Goal: Task Accomplishment & Management: Complete application form

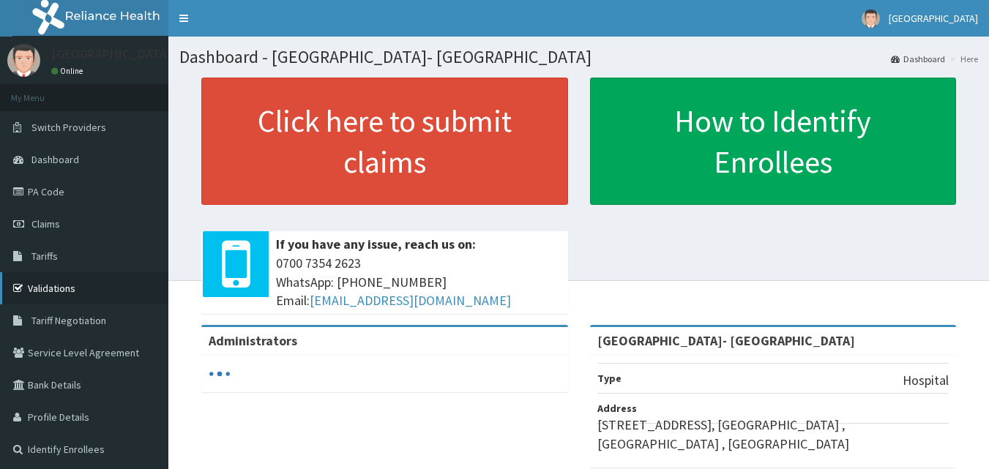
click at [56, 292] on link "Validations" at bounding box center [84, 288] width 168 height 32
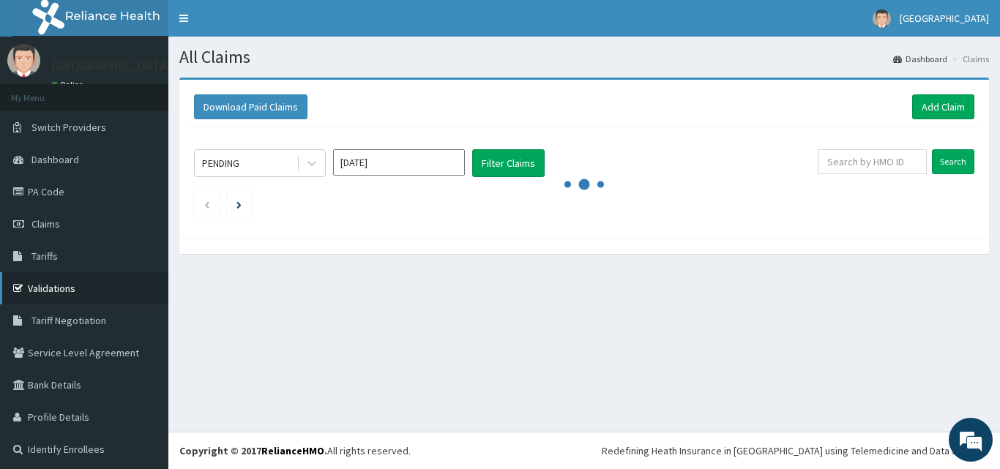
click at [80, 282] on link "Validations" at bounding box center [84, 288] width 168 height 32
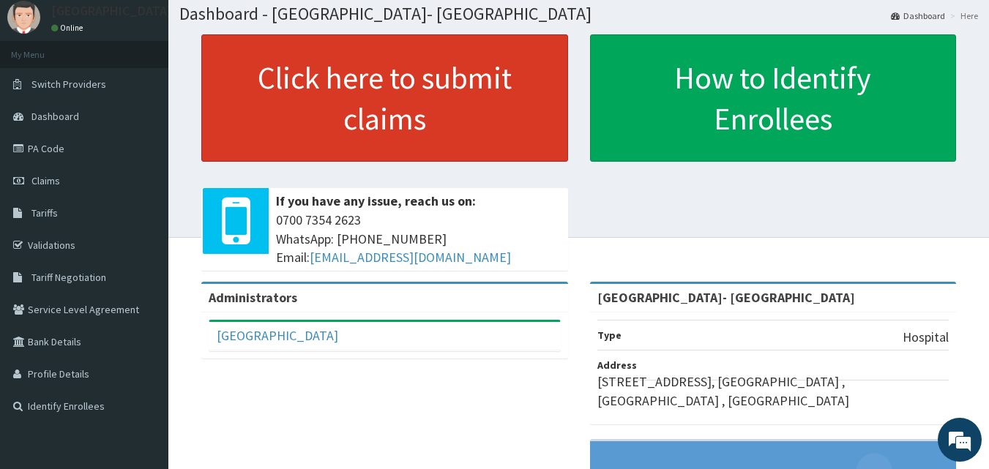
scroll to position [73, 0]
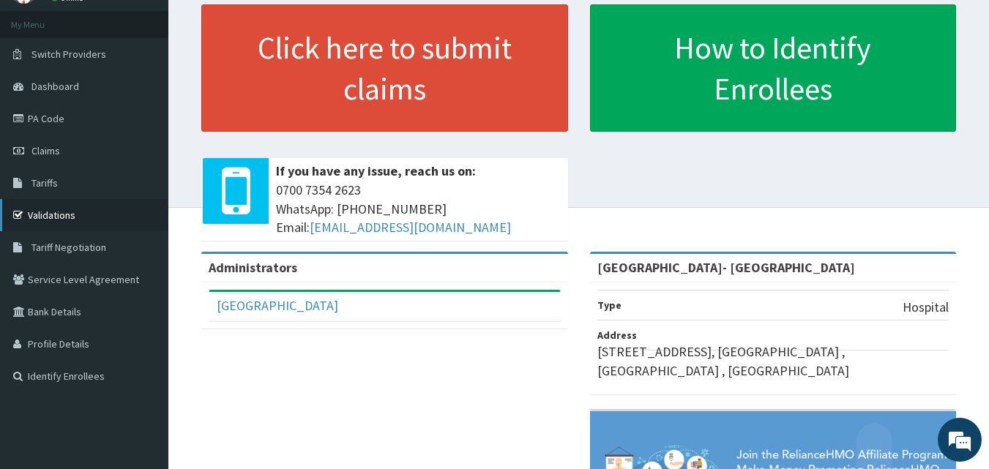
click at [57, 214] on link "Validations" at bounding box center [84, 215] width 168 height 32
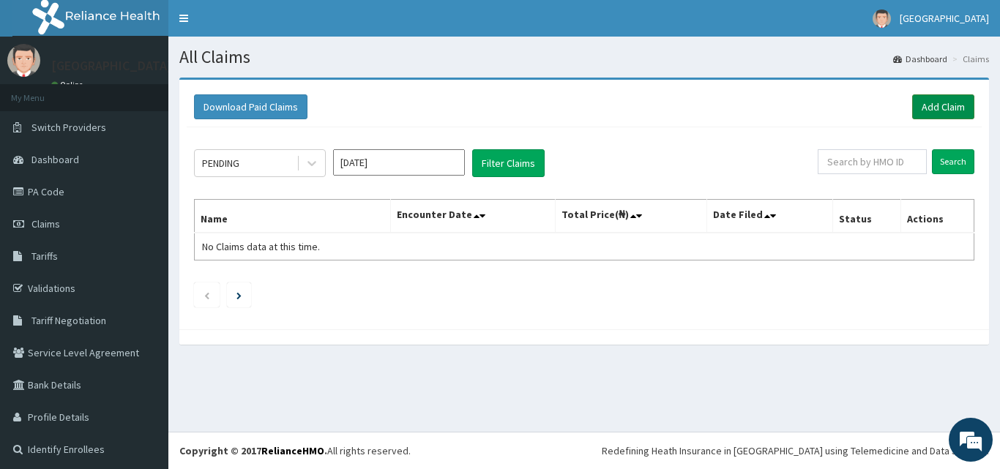
click at [937, 105] on link "Add Claim" at bounding box center [943, 106] width 62 height 25
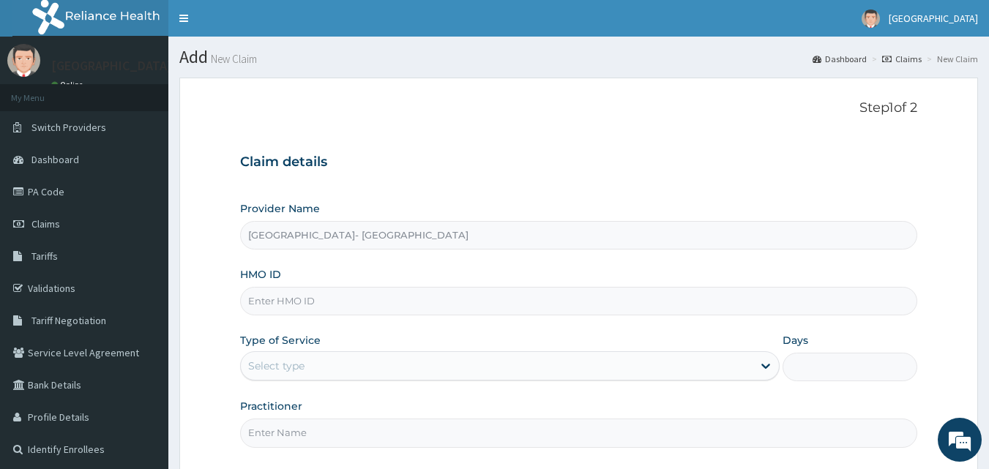
click at [409, 301] on input "HMO ID" at bounding box center [579, 301] width 678 height 29
paste input "SBG/10730/A"
type input "SBG/10730/A"
click at [425, 330] on div "Provider Name El- Bethel Medical centre- Ogun HMO ID SBG/10730/A Type of Servic…" at bounding box center [579, 324] width 678 height 246
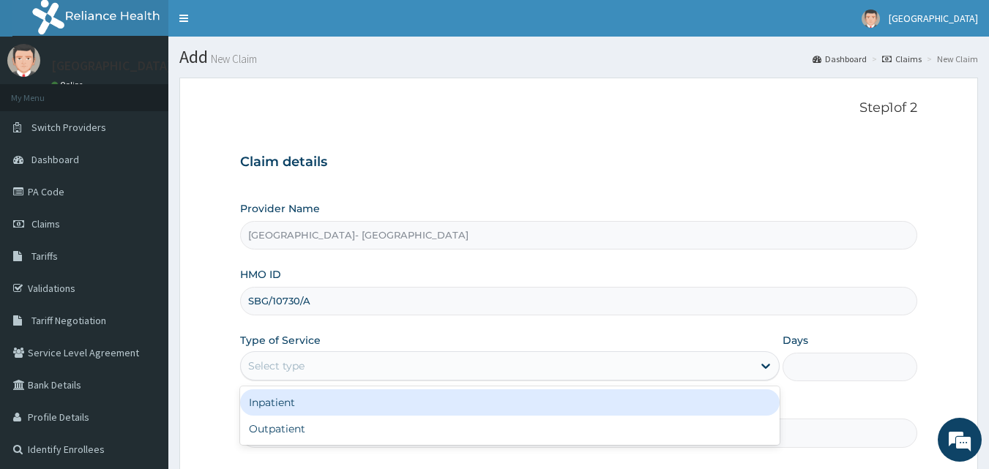
click at [750, 361] on div "Select type" at bounding box center [496, 365] width 511 height 23
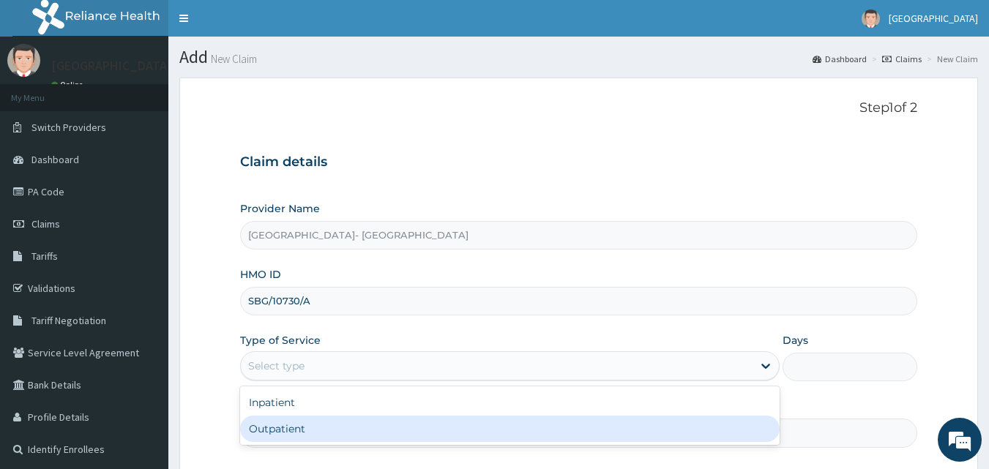
click at [593, 435] on div "Outpatient" at bounding box center [509, 429] width 539 height 26
type input "1"
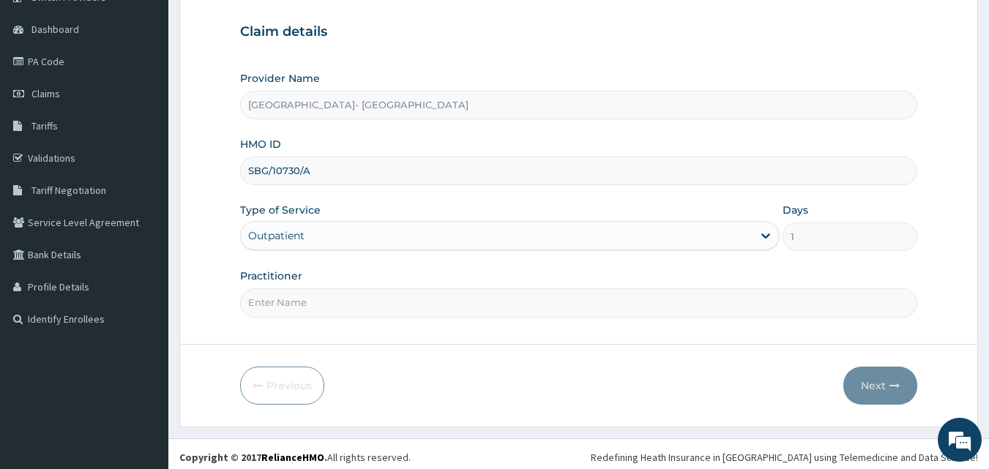
scroll to position [137, 0]
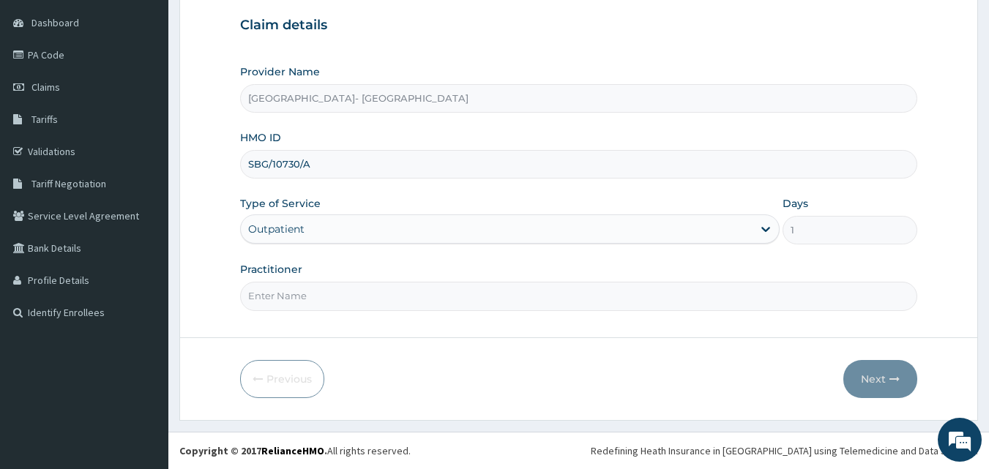
click at [729, 306] on input "Practitioner" at bounding box center [579, 296] width 678 height 29
type input "GENERAL PRACTICE"
click at [876, 372] on button "Next" at bounding box center [880, 379] width 74 height 38
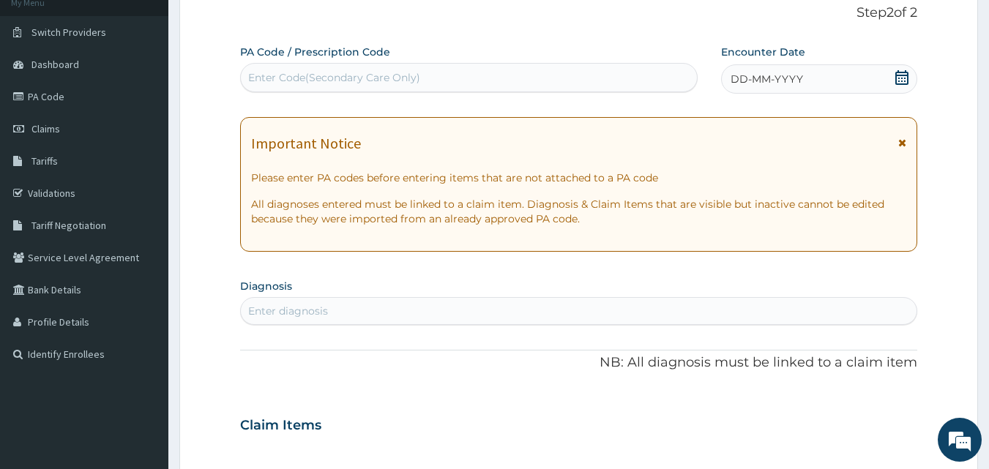
scroll to position [64, 0]
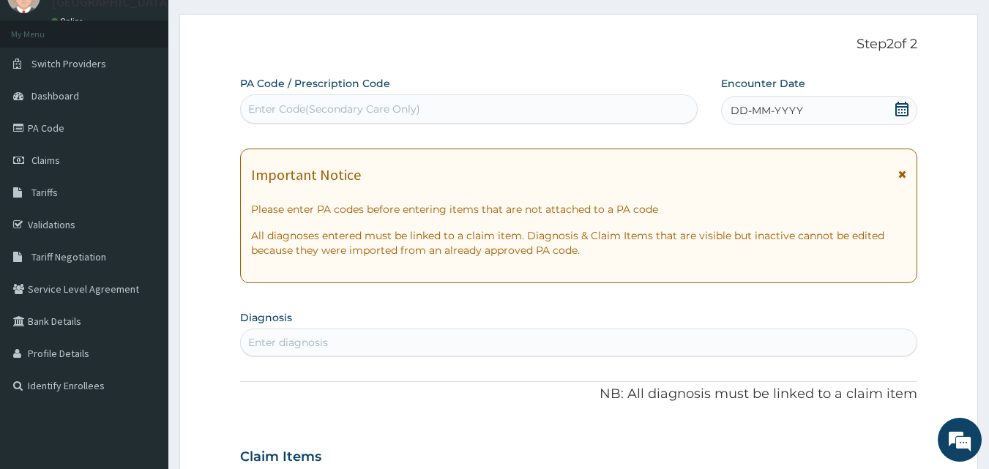
click at [901, 110] on icon at bounding box center [901, 109] width 15 height 15
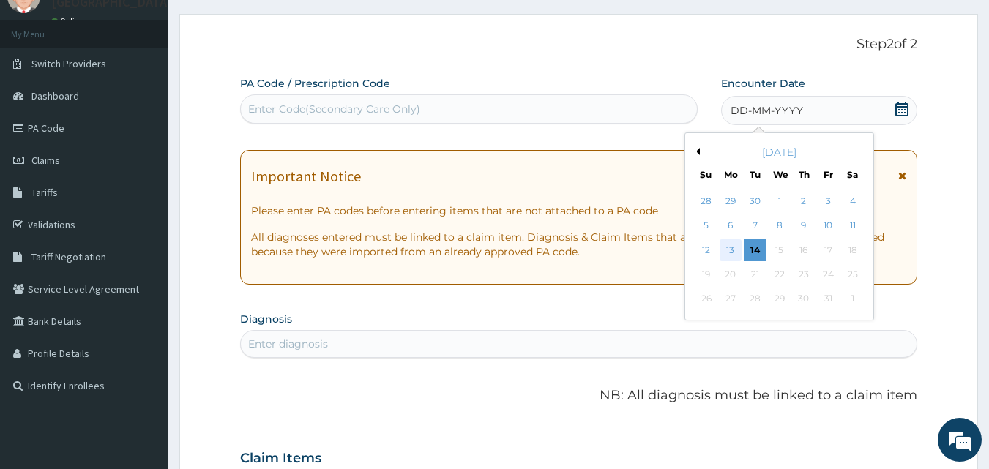
click at [733, 252] on div "13" at bounding box center [730, 250] width 22 height 22
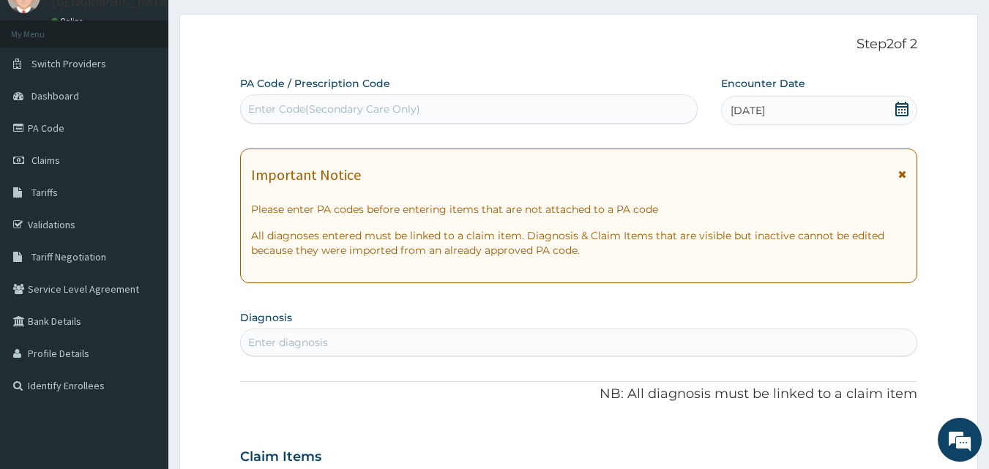
click at [901, 110] on icon at bounding box center [901, 109] width 15 height 15
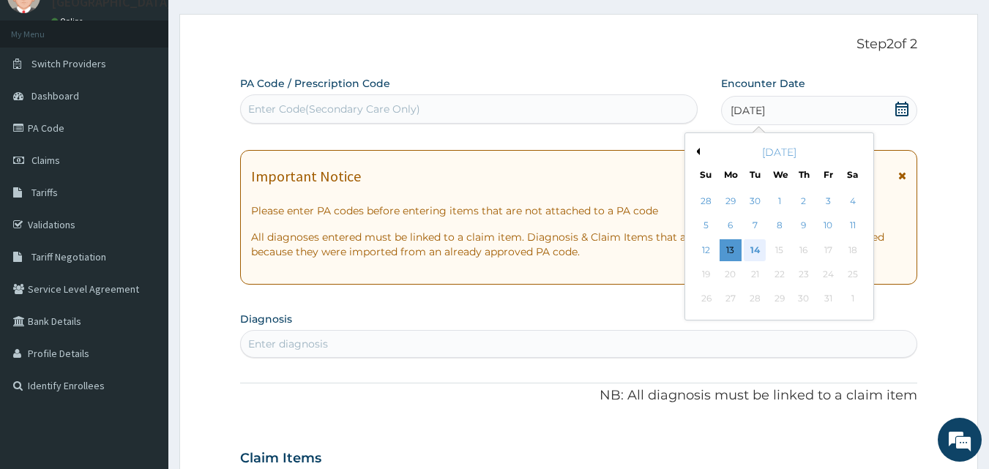
click at [757, 251] on div "14" at bounding box center [755, 250] width 22 height 22
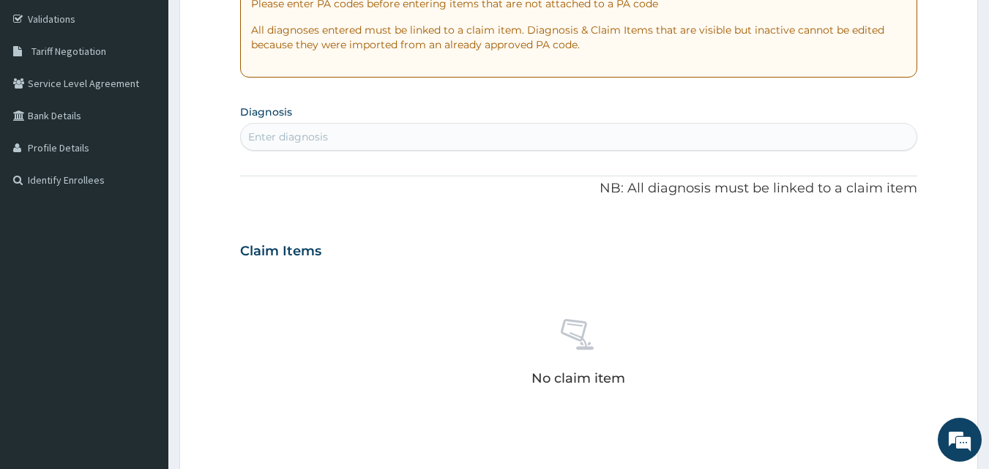
scroll to position [283, 0]
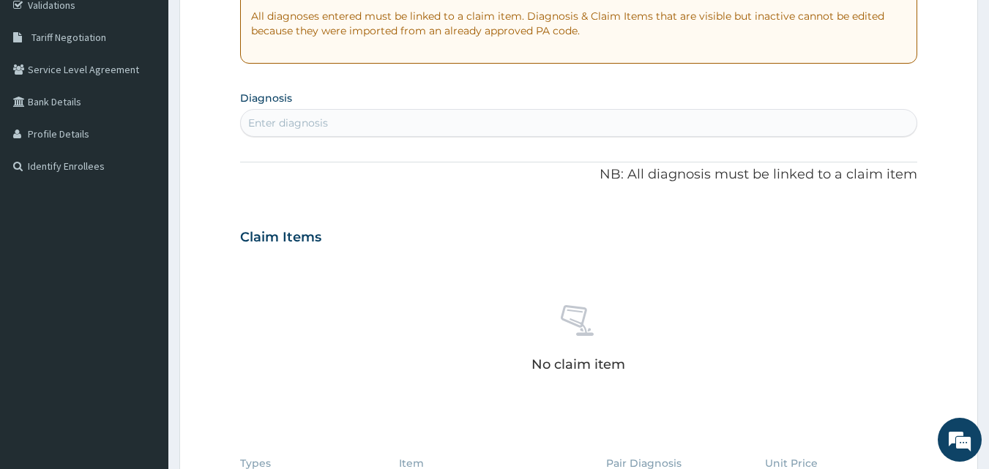
click at [449, 126] on div "Enter diagnosis" at bounding box center [579, 122] width 676 height 23
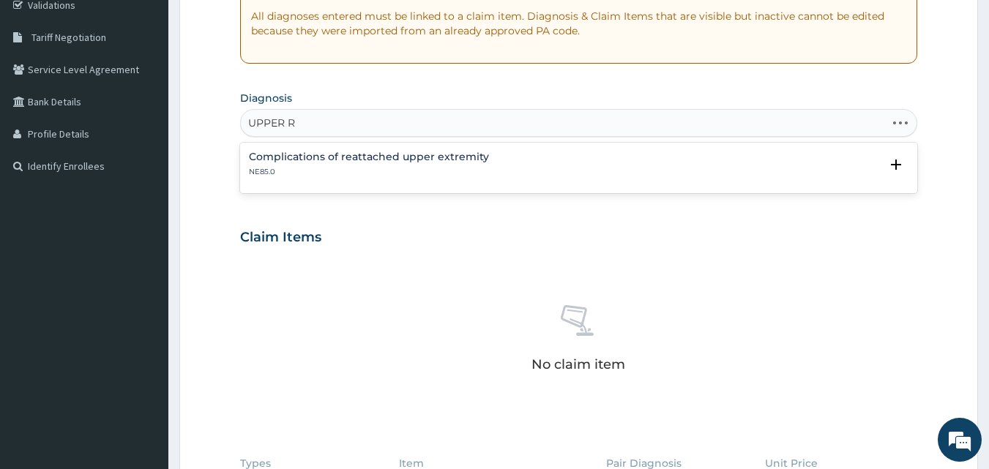
type input "UPPER"
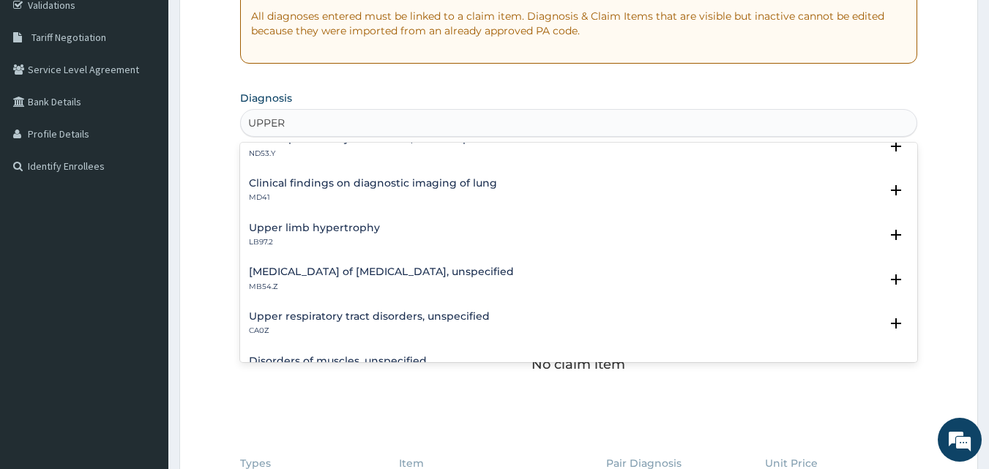
scroll to position [0, 0]
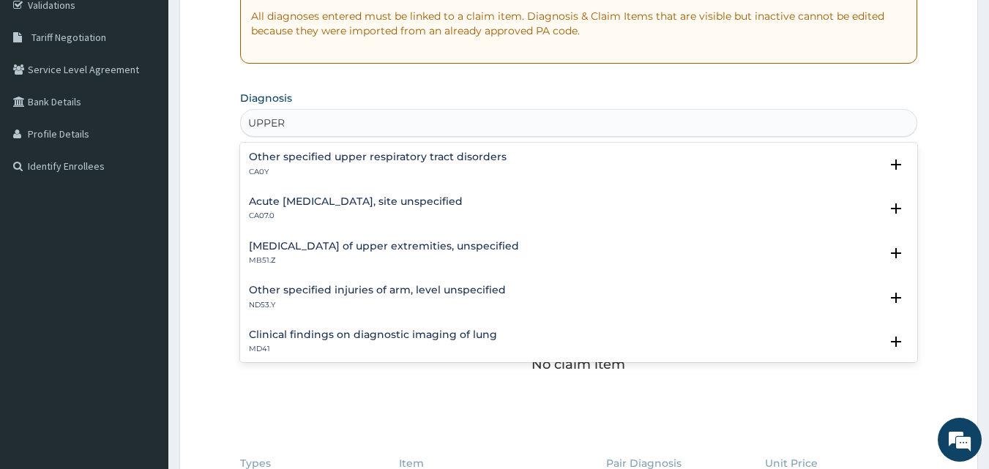
click at [427, 203] on h4 "Acute upper respiratory infection, site unspecified" at bounding box center [356, 201] width 214 height 11
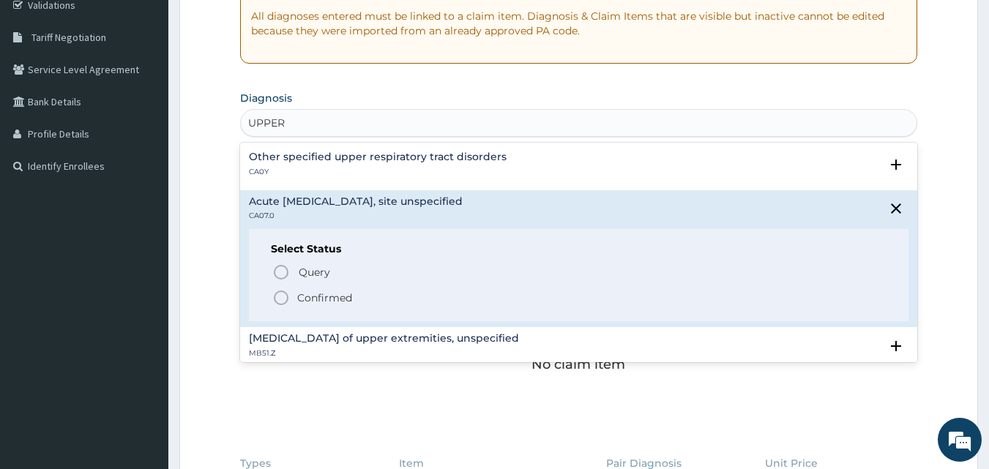
click at [280, 299] on icon "status option filled" at bounding box center [281, 298] width 18 height 18
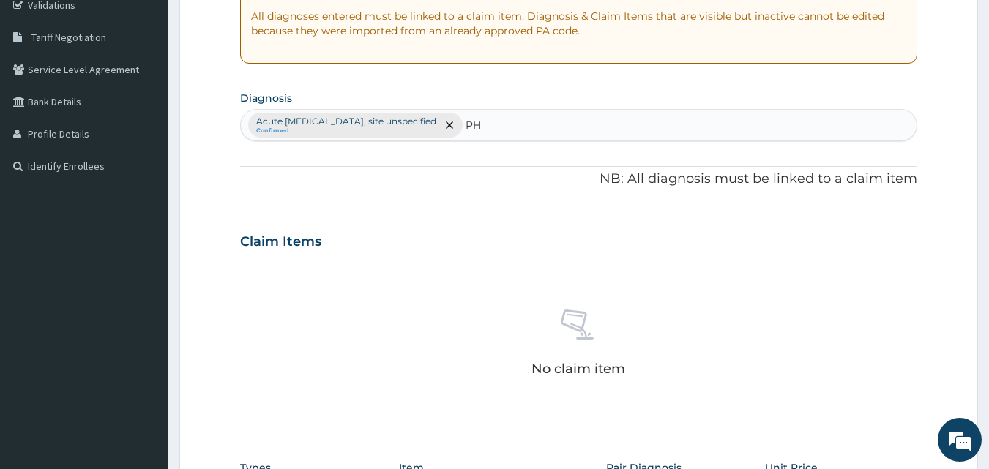
type input "P"
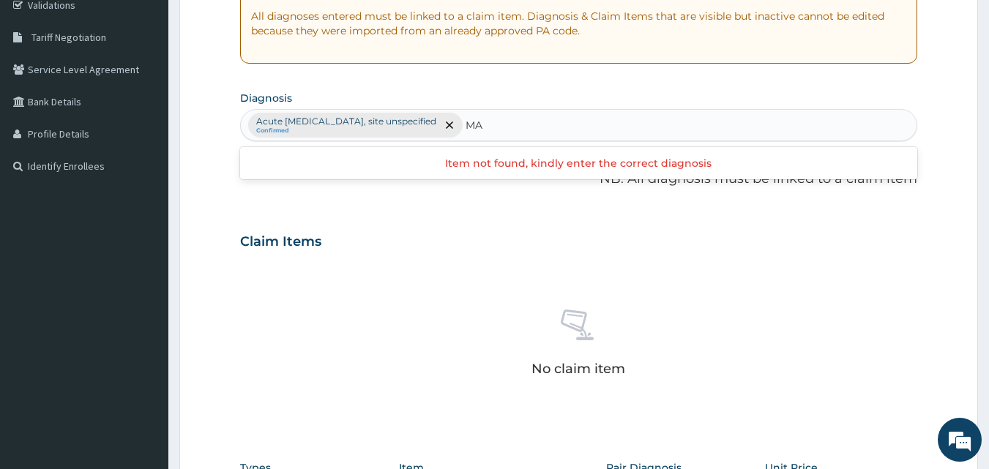
type input "M"
type input "P"
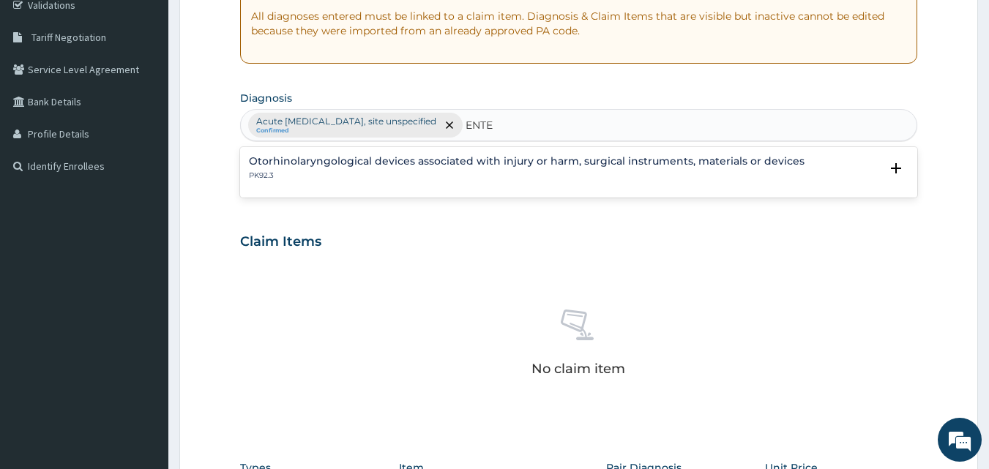
type input "ENTER"
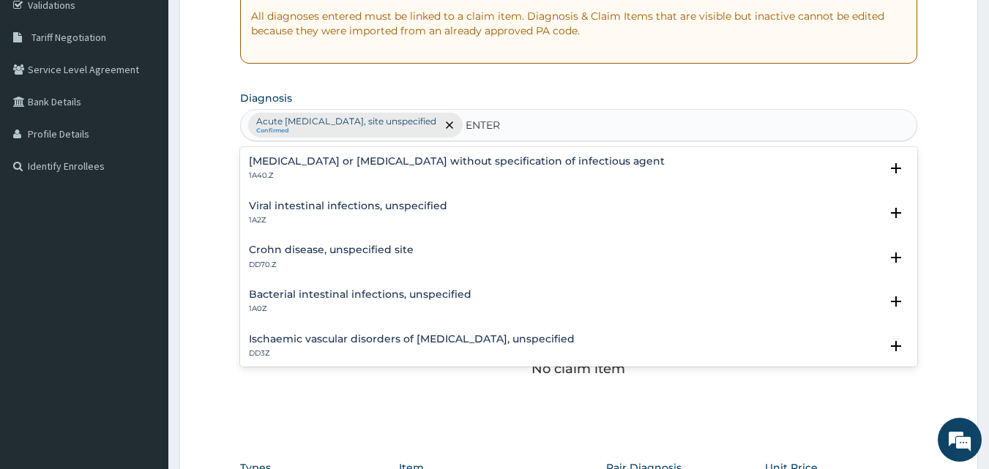
click at [705, 169] on div "Infectious gastroenteritis or colitis without specification of infectious agent…" at bounding box center [579, 169] width 660 height 26
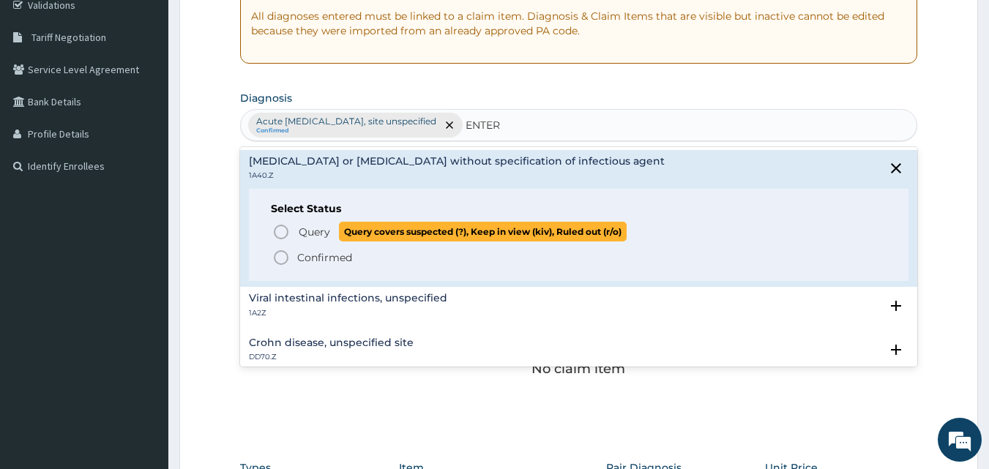
click at [281, 233] on icon "status option query" at bounding box center [281, 232] width 18 height 18
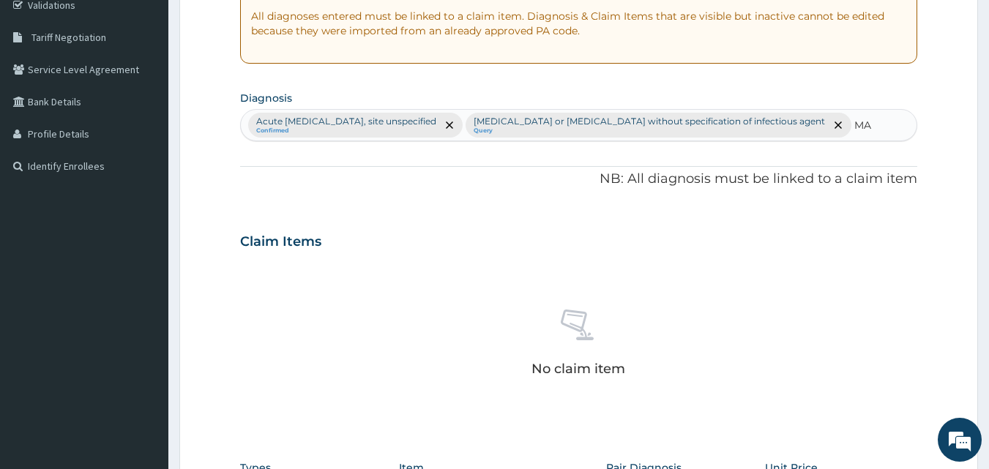
type input "M"
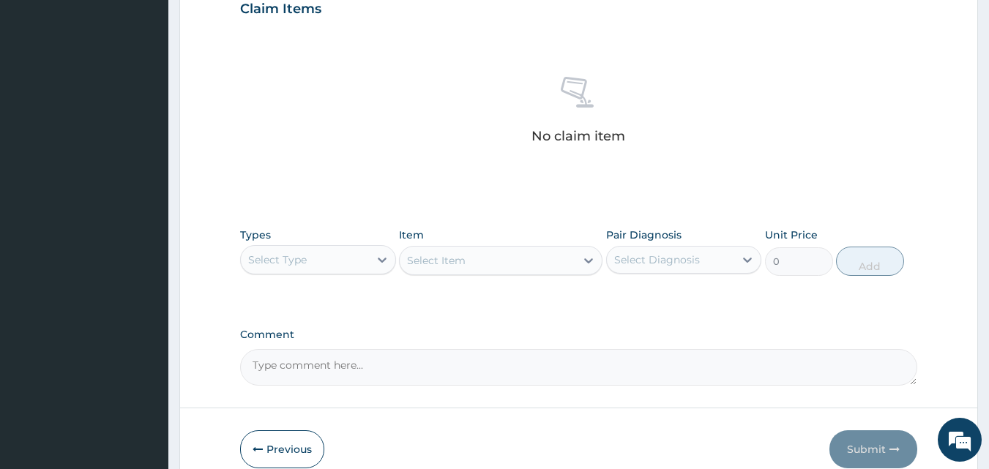
scroll to position [576, 0]
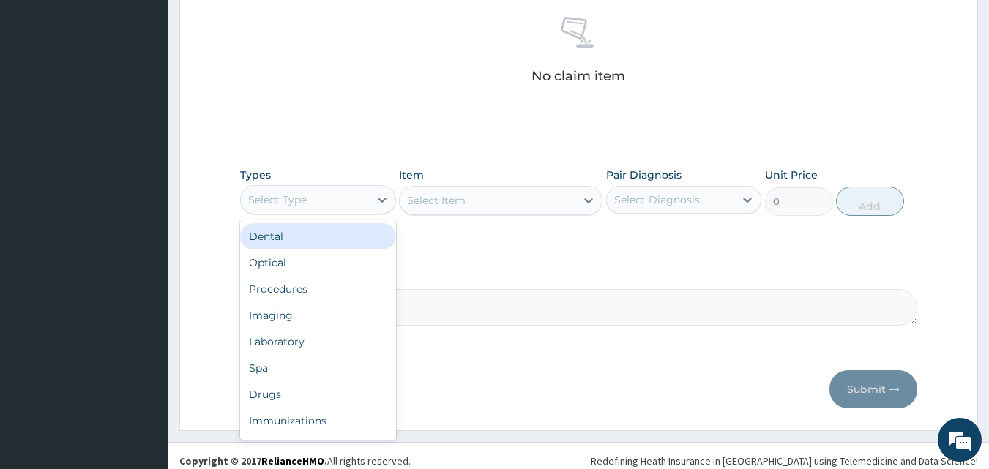
click at [345, 200] on div "Select Type" at bounding box center [305, 199] width 128 height 23
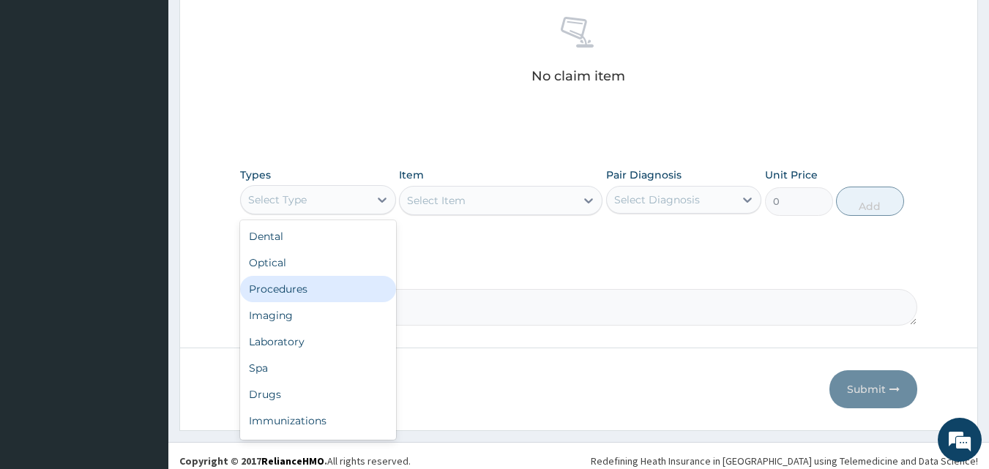
click at [315, 289] on div "Procedures" at bounding box center [318, 289] width 156 height 26
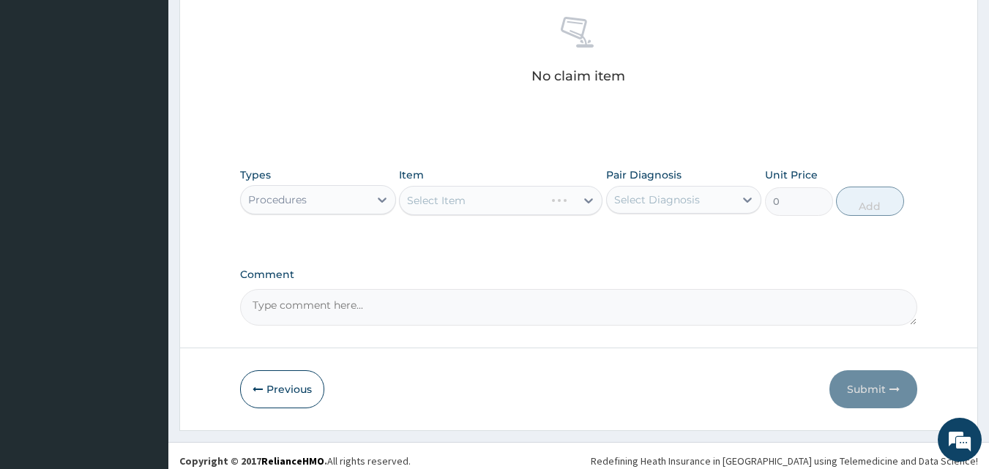
scroll to position [586, 0]
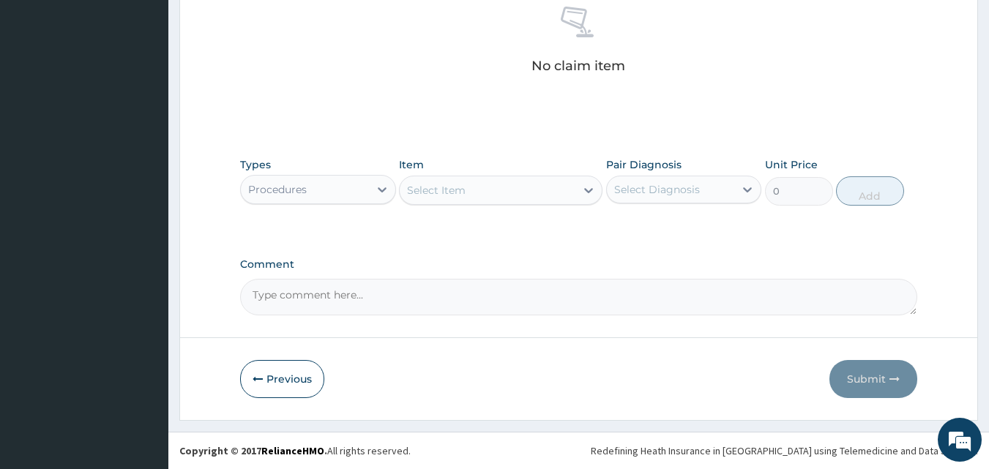
click at [481, 195] on div "Select Item" at bounding box center [488, 190] width 176 height 23
type input "G"
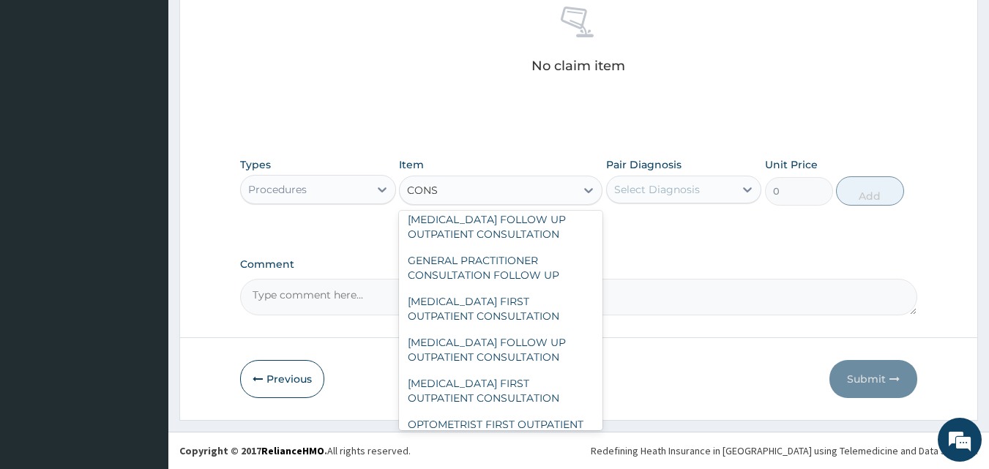
scroll to position [2268, 0]
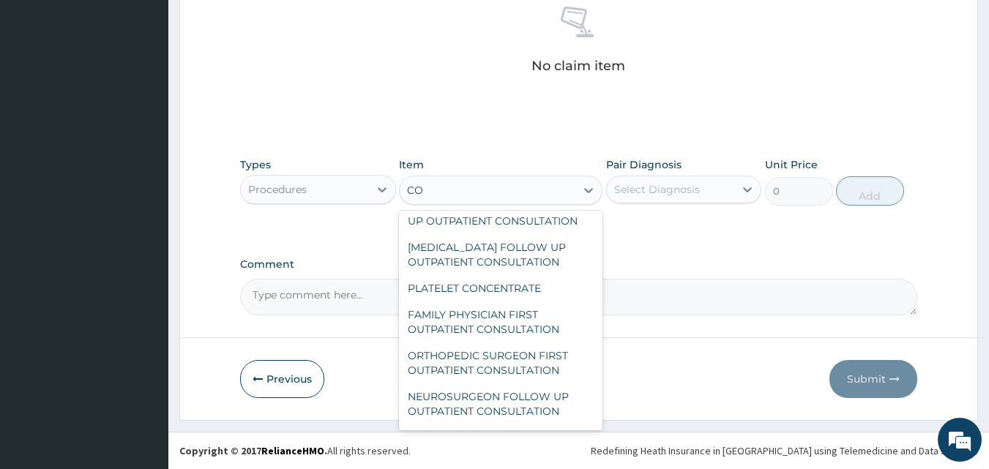
type input "C"
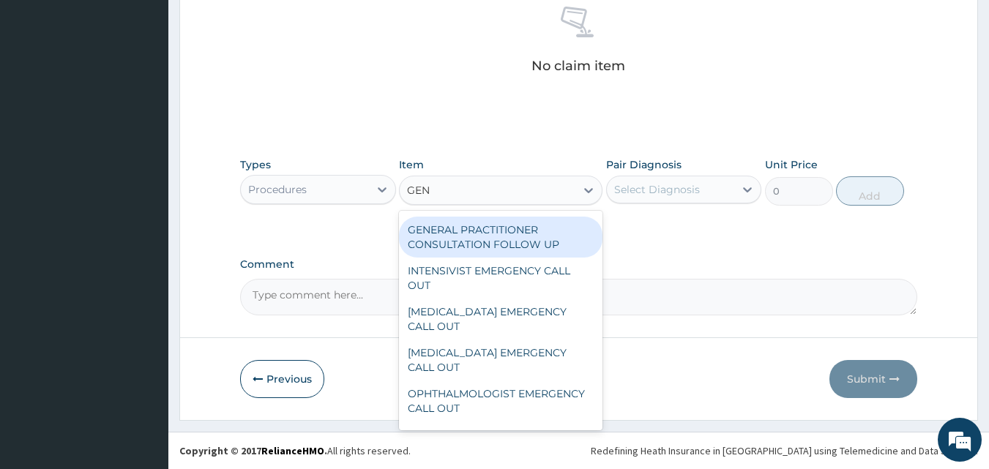
type input "GENE"
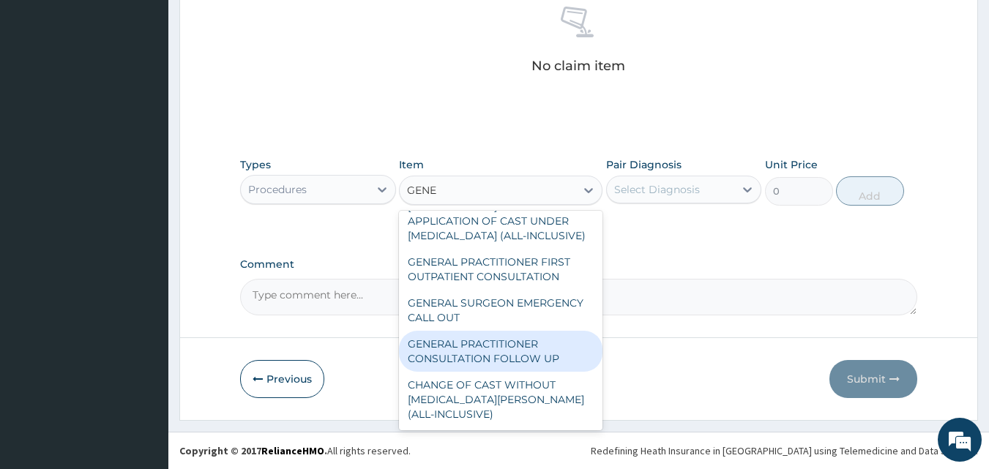
scroll to position [410, 0]
click at [482, 351] on div "GENERAL PRACTITIONER CONSULTATION FOLLOW UP" at bounding box center [500, 351] width 203 height 41
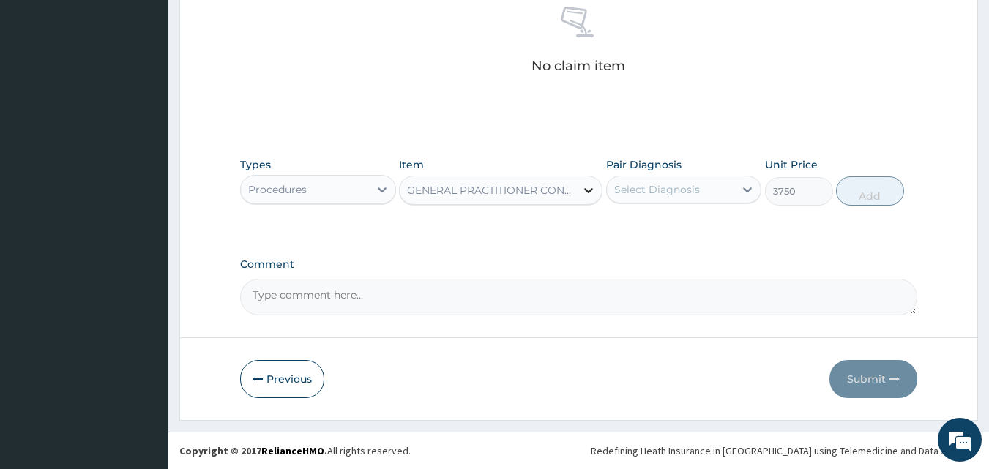
click at [581, 187] on icon at bounding box center [588, 190] width 15 height 15
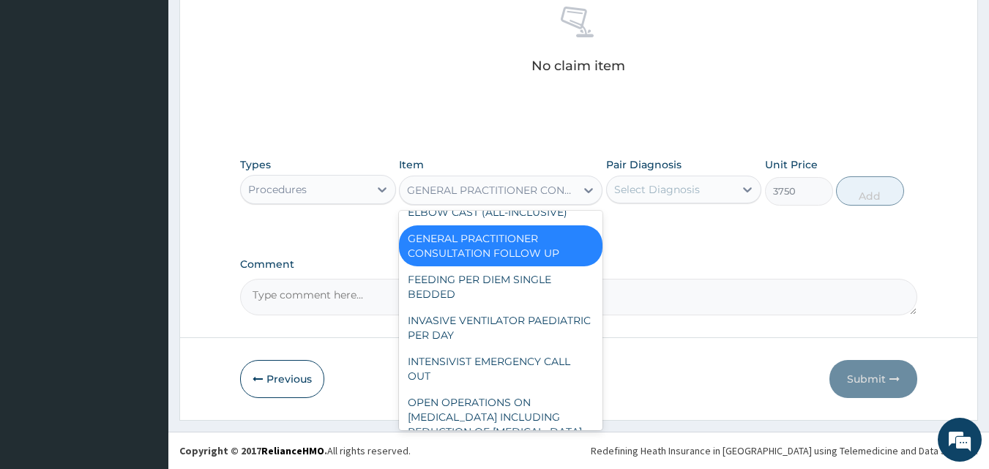
scroll to position [17354, 0]
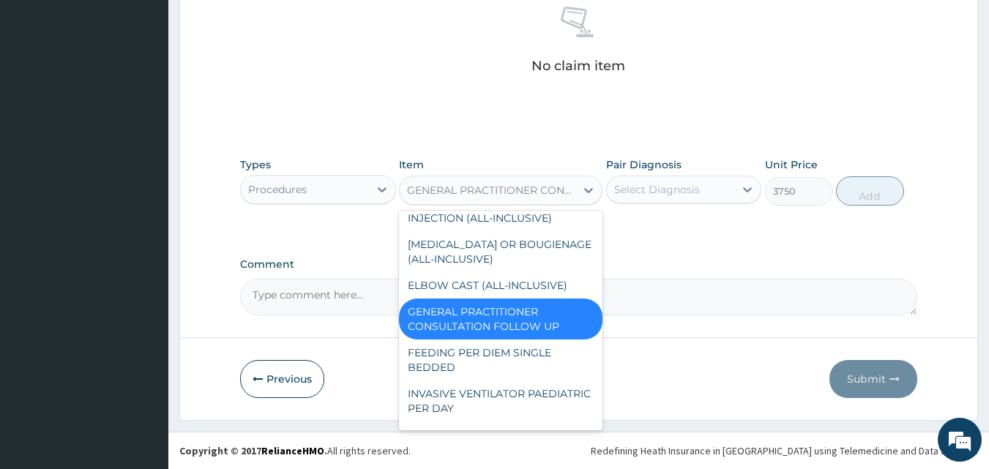
type input "40000"
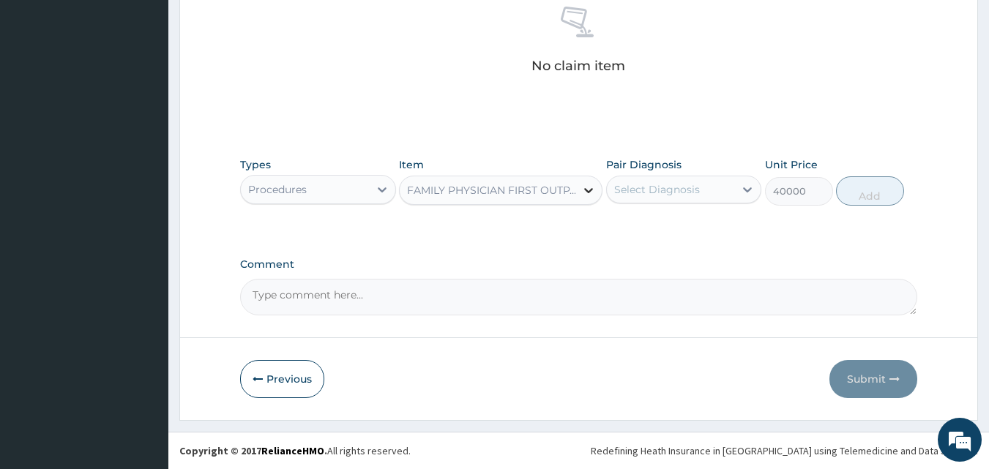
click at [577, 184] on div at bounding box center [588, 190] width 26 height 26
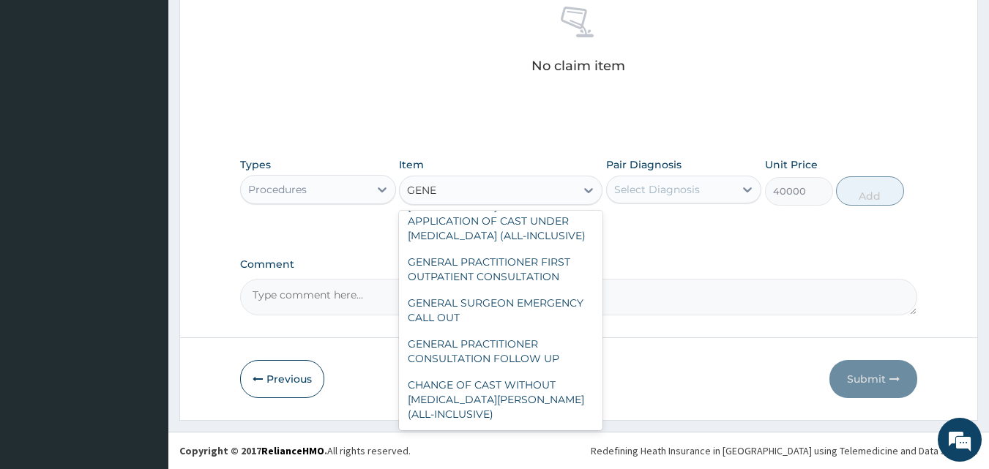
scroll to position [350, 0]
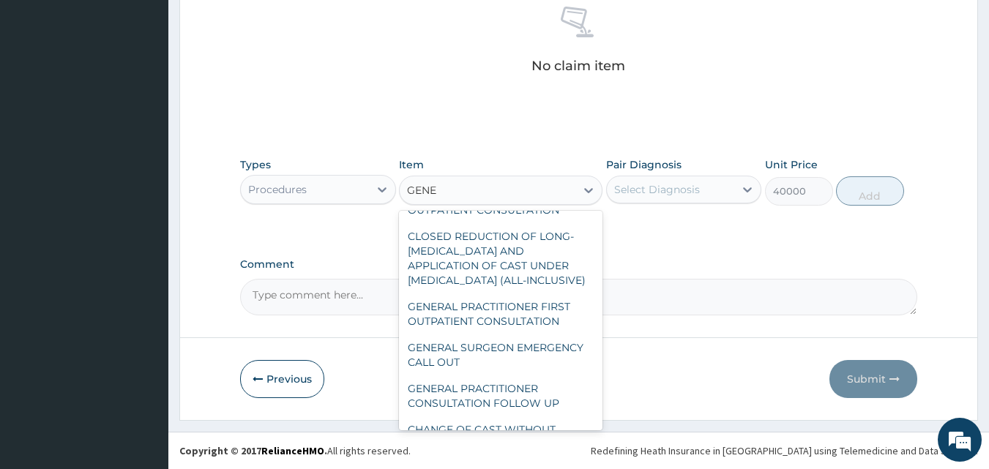
type input "GENER"
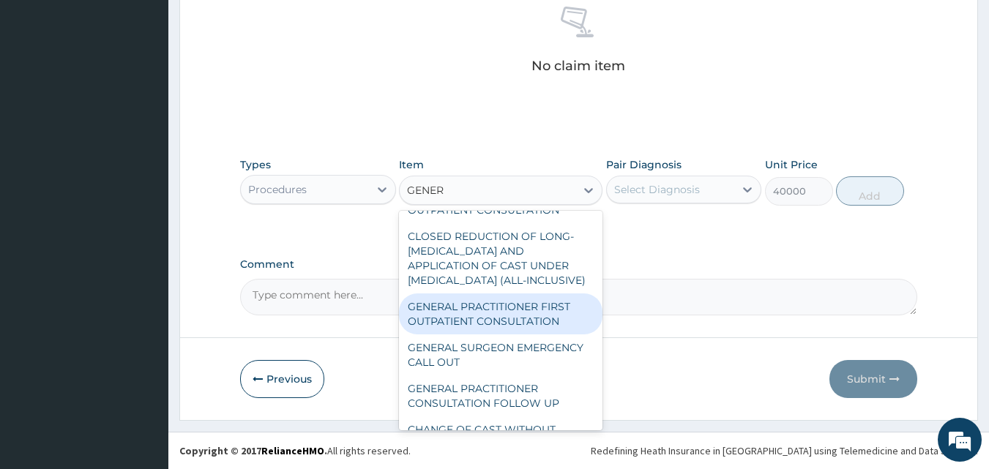
click at [527, 330] on div "GENERAL PRACTITIONER FIRST OUTPATIENT CONSULTATION" at bounding box center [500, 313] width 203 height 41
type input "7500"
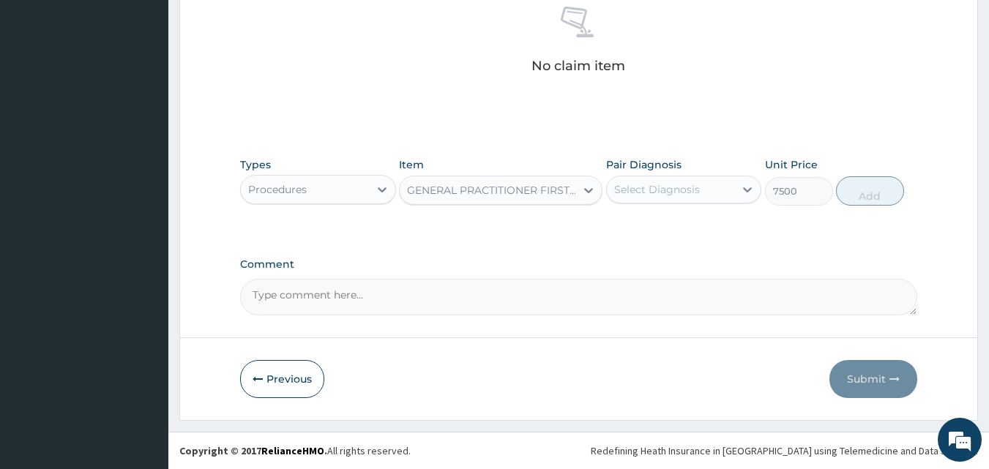
click at [667, 192] on div "Select Diagnosis" at bounding box center [657, 189] width 86 height 15
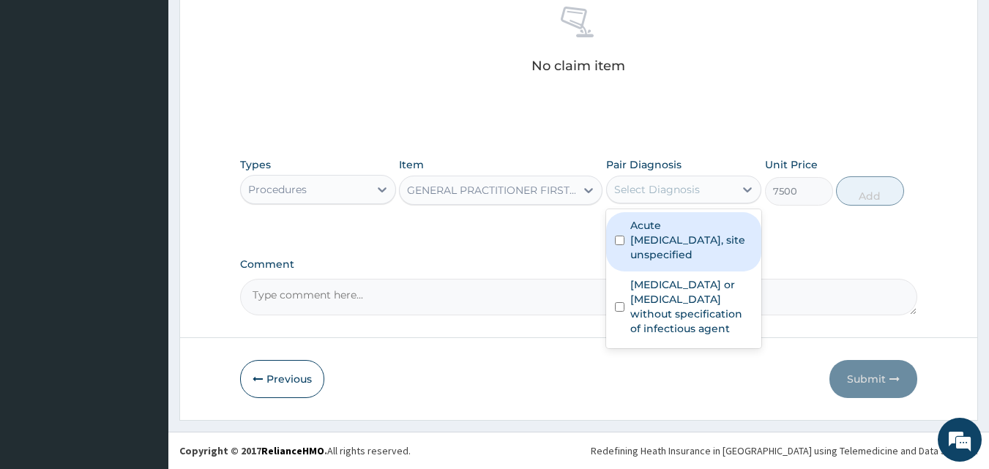
click at [624, 244] on div "Acute upper respiratory infection, site unspecified" at bounding box center [684, 241] width 156 height 59
checkbox input "true"
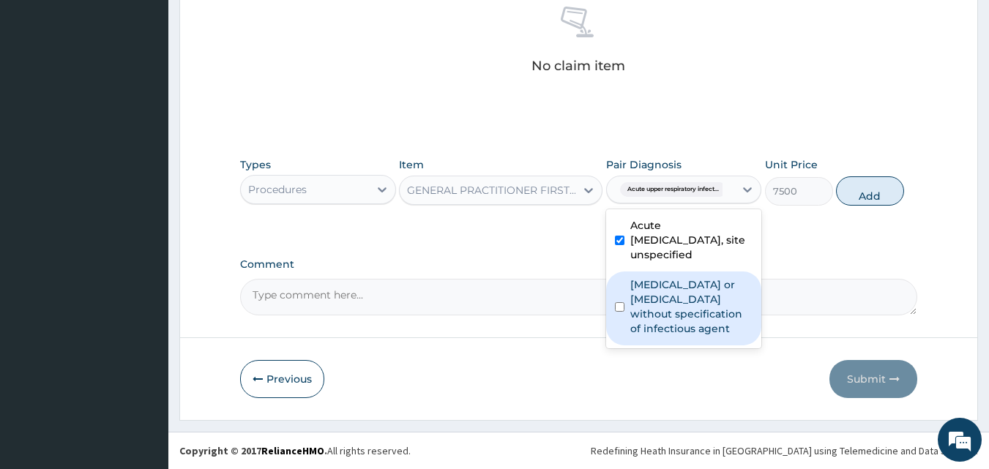
click at [619, 307] on input "checkbox" at bounding box center [620, 307] width 10 height 10
checkbox input "true"
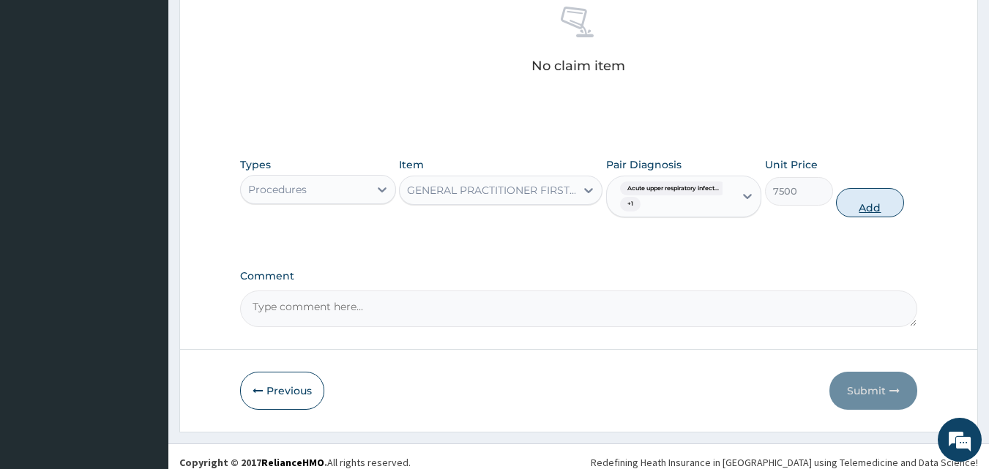
click at [870, 207] on button "Add" at bounding box center [870, 202] width 68 height 29
type input "0"
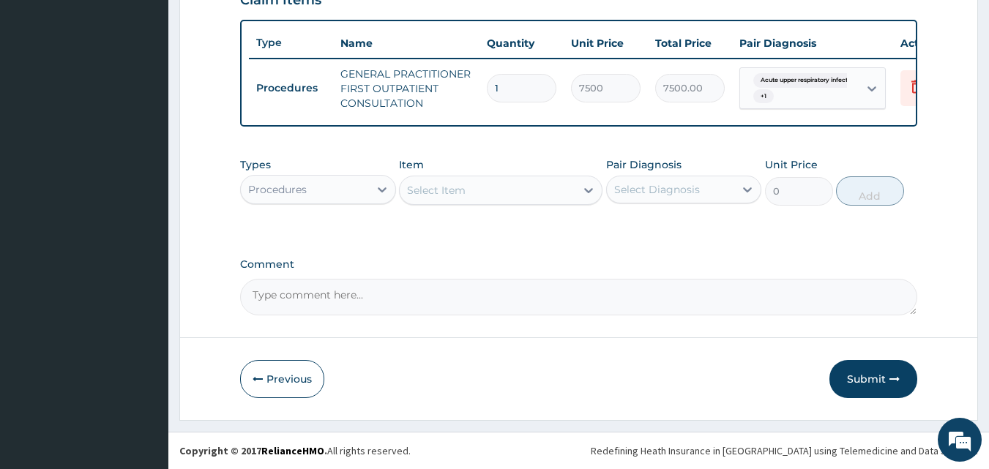
scroll to position [536, 0]
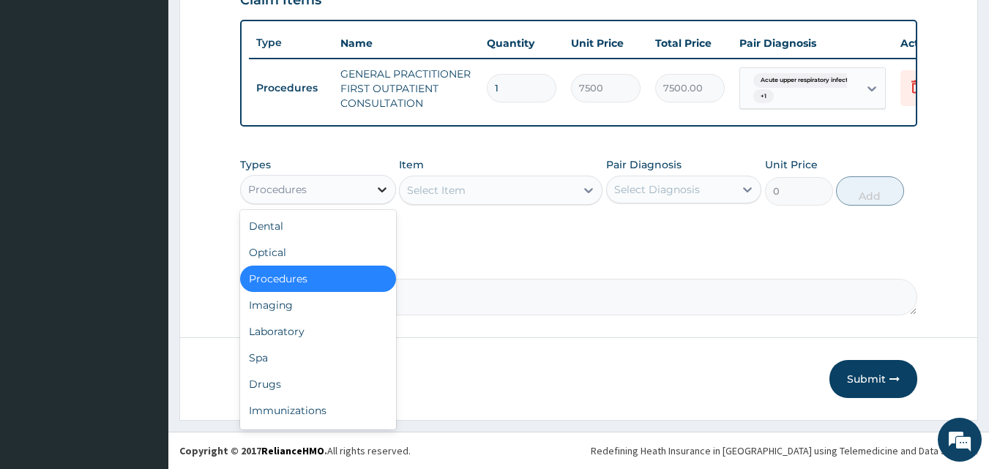
click at [378, 190] on icon at bounding box center [382, 189] width 15 height 15
click at [313, 386] on div "Drugs" at bounding box center [318, 384] width 156 height 26
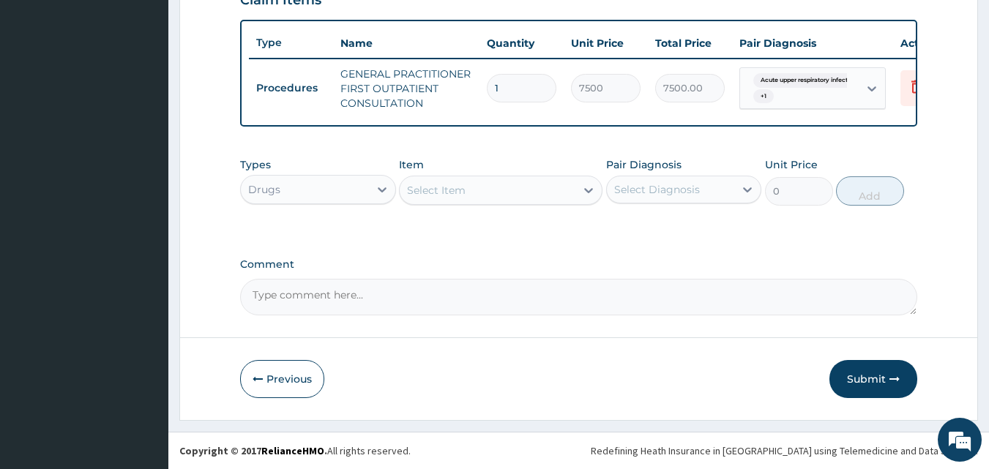
click at [521, 195] on div "Select Item" at bounding box center [488, 190] width 176 height 23
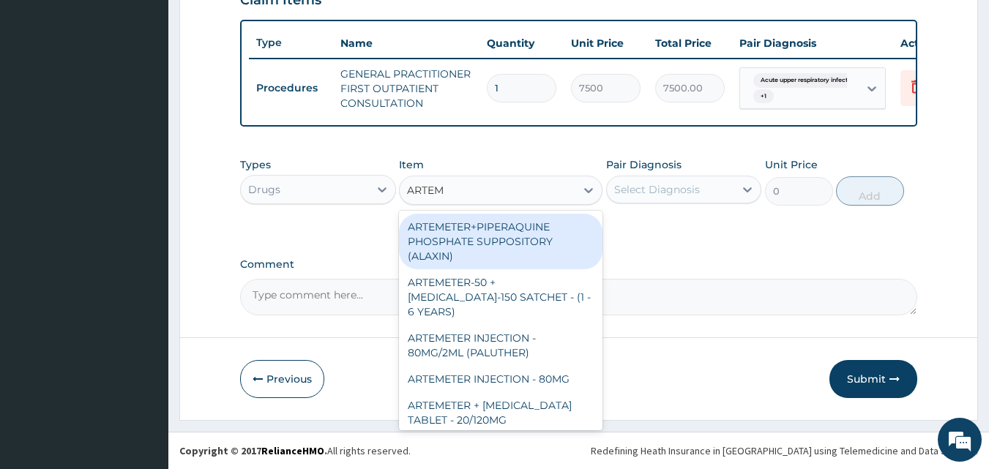
type input "ARTEME"
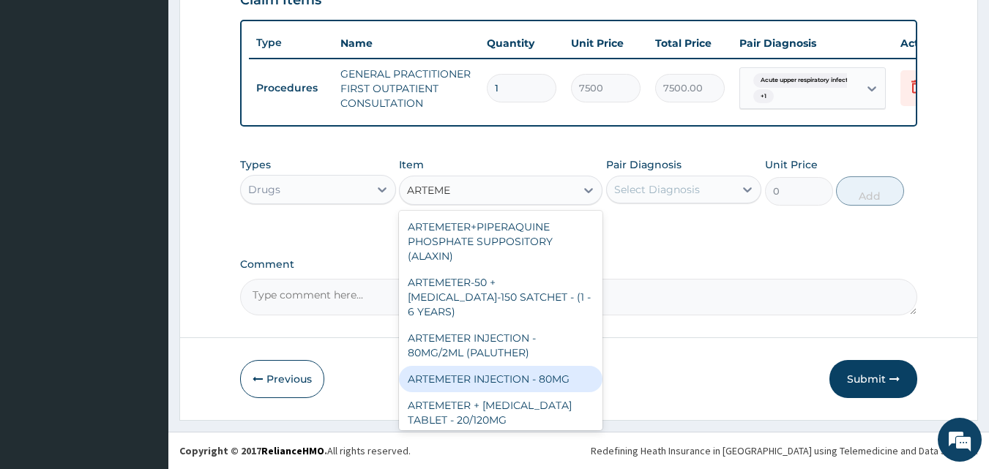
click at [507, 383] on div "ARTEMETER INJECTION - 80MG" at bounding box center [500, 379] width 203 height 26
type input "1020"
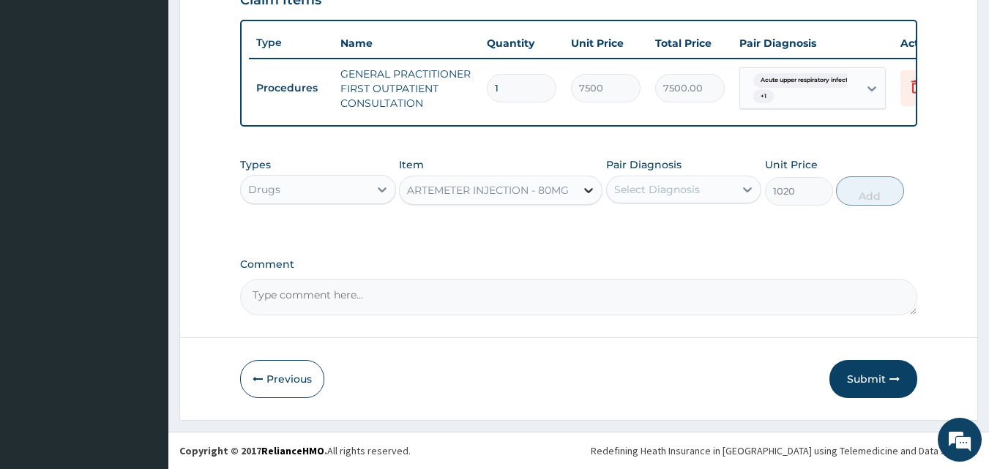
click at [586, 192] on icon at bounding box center [588, 190] width 15 height 15
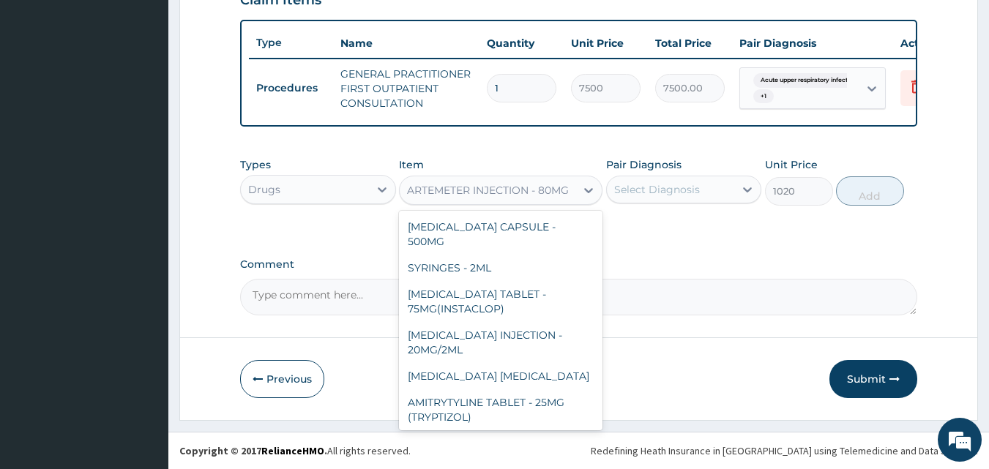
scroll to position [5119, 0]
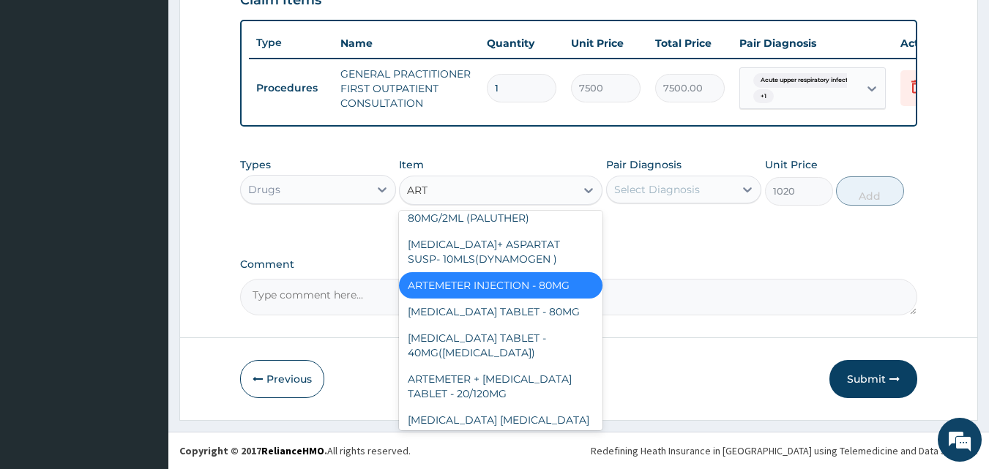
type input "ARTE"
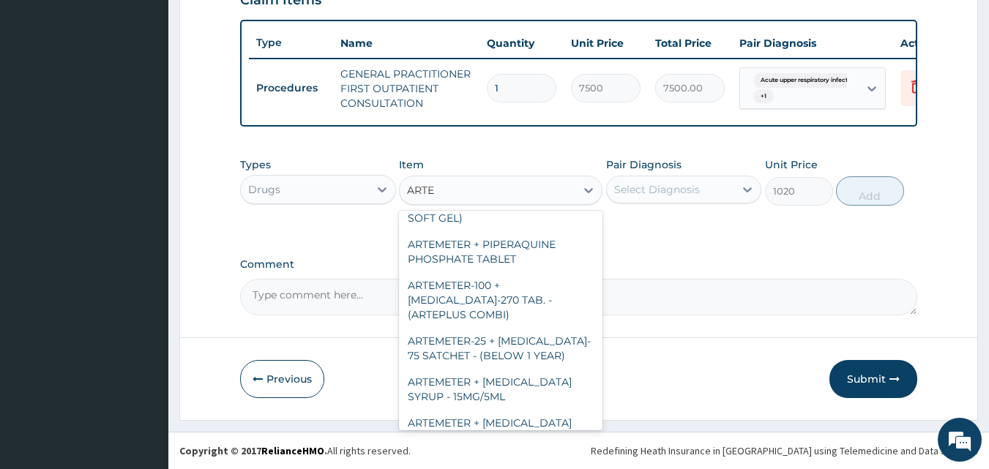
scroll to position [176, 0]
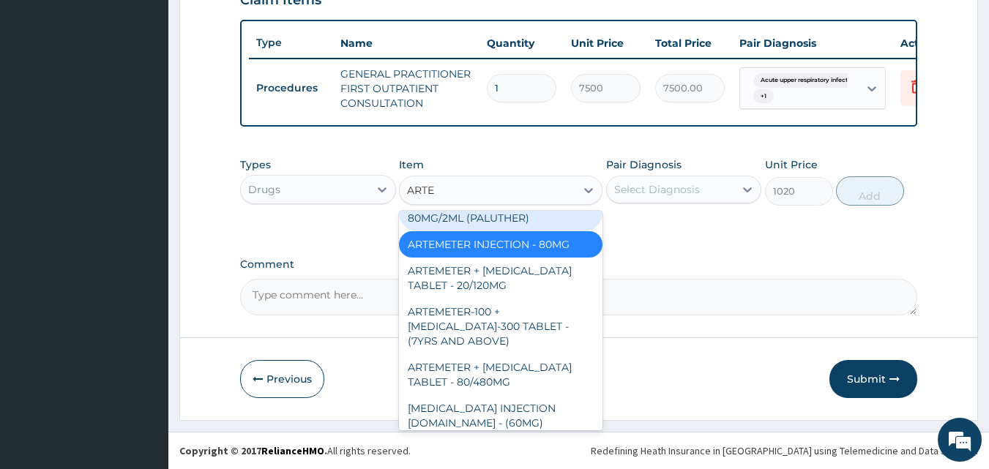
click at [497, 230] on div "ARTEMETER INJECTION - 80MG/2ML (PALUTHER)" at bounding box center [500, 210] width 203 height 41
type input "1500"
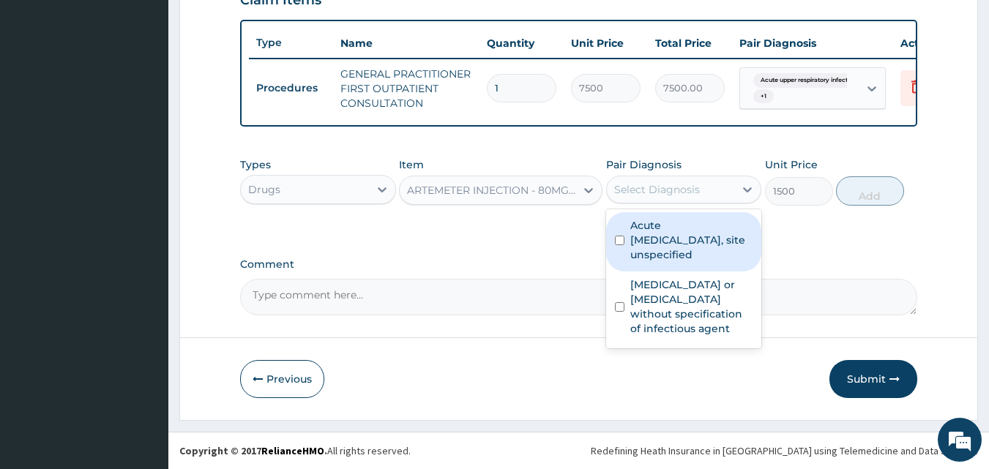
click at [687, 186] on div "Select Diagnosis" at bounding box center [657, 189] width 86 height 15
click at [621, 236] on input "checkbox" at bounding box center [620, 241] width 10 height 10
checkbox input "true"
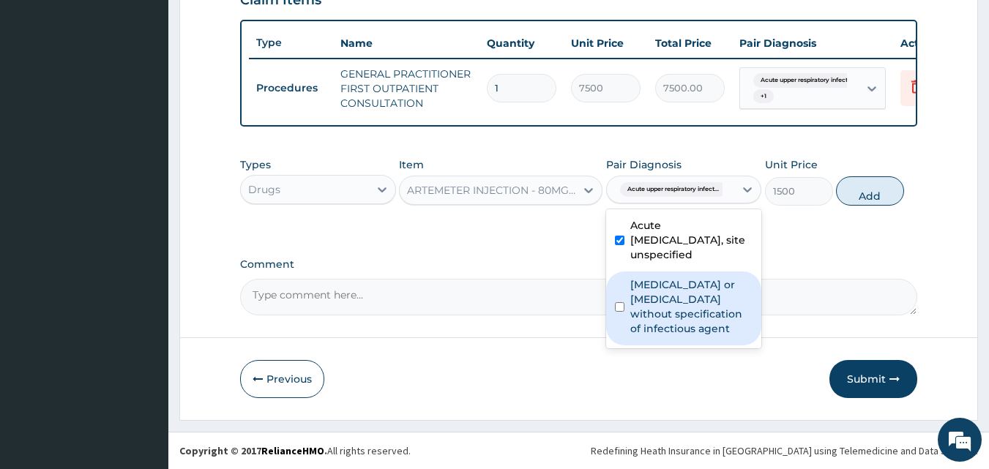
click at [620, 303] on input "checkbox" at bounding box center [620, 307] width 10 height 10
checkbox input "true"
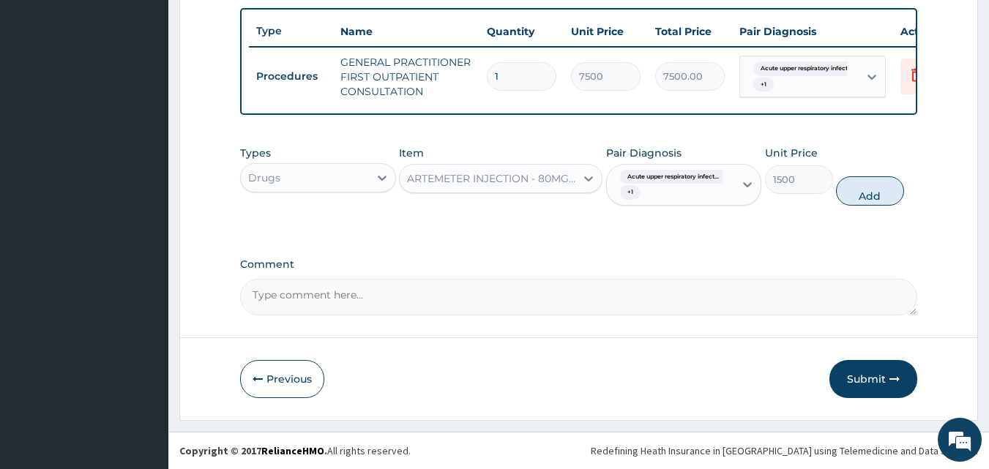
scroll to position [547, 0]
click at [274, 303] on textarea "Comment" at bounding box center [579, 297] width 678 height 37
click at [390, 296] on textarea "THE DIAGNOSIS: MALARIA+URTI" at bounding box center [579, 297] width 678 height 37
click at [504, 294] on textarea "THE DIAGNOSIS: MALARIA R/O ENTERITIS+URTI" at bounding box center [579, 297] width 678 height 37
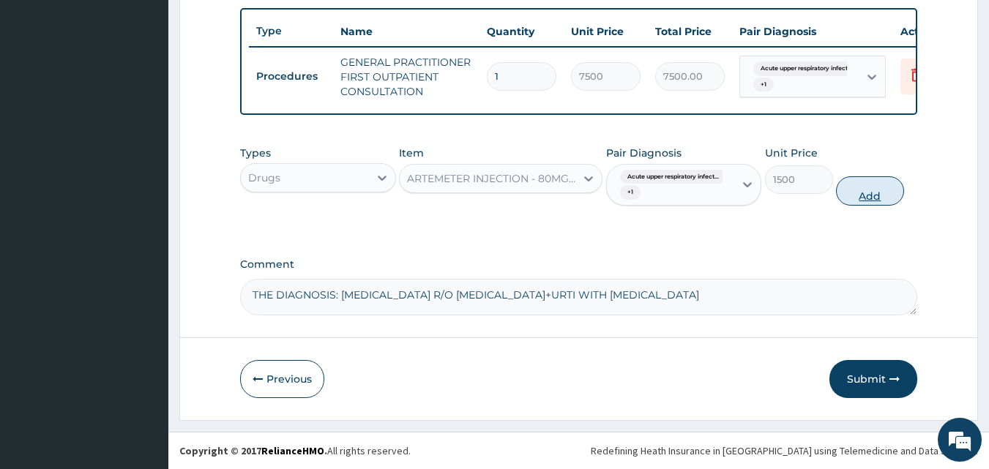
type textarea "THE DIAGNOSIS: MALARIA R/O ENTERITIS+URTI WITH PHARYNGITIS"
click at [871, 192] on button "Add" at bounding box center [870, 190] width 68 height 29
type input "0"
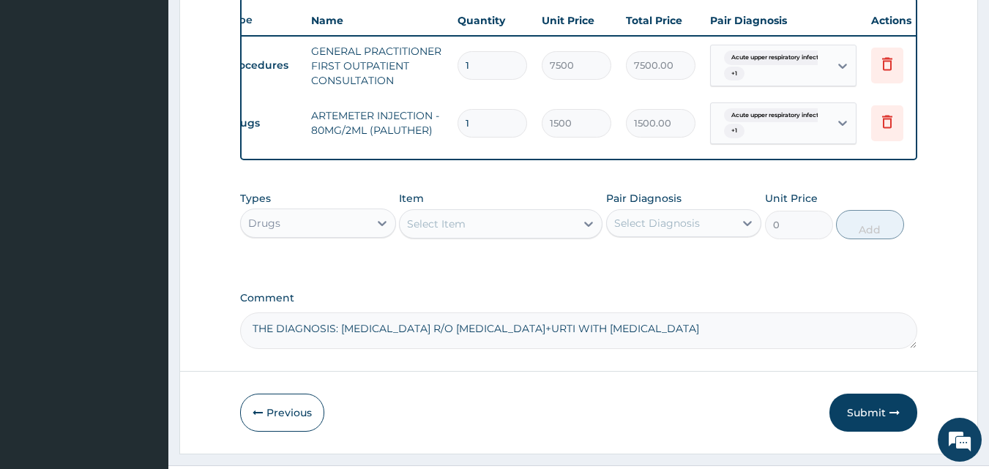
scroll to position [0, 0]
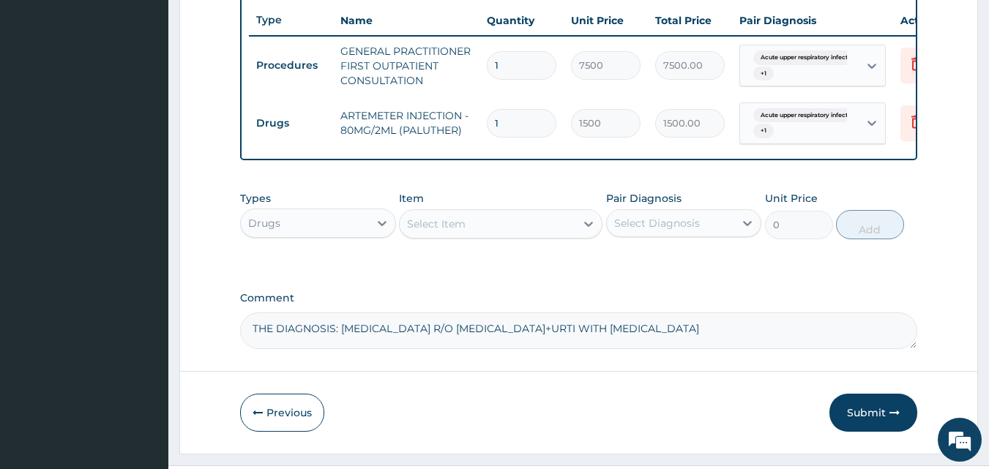
click at [460, 231] on div "Select Item" at bounding box center [436, 224] width 59 height 15
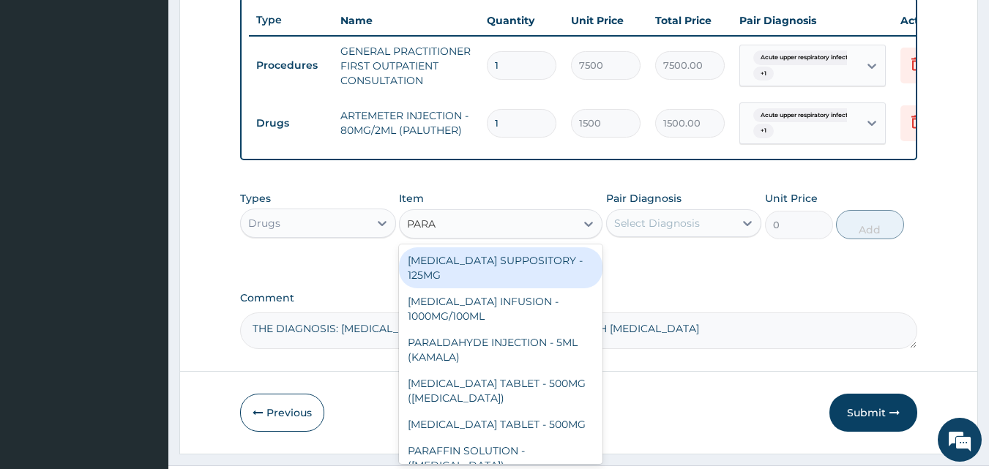
type input "PARAC"
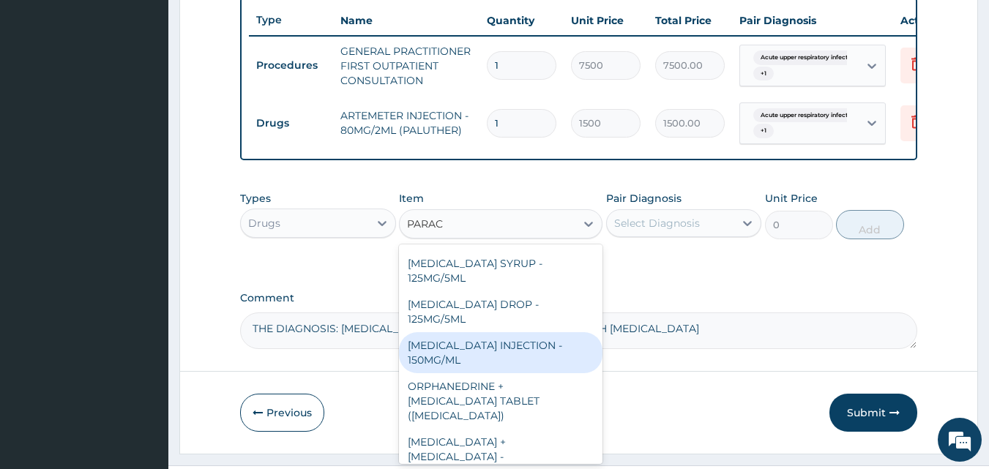
scroll to position [155, 0]
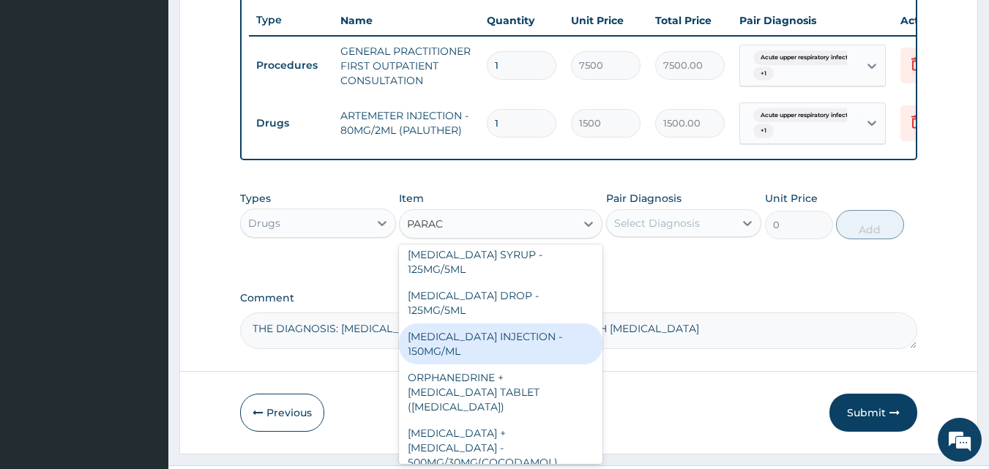
click at [510, 348] on div "PARACETAMOL INJECTION - 150MG/ML" at bounding box center [500, 343] width 203 height 41
type input "1200"
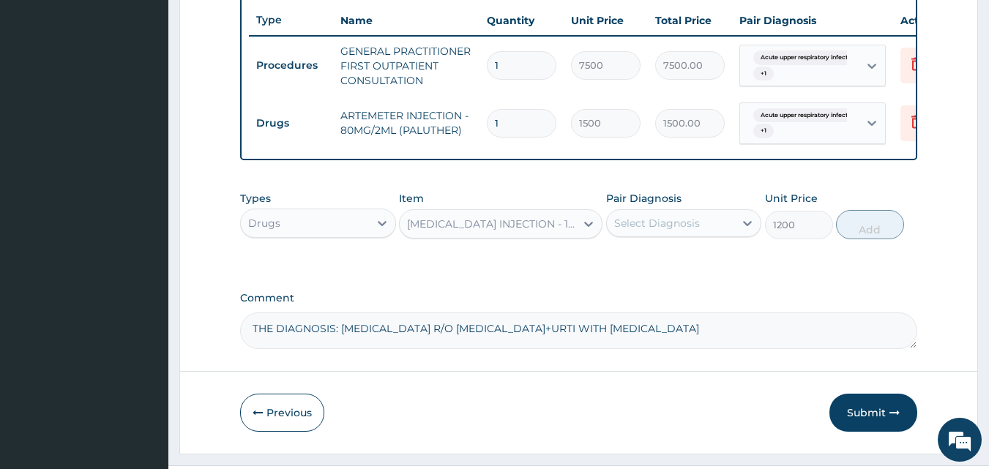
click at [670, 230] on div "Select Diagnosis" at bounding box center [657, 223] width 86 height 15
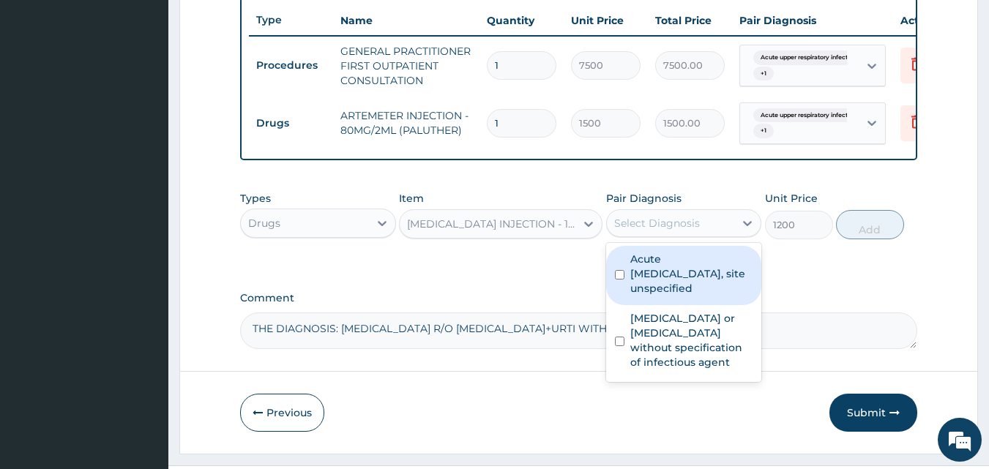
click at [625, 286] on div "Acute upper respiratory infection, site unspecified" at bounding box center [684, 275] width 156 height 59
checkbox input "true"
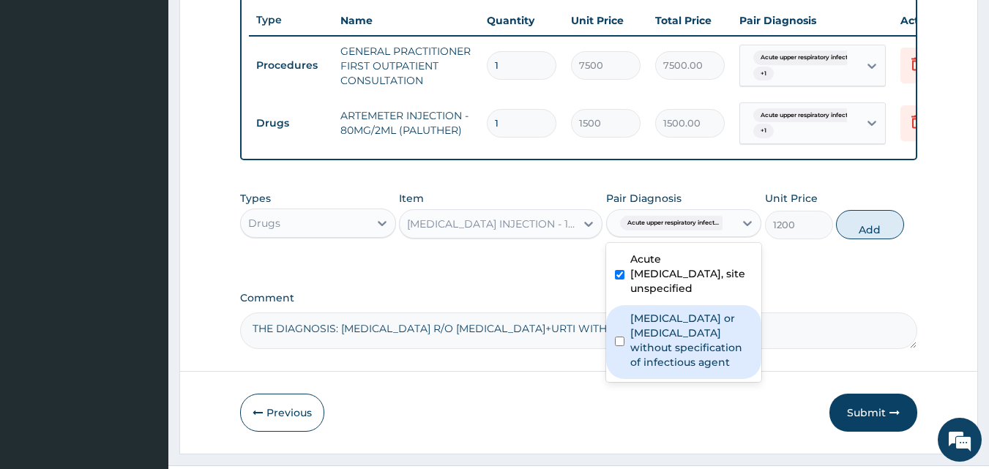
click at [618, 346] on input "checkbox" at bounding box center [620, 342] width 10 height 10
checkbox input "true"
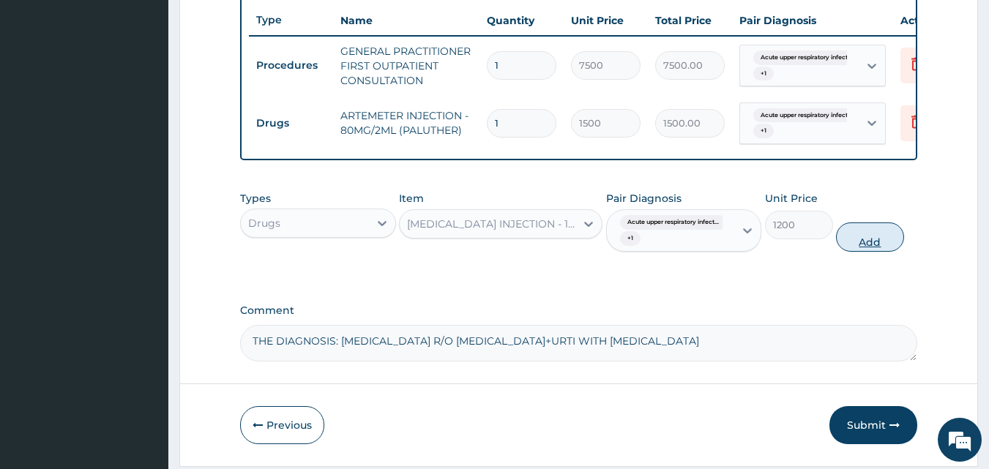
click at [873, 250] on button "Add" at bounding box center [870, 236] width 68 height 29
type input "0"
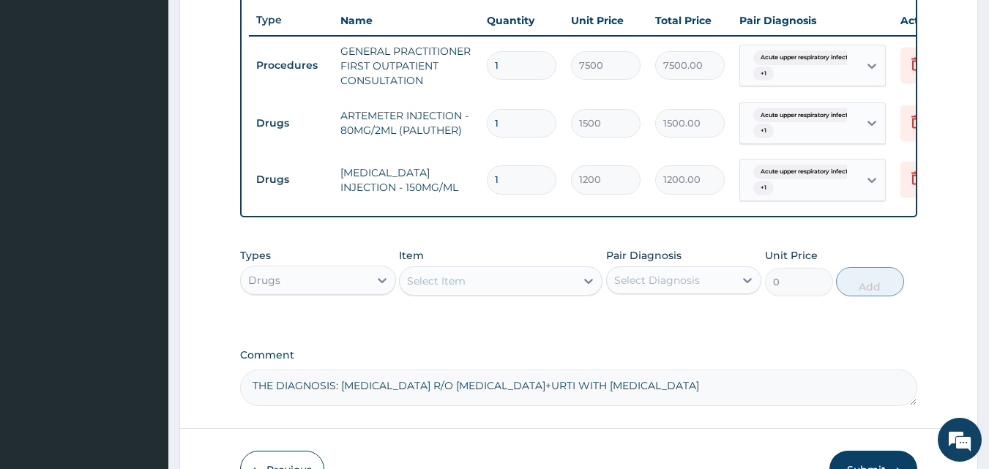
click at [510, 124] on input "1" at bounding box center [522, 123] width 70 height 29
type input "0.00"
type input "2"
type input "3000.00"
type input "2"
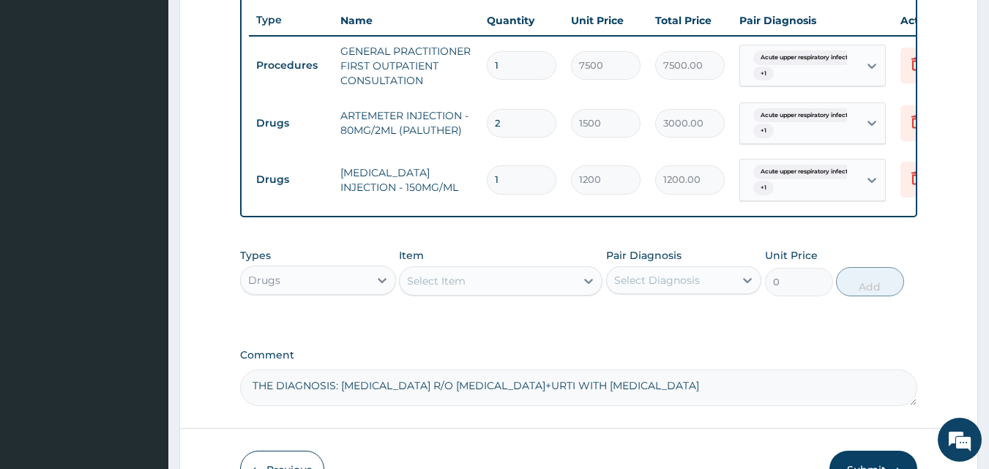
click at [504, 181] on input "1" at bounding box center [522, 179] width 70 height 29
type input "0.00"
type input "2"
type input "2400.00"
type input "2"
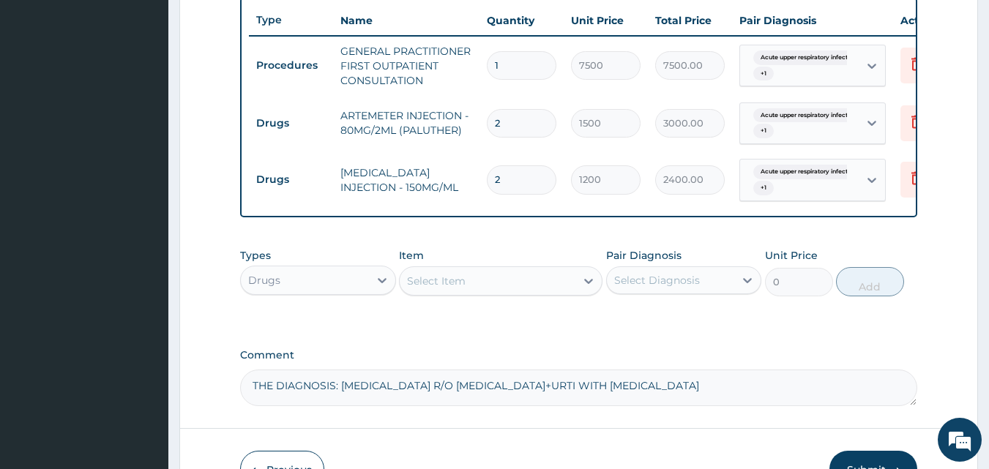
click at [521, 293] on div "Select Item" at bounding box center [488, 280] width 176 height 23
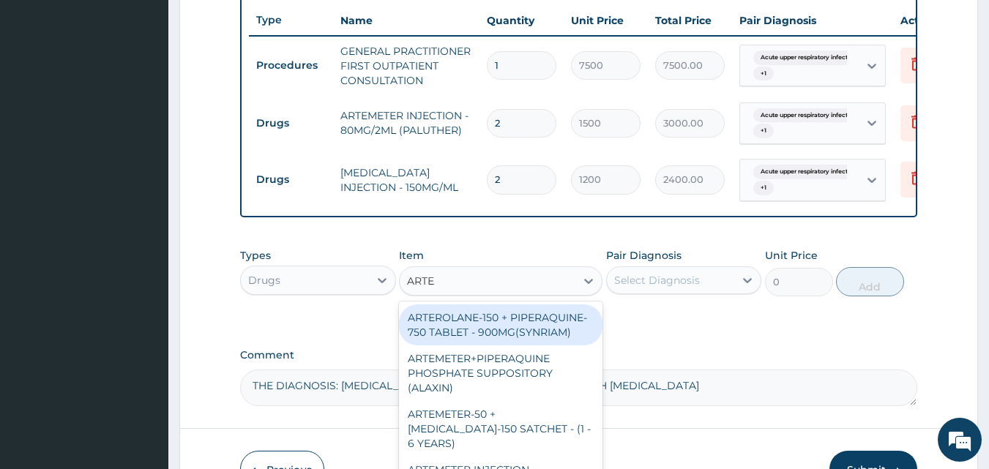
type input "ARTEM"
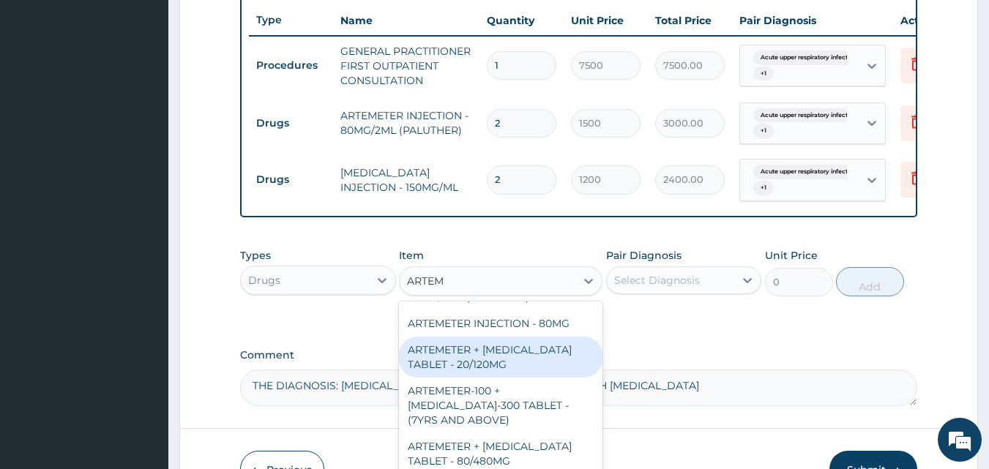
scroll to position [293, 0]
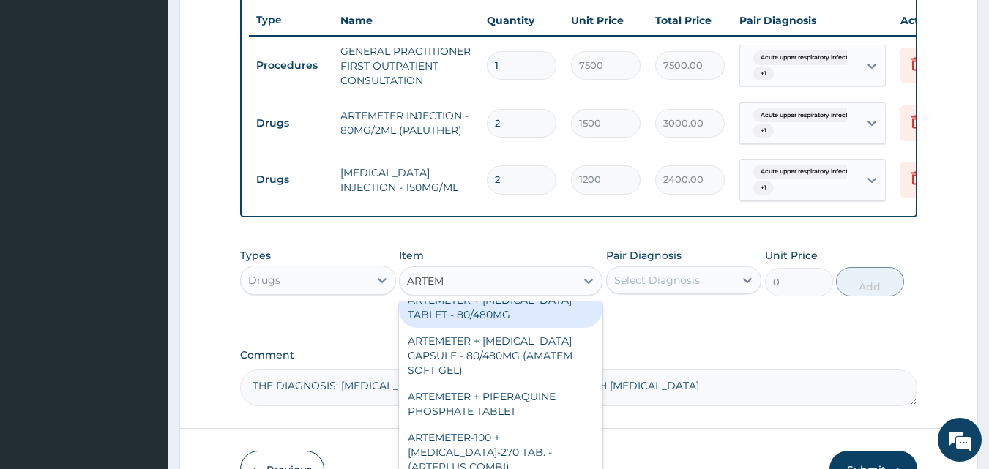
click at [528, 323] on div "ARTEMETER + LUMEFANTRINE TABLET - 80/480MG" at bounding box center [500, 307] width 203 height 41
type input "780"
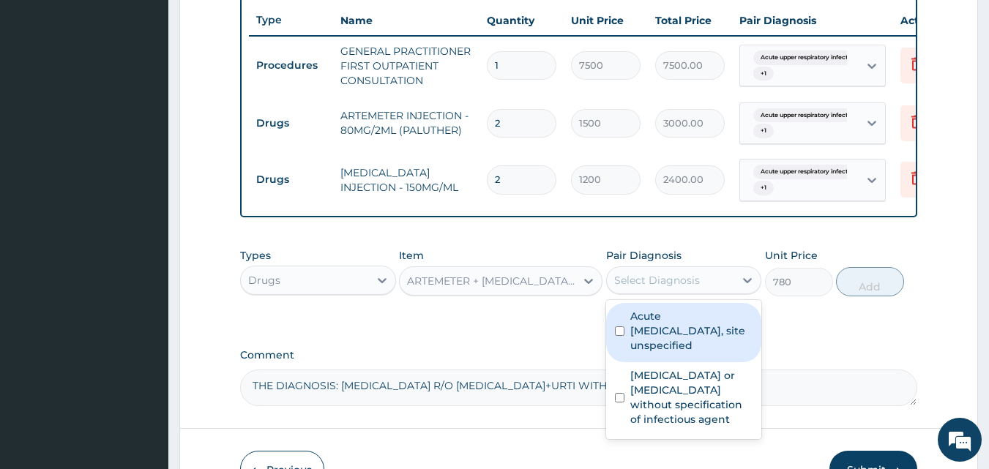
click at [675, 288] on div "Select Diagnosis" at bounding box center [657, 280] width 86 height 15
click at [664, 349] on label "Acute upper respiratory infection, site unspecified" at bounding box center [691, 331] width 123 height 44
checkbox input "true"
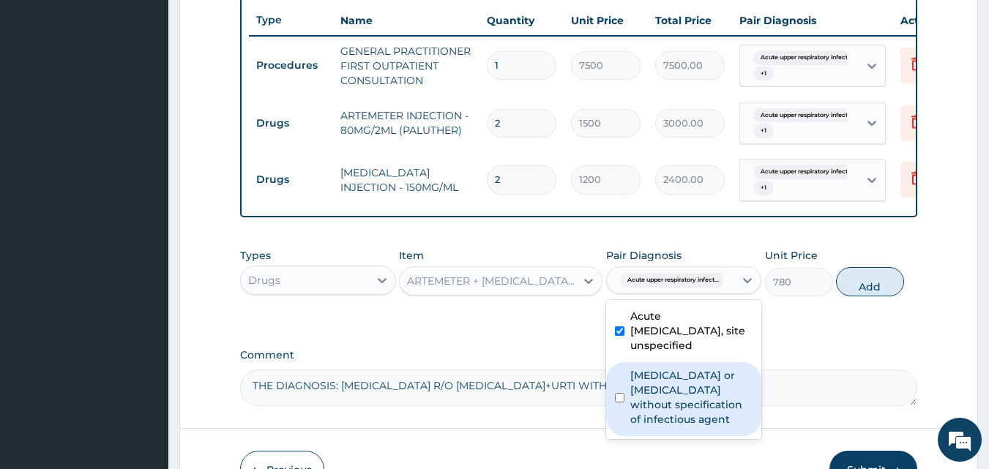
drag, startPoint x: 668, startPoint y: 419, endPoint x: 736, endPoint y: 348, distance: 97.8
click at [670, 419] on label "Infectious gastroenteritis or colitis without specification of infectious agent" at bounding box center [691, 397] width 123 height 59
checkbox input "true"
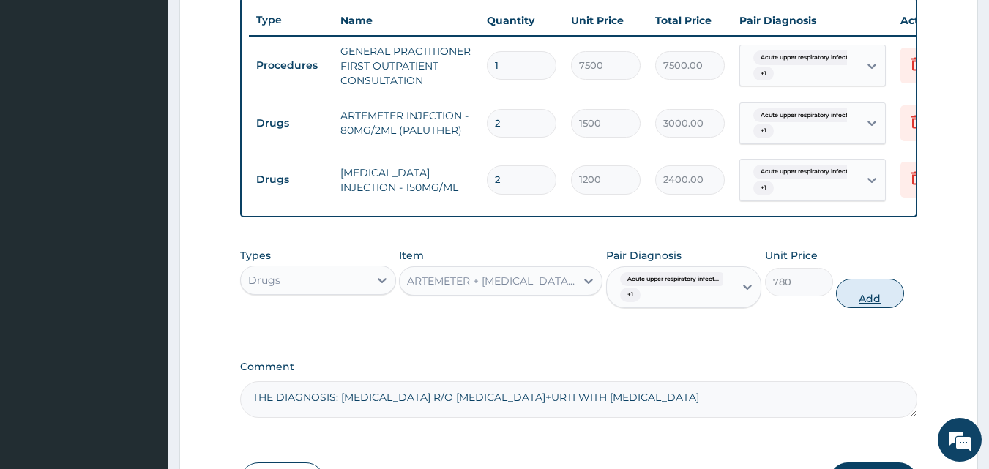
click at [877, 308] on button "Add" at bounding box center [870, 293] width 68 height 29
type input "0"
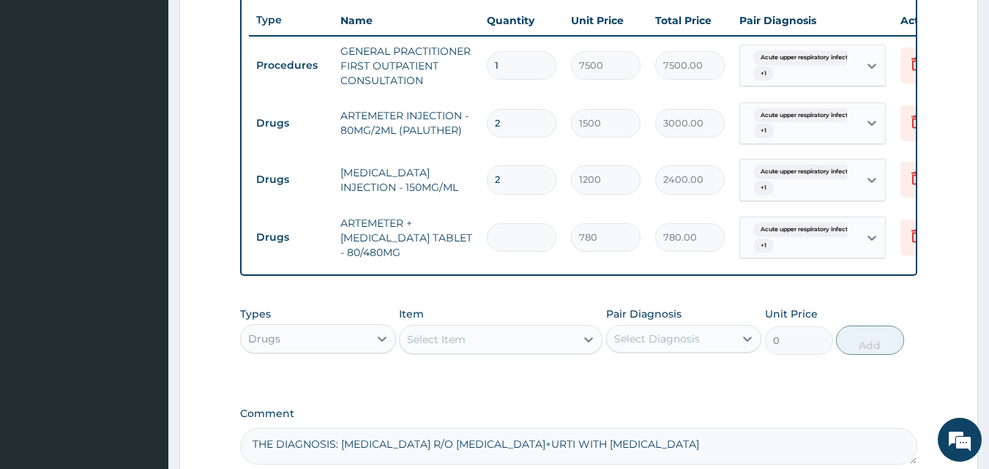
type input "0.00"
type input "6"
type input "4680.00"
type input "5"
type input "3900.00"
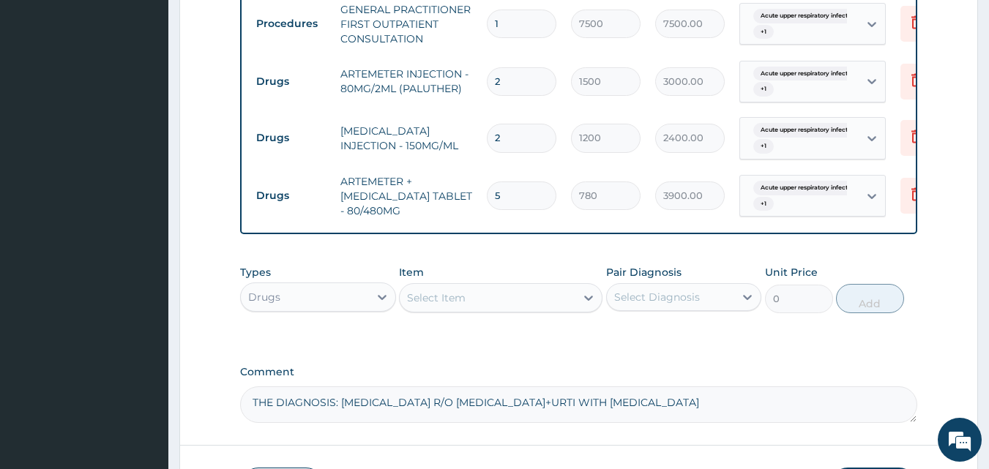
scroll to position [621, 0]
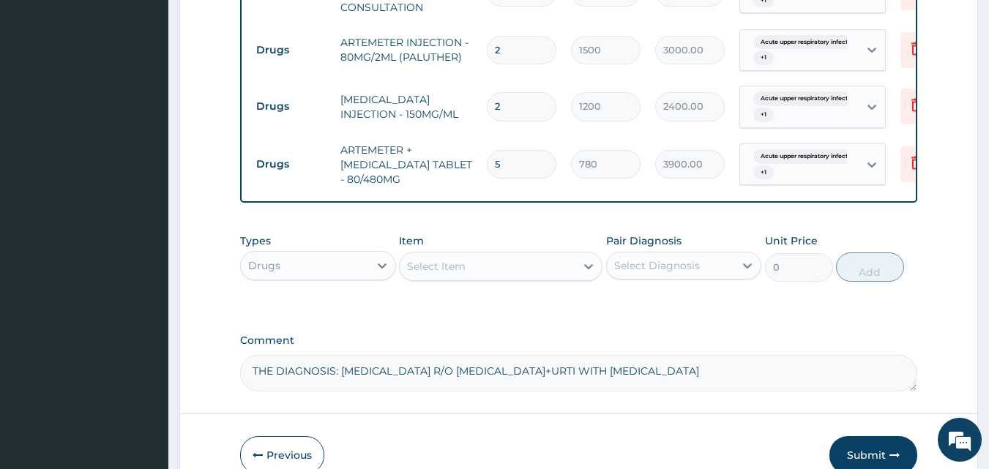
type input "5"
drag, startPoint x: 485, startPoint y: 282, endPoint x: 518, endPoint y: 272, distance: 34.5
click at [484, 278] on div "Select Item" at bounding box center [488, 266] width 176 height 23
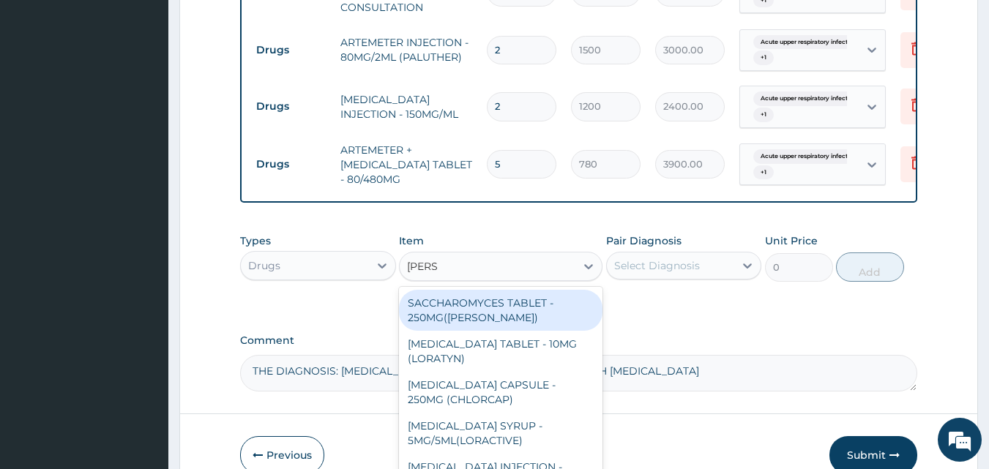
type input "LORAT"
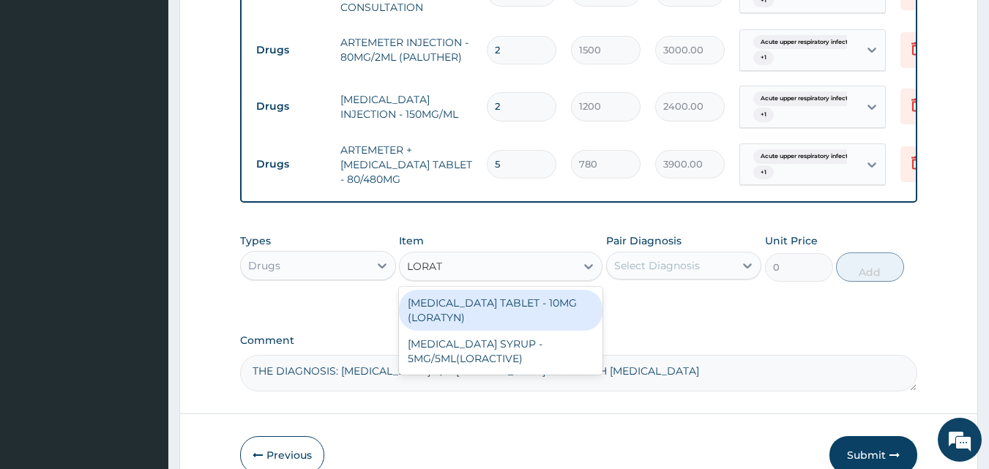
click at [503, 326] on div "LORATADINE TABLET - 10MG (LORATYN)" at bounding box center [500, 310] width 203 height 41
type input "210"
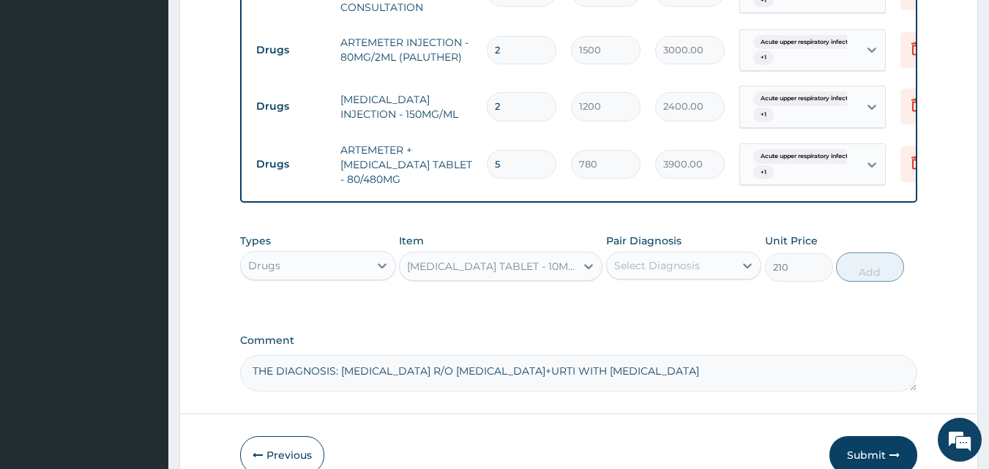
click at [704, 277] on div "Select Diagnosis" at bounding box center [671, 265] width 128 height 23
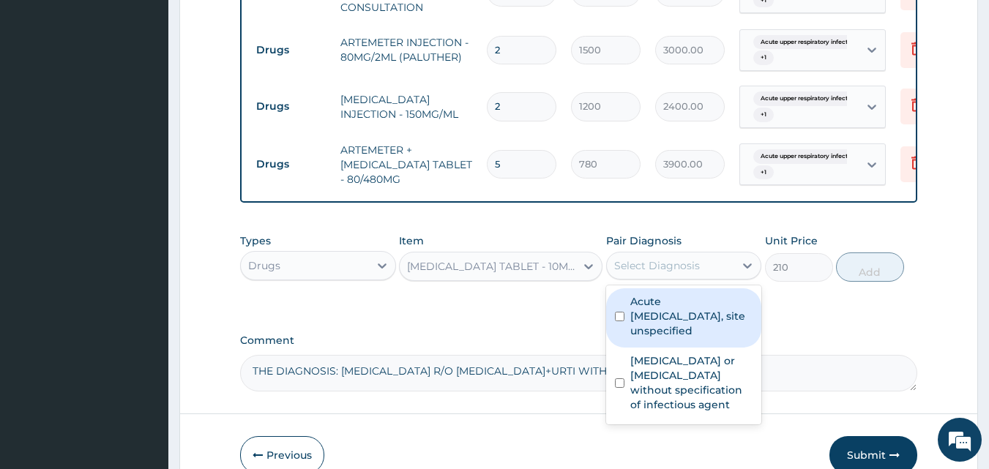
drag, startPoint x: 662, startPoint y: 333, endPoint x: 658, endPoint y: 372, distance: 39.0
click at [662, 334] on label "Acute upper respiratory infection, site unspecified" at bounding box center [691, 316] width 123 height 44
checkbox input "true"
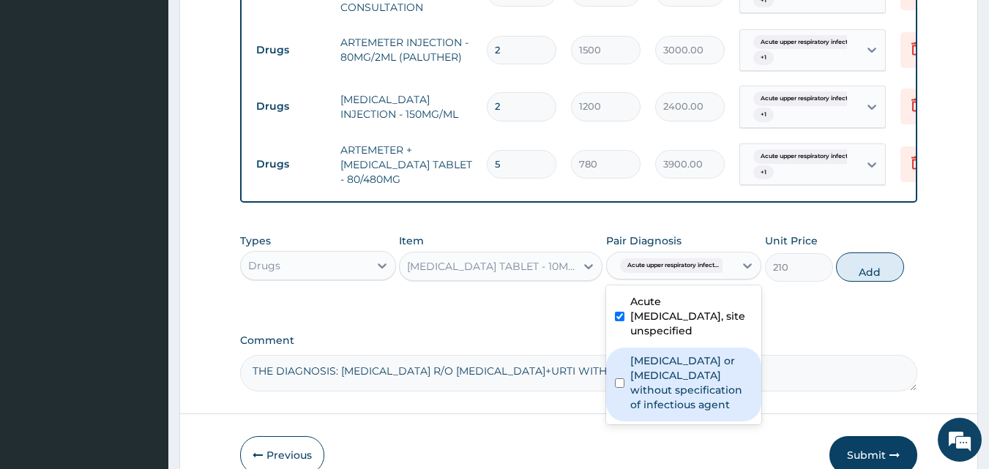
drag, startPoint x: 666, startPoint y: 406, endPoint x: 713, endPoint y: 375, distance: 56.6
click at [668, 406] on label "Infectious gastroenteritis or colitis without specification of infectious agent" at bounding box center [691, 382] width 123 height 59
checkbox input "true"
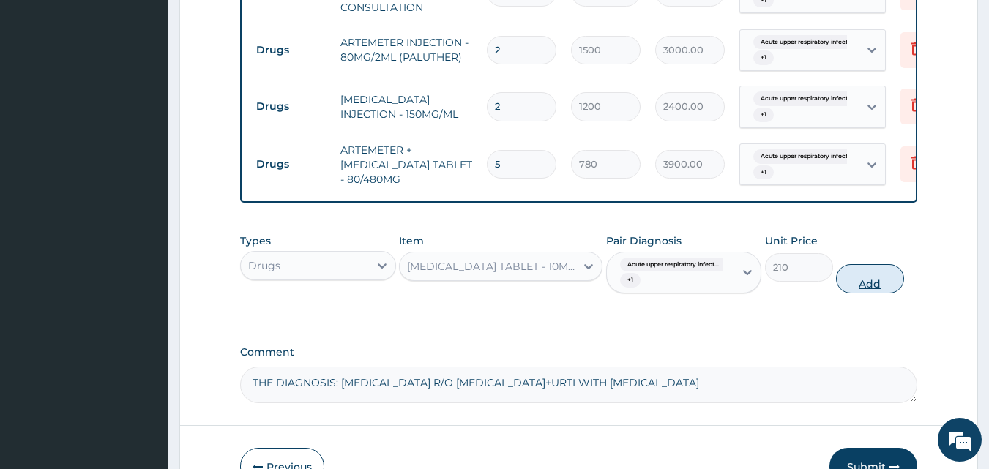
click at [863, 293] on button "Add" at bounding box center [870, 278] width 68 height 29
type input "0"
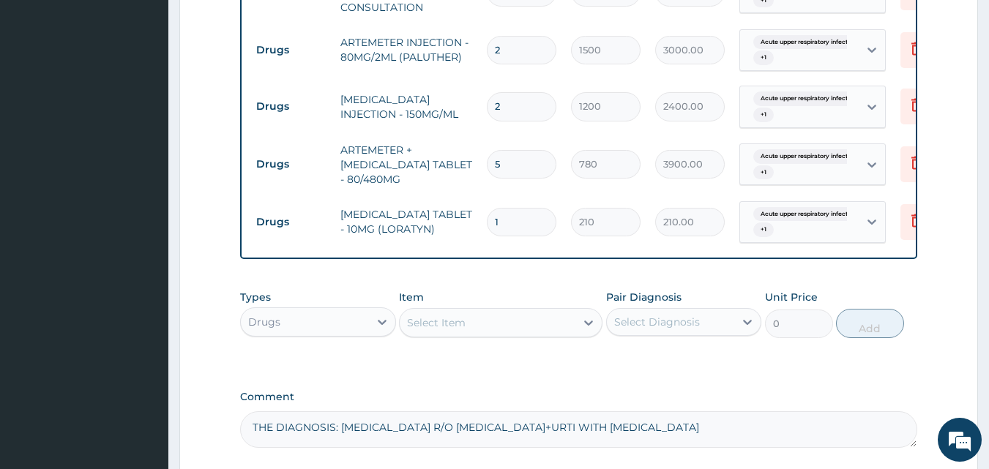
type input "10"
type input "2100.00"
type input "10"
click at [511, 165] on input "5" at bounding box center [522, 164] width 70 height 29
type input "0.00"
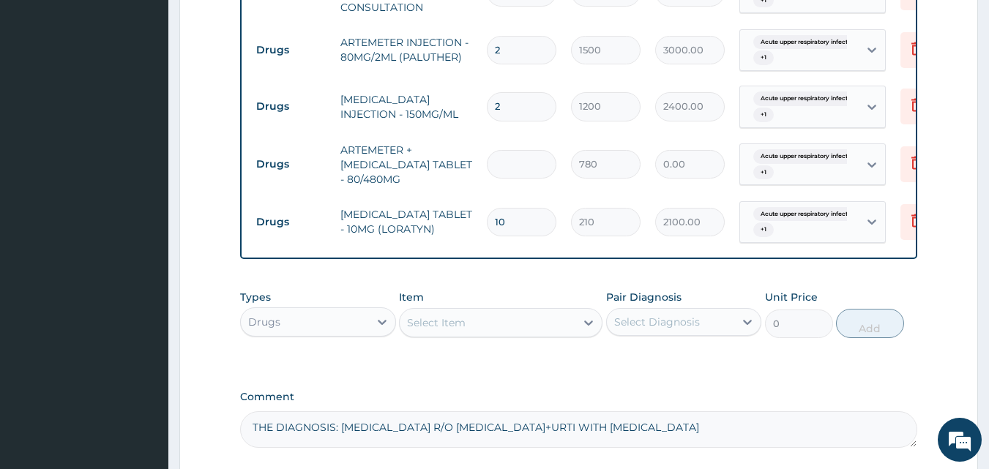
type input "6"
type input "4680.00"
type input "6"
click at [517, 331] on div "Select Item" at bounding box center [488, 322] width 176 height 23
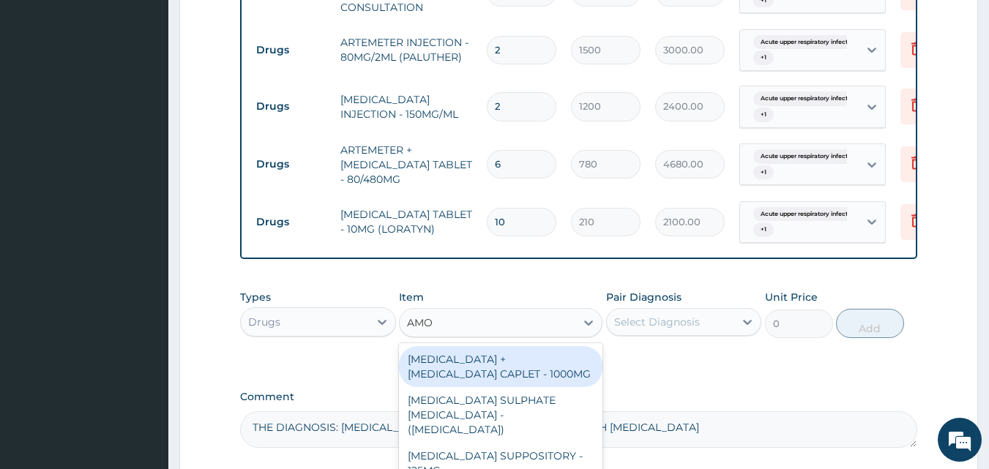
type input "AMOX"
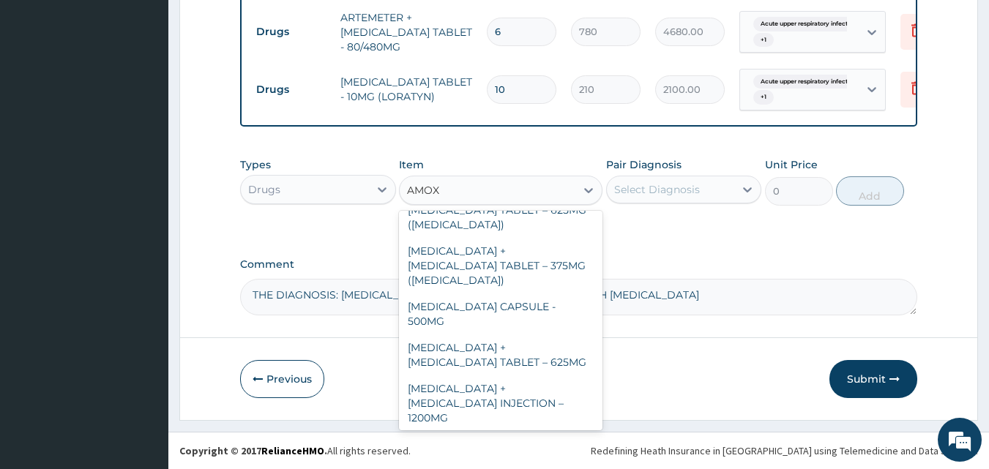
scroll to position [200, 0]
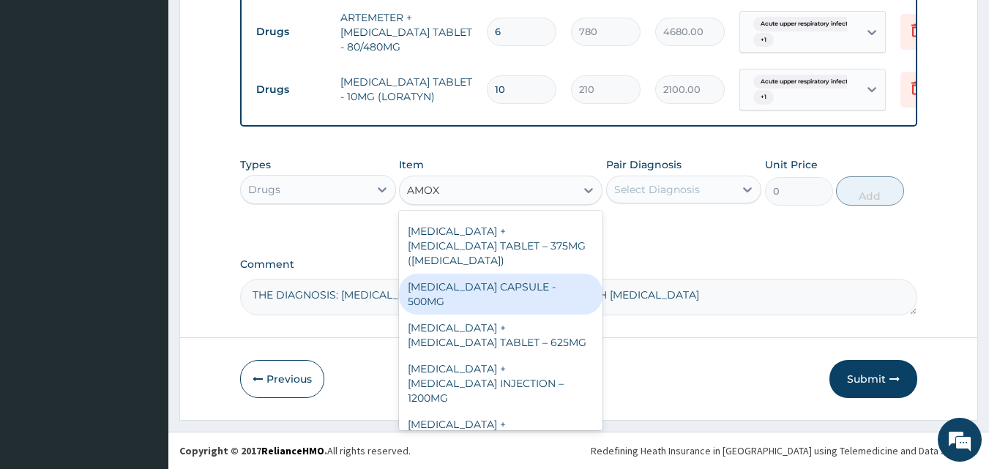
click at [509, 275] on div "AMOXICILLIN CAPSULE - 500MG" at bounding box center [500, 294] width 203 height 41
type input "240"
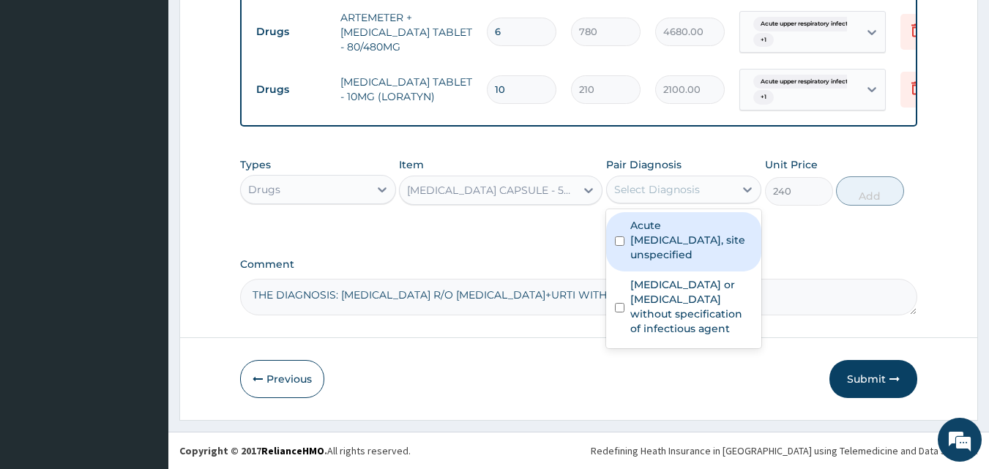
click at [647, 192] on div "Select Diagnosis" at bounding box center [657, 189] width 86 height 15
drag, startPoint x: 653, startPoint y: 247, endPoint x: 668, endPoint y: 323, distance: 78.2
click at [655, 253] on label "Acute upper respiratory infection, site unspecified" at bounding box center [691, 240] width 123 height 44
checkbox input "true"
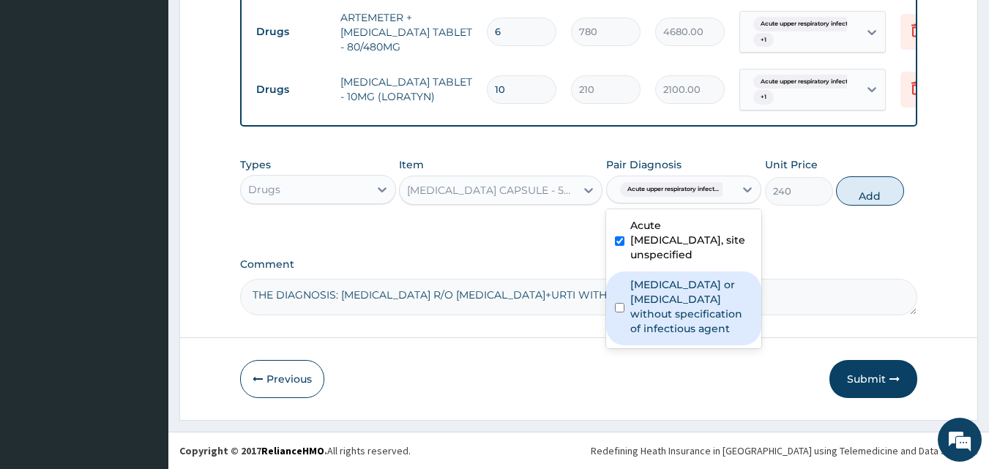
click at [659, 309] on label "Infectious gastroenteritis or colitis without specification of infectious agent" at bounding box center [691, 306] width 123 height 59
checkbox input "true"
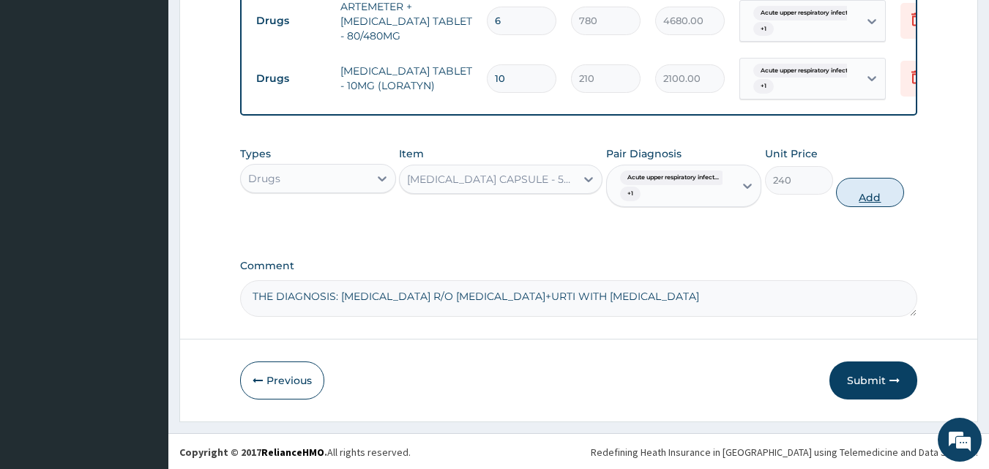
click at [873, 206] on button "Add" at bounding box center [870, 192] width 68 height 29
type input "0"
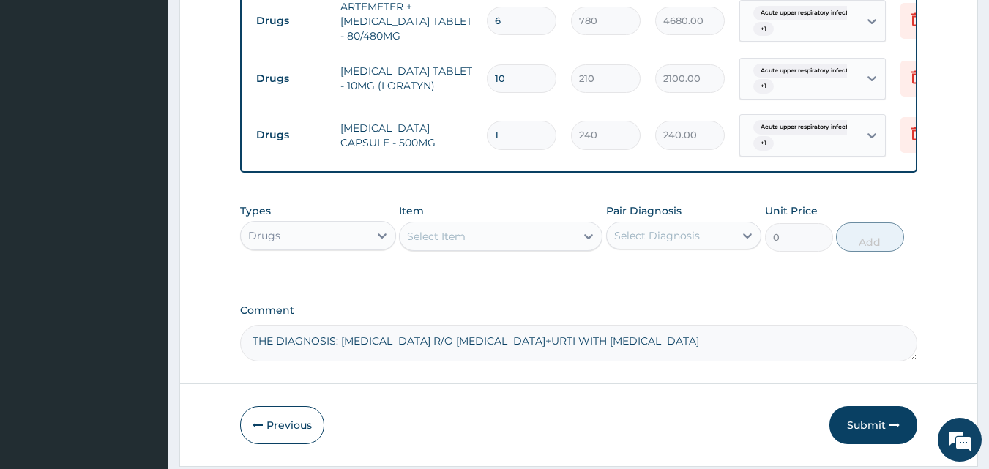
type input "15"
type input "3600.00"
type input "15"
click at [498, 248] on div "Select Item" at bounding box center [488, 236] width 176 height 23
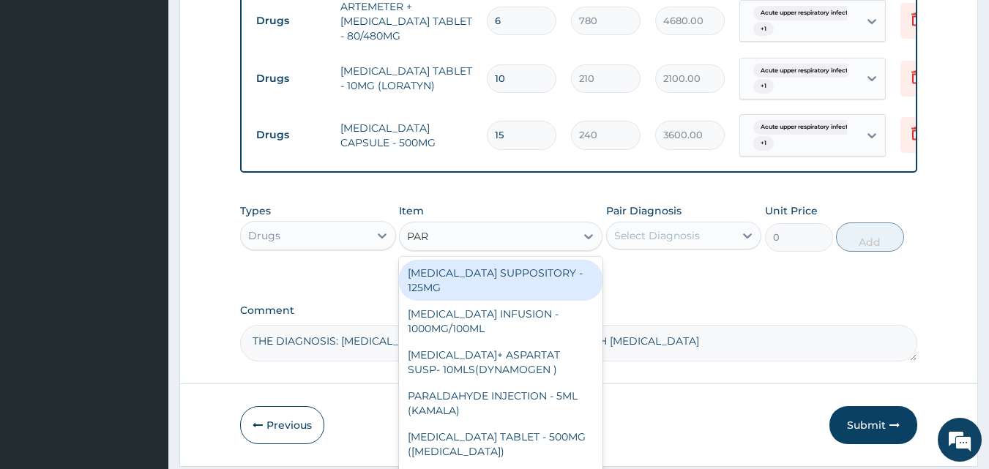
type input "PARA"
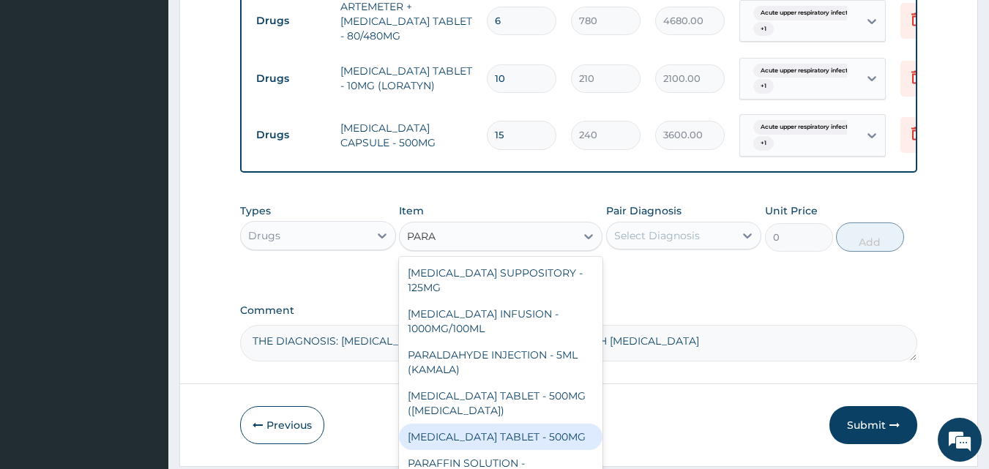
click at [539, 449] on div "PARACETAMOL TABLET - 500MG" at bounding box center [500, 437] width 203 height 26
type input "72"
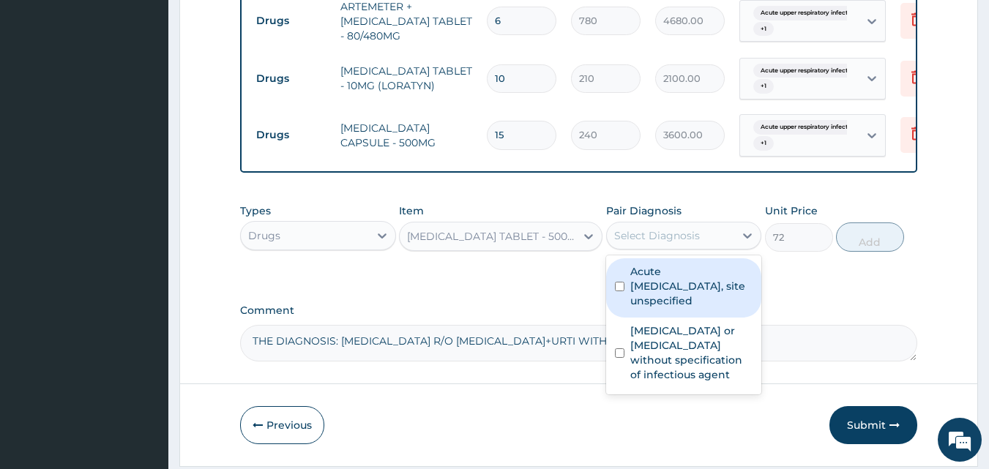
click at [638, 242] on div "Select Diagnosis" at bounding box center [657, 235] width 86 height 15
drag, startPoint x: 629, startPoint y: 287, endPoint x: 659, endPoint y: 329, distance: 51.8
click at [629, 290] on div "Acute upper respiratory infection, site unspecified" at bounding box center [684, 287] width 156 height 59
checkbox input "true"
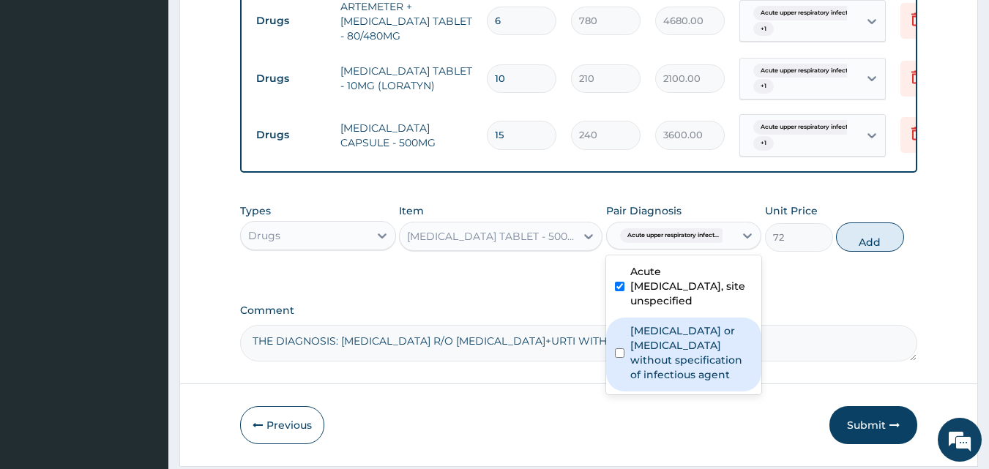
click at [679, 372] on label "Infectious gastroenteritis or colitis without specification of infectious agent" at bounding box center [691, 352] width 123 height 59
checkbox input "true"
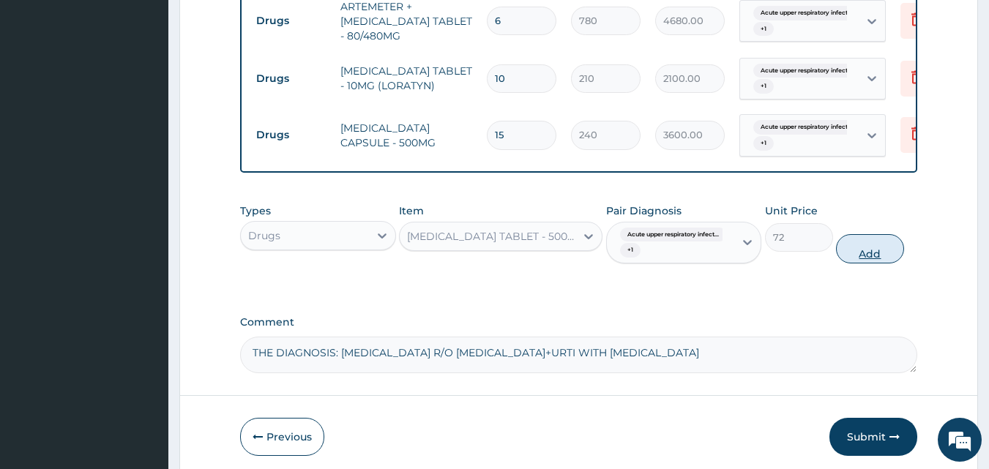
click at [877, 258] on button "Add" at bounding box center [870, 248] width 68 height 29
type input "0"
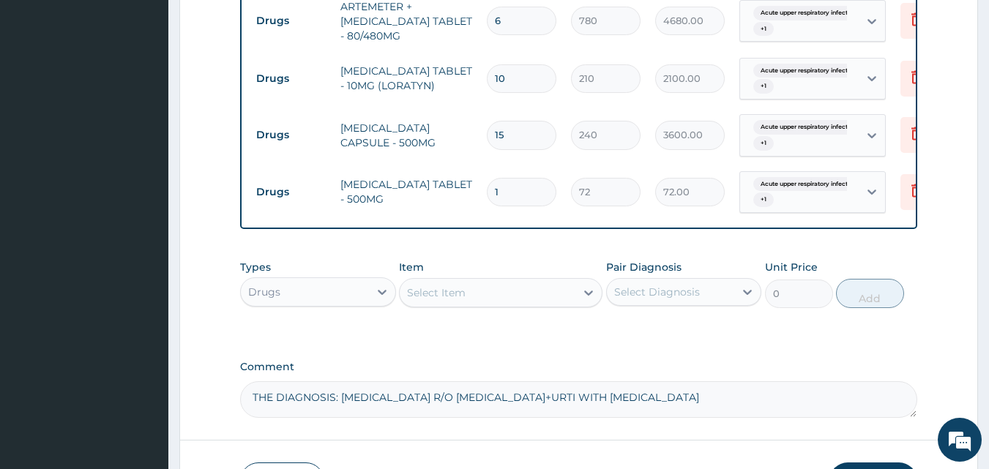
type input "18"
type input "1296.00"
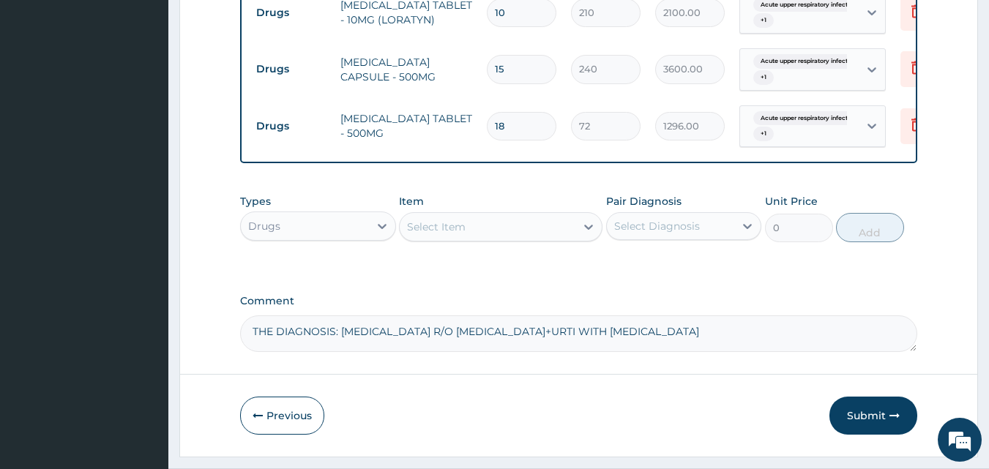
scroll to position [837, 0]
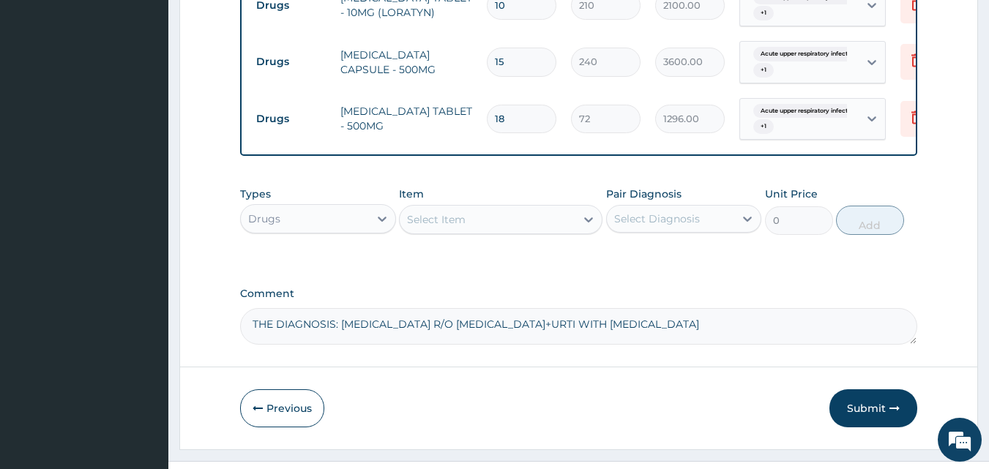
type input "18"
click at [514, 230] on div "Select Item" at bounding box center [488, 219] width 176 height 23
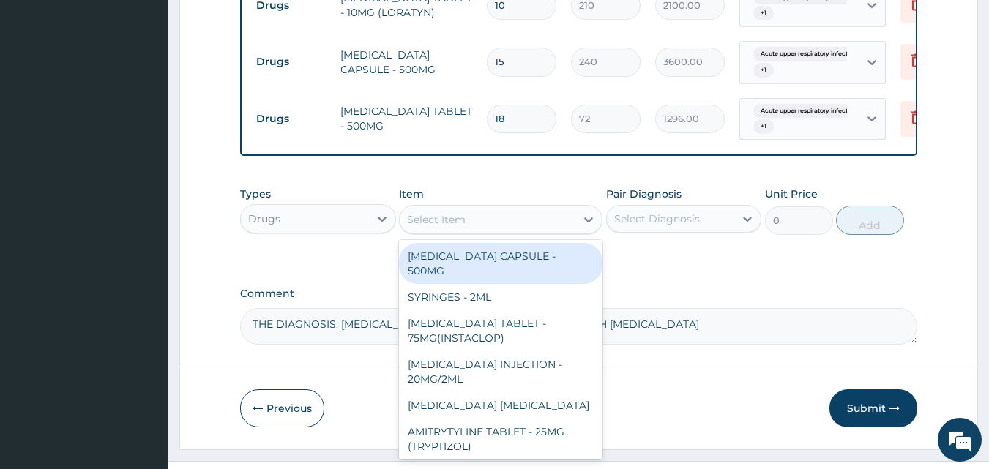
type input "F"
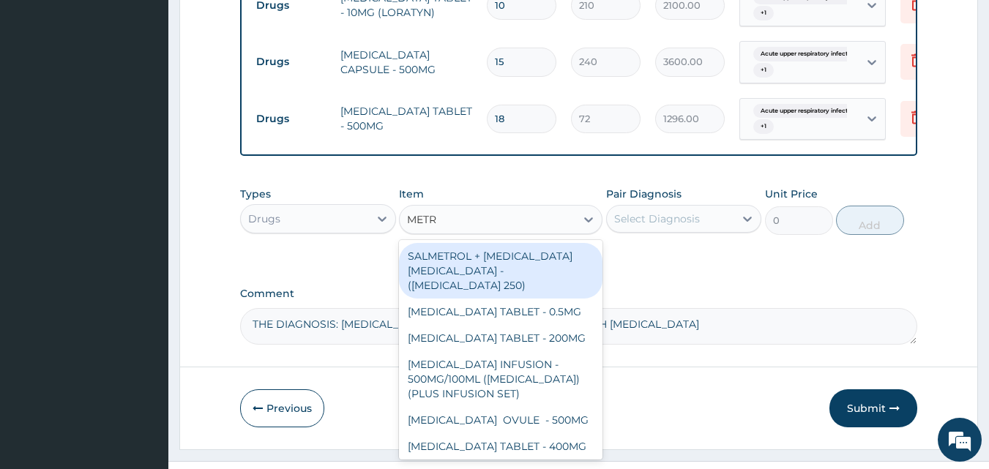
type input "METRO"
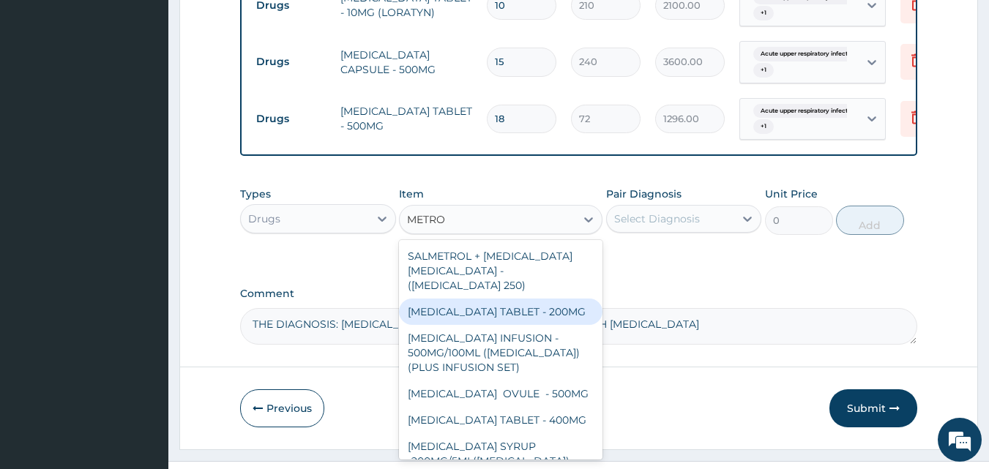
click at [510, 315] on div "METRONIDAZOLE TABLET - 200MG" at bounding box center [500, 312] width 203 height 26
type input "60"
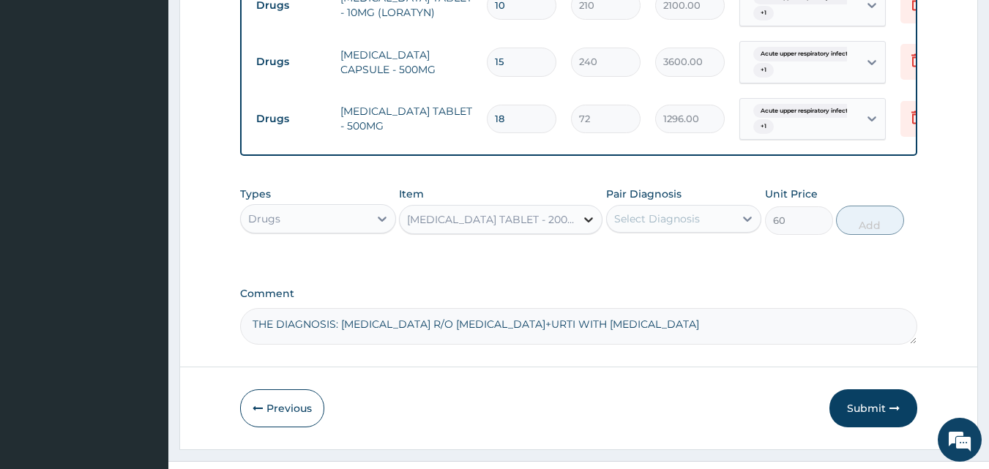
click at [586, 227] on icon at bounding box center [588, 219] width 15 height 15
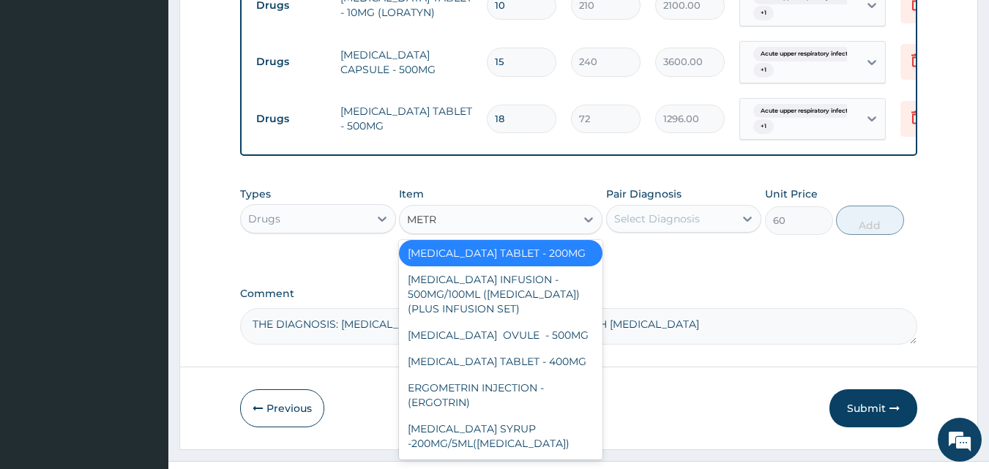
scroll to position [5, 0]
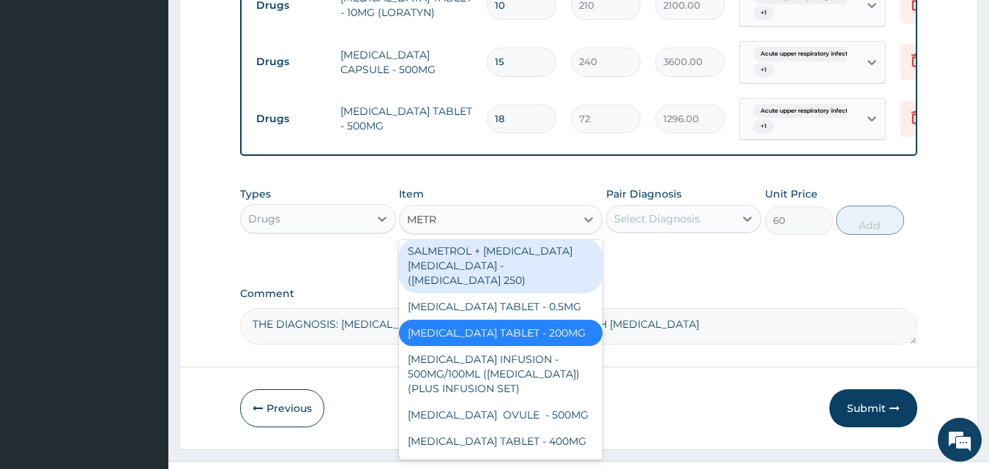
type input "METRO"
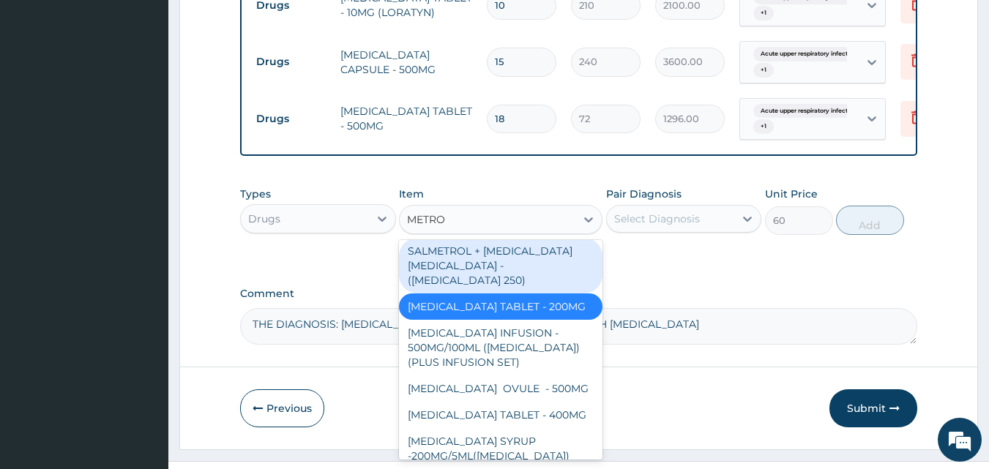
scroll to position [0, 0]
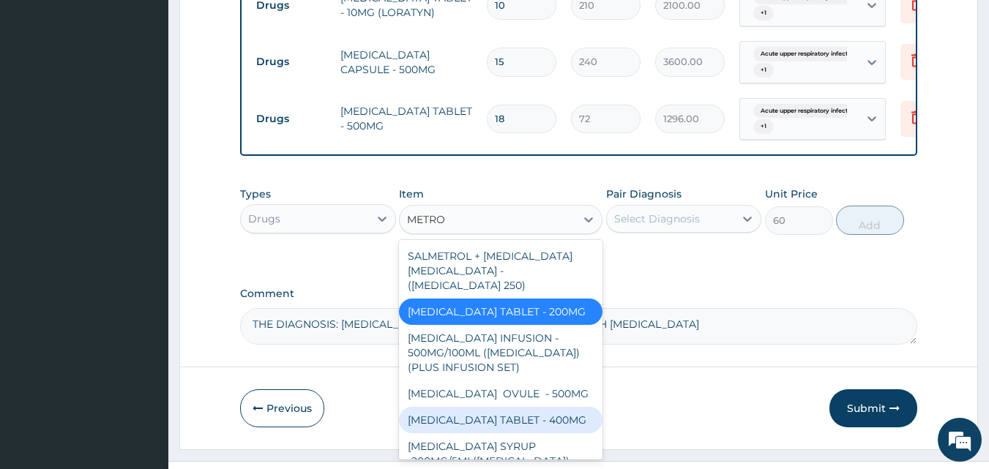
click at [503, 433] on div "METRONIDAZOLE TABLET - 400MG" at bounding box center [500, 420] width 203 height 26
type input "180"
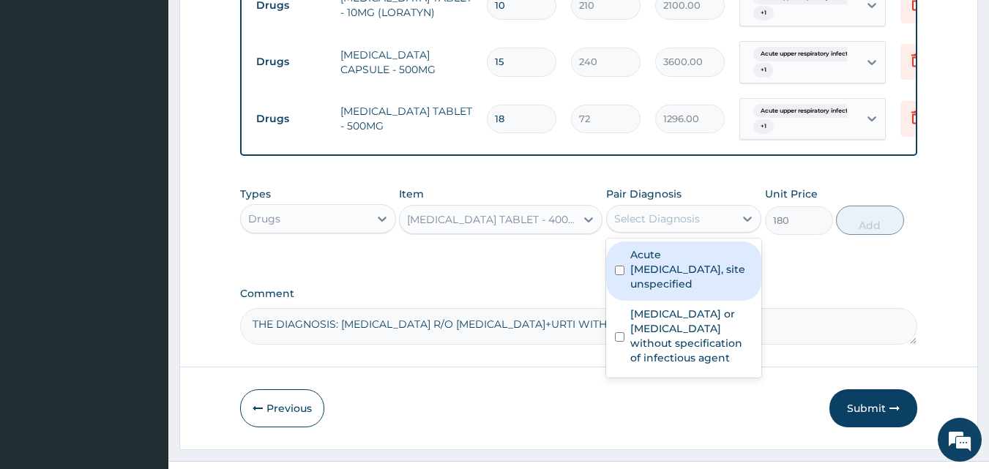
click at [673, 226] on div "Select Diagnosis" at bounding box center [657, 218] width 86 height 15
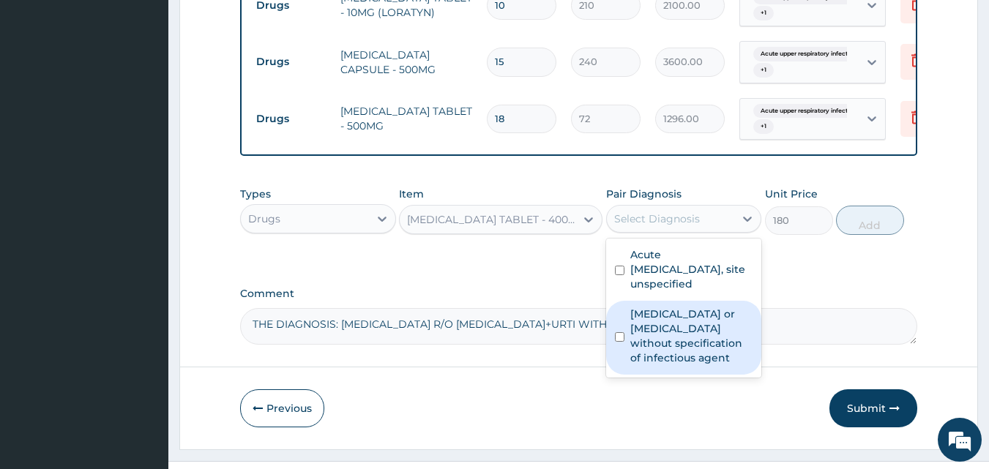
click at [654, 348] on label "Infectious gastroenteritis or colitis without specification of infectious agent" at bounding box center [691, 336] width 123 height 59
checkbox input "true"
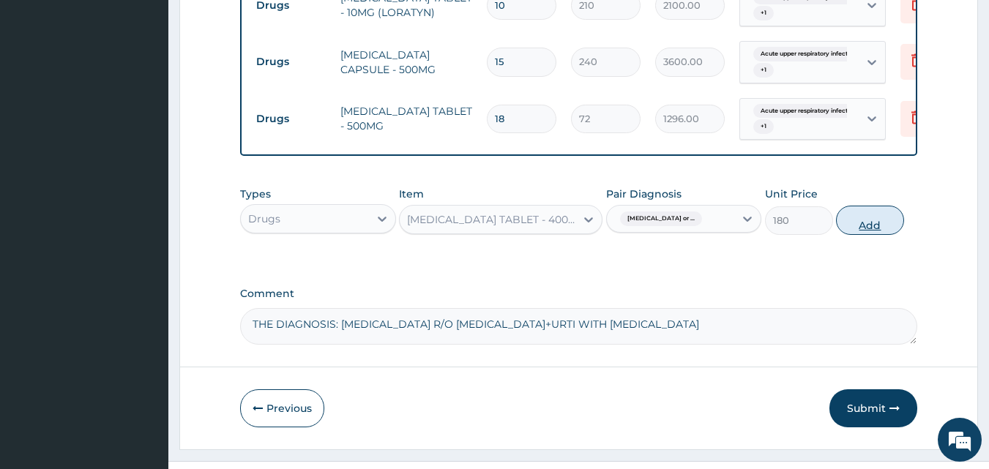
click at [866, 233] on button "Add" at bounding box center [870, 220] width 68 height 29
type input "0"
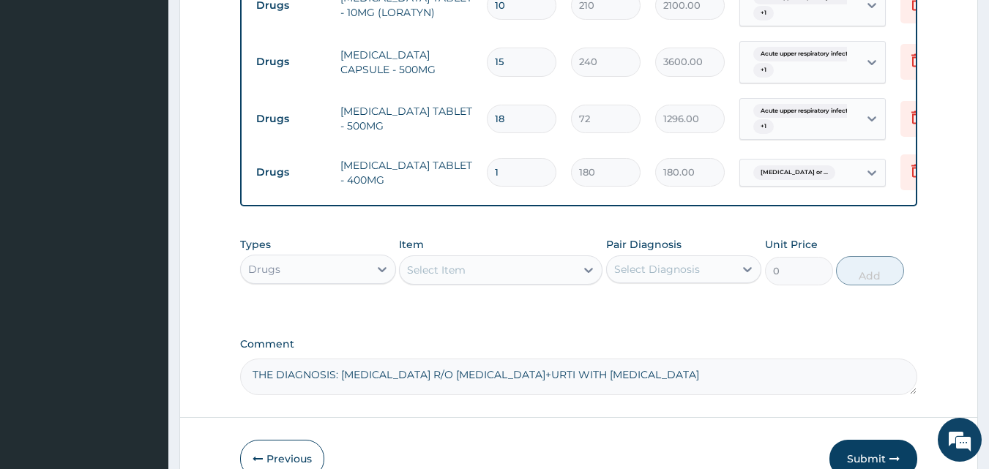
type input "15"
type input "2700.00"
type input "15"
click at [510, 280] on div "Select Item" at bounding box center [488, 269] width 176 height 23
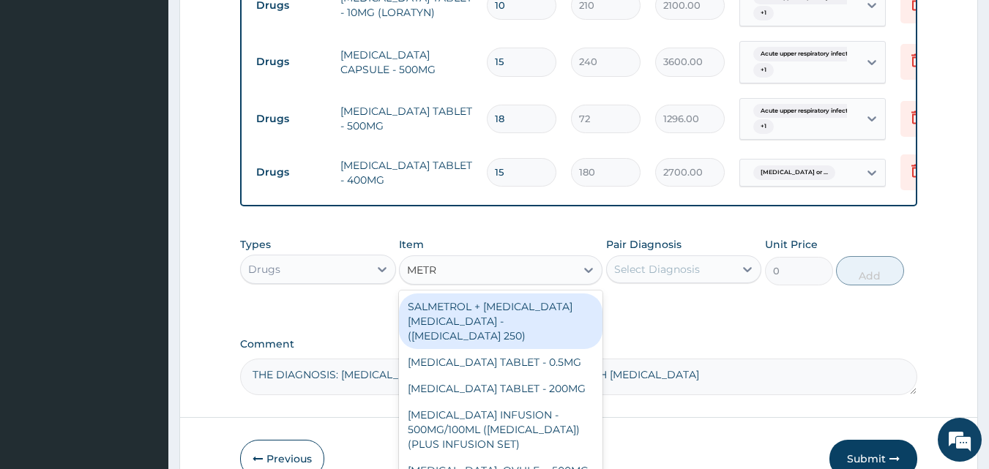
type input "METRO"
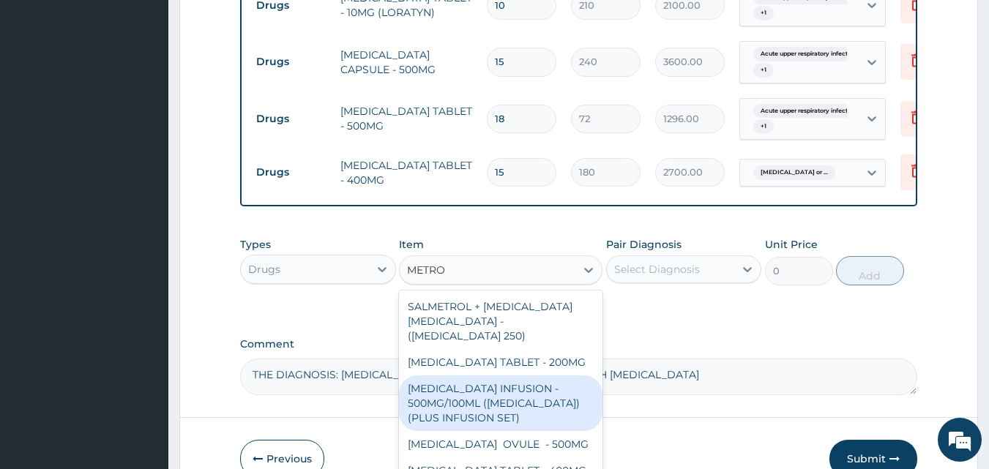
scroll to position [47, 0]
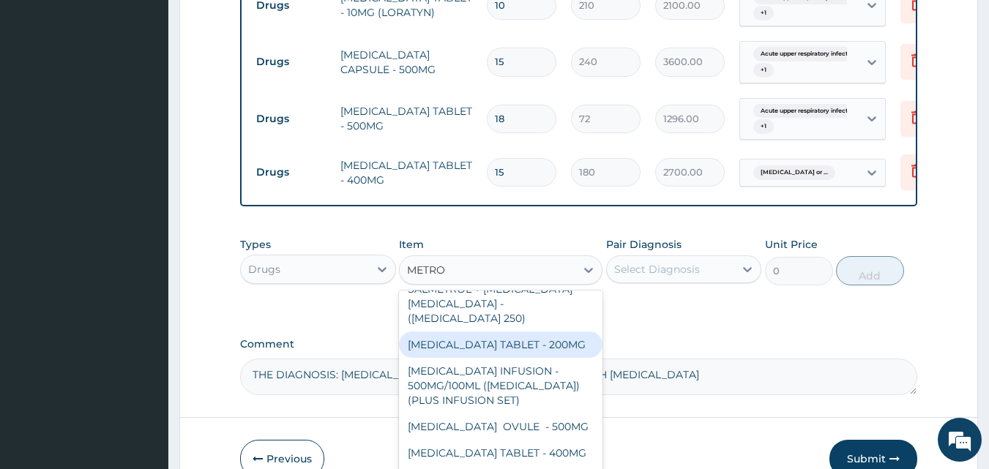
click at [517, 331] on div "METRONIDAZOLE TABLET - 200MG" at bounding box center [500, 344] width 203 height 26
type input "60"
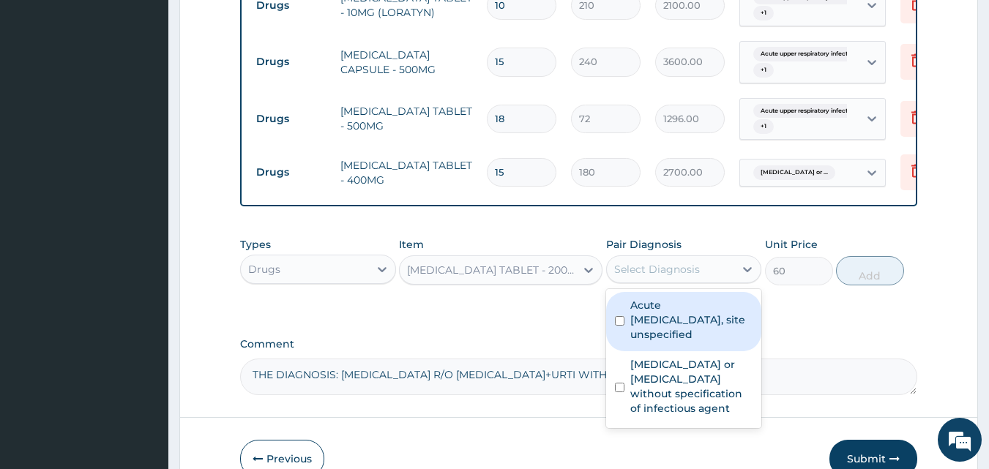
click at [653, 276] on div "Select Diagnosis" at bounding box center [657, 269] width 86 height 15
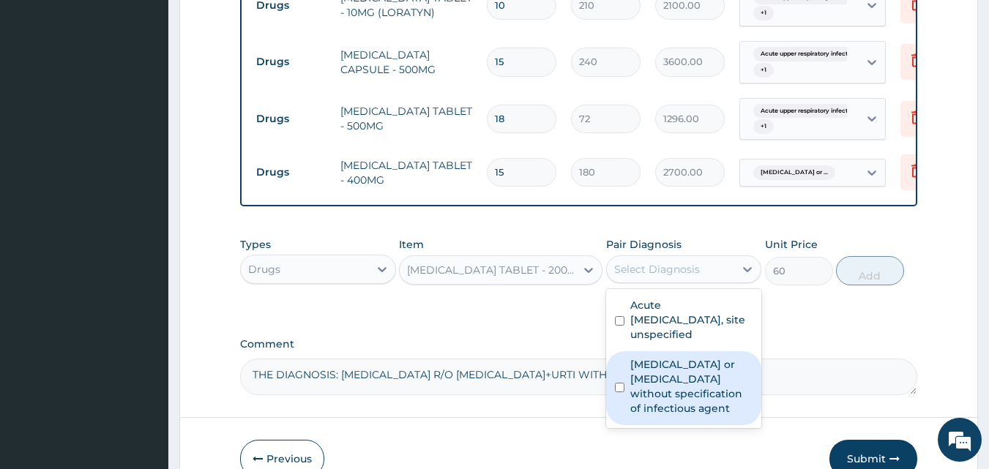
click at [662, 404] on label "Infectious gastroenteritis or colitis without specification of infectious agent" at bounding box center [691, 386] width 123 height 59
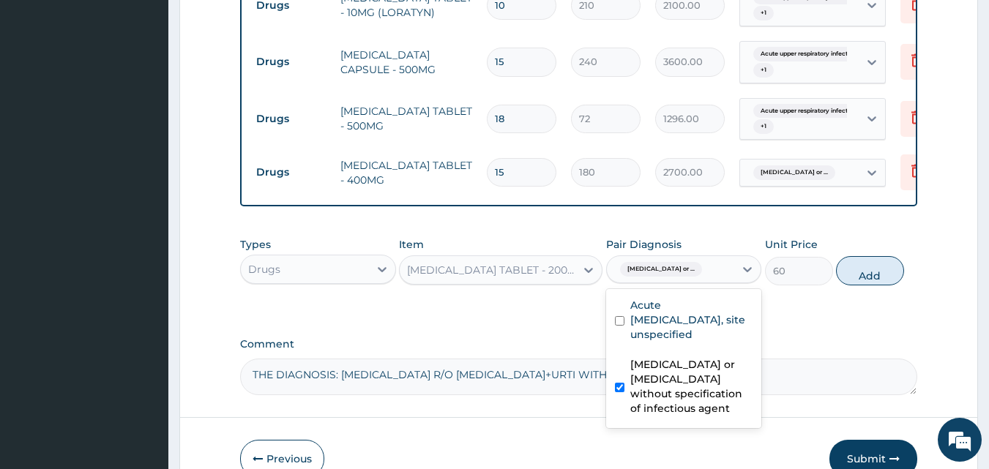
checkbox input "true"
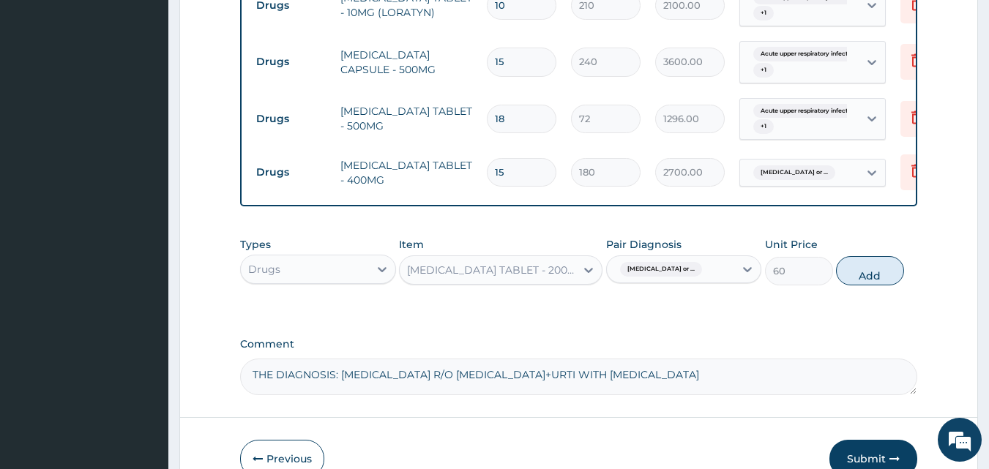
click at [790, 350] on label "Comment" at bounding box center [579, 344] width 678 height 12
click at [790, 359] on textarea "THE DIAGNOSIS: MALARIA R/O ENTERITIS+URTI WITH PHARYNGITIS" at bounding box center [579, 377] width 678 height 37
click at [867, 280] on button "Add" at bounding box center [870, 270] width 68 height 29
type input "0"
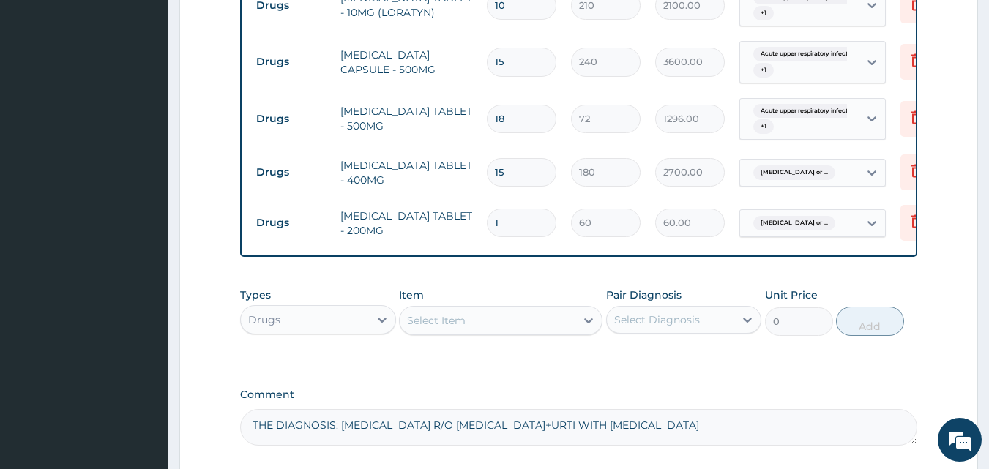
type input "0.00"
type input "3"
type input "180.00"
type input "30"
type input "1800.00"
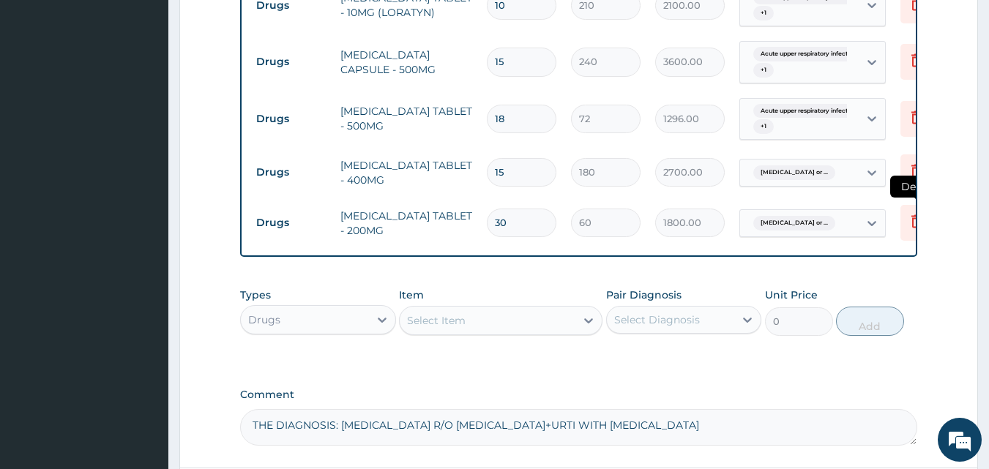
type input "30"
click at [912, 221] on icon at bounding box center [916, 221] width 10 height 13
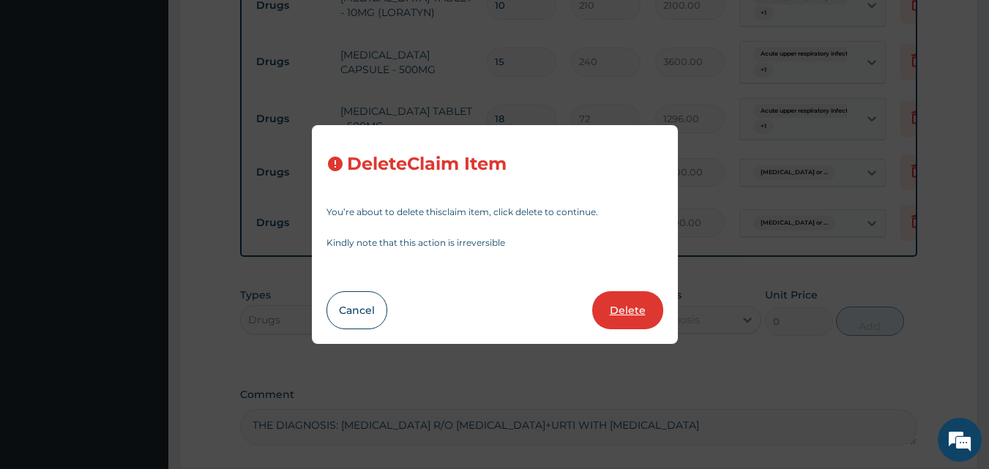
click at [619, 307] on button "Delete" at bounding box center [627, 310] width 71 height 38
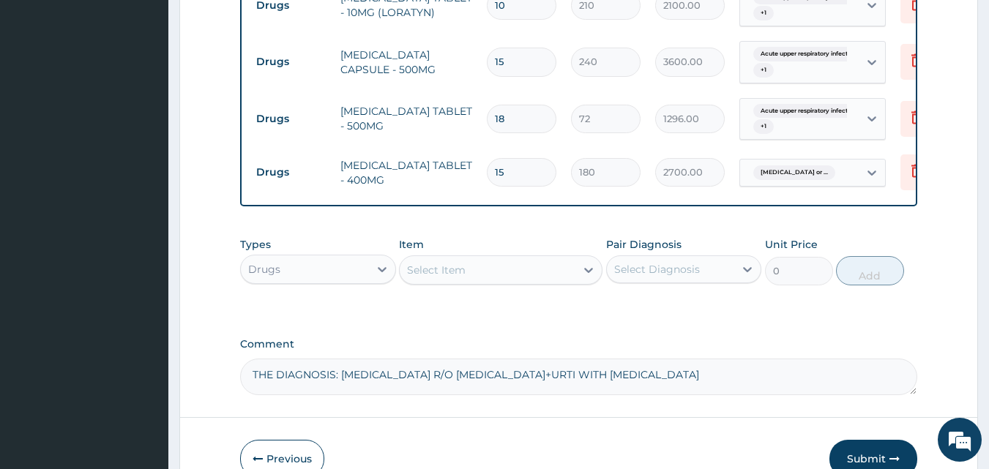
click at [528, 282] on div "Select Item" at bounding box center [488, 269] width 176 height 23
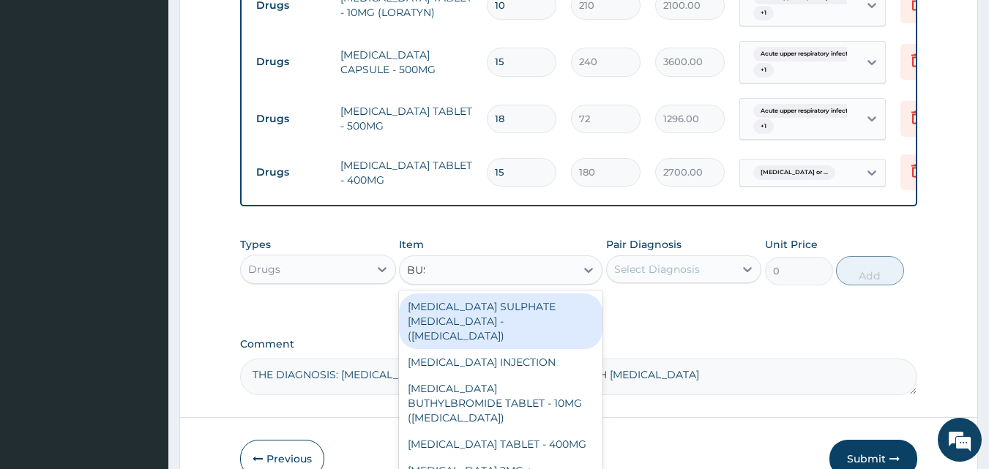
type input "BUSC"
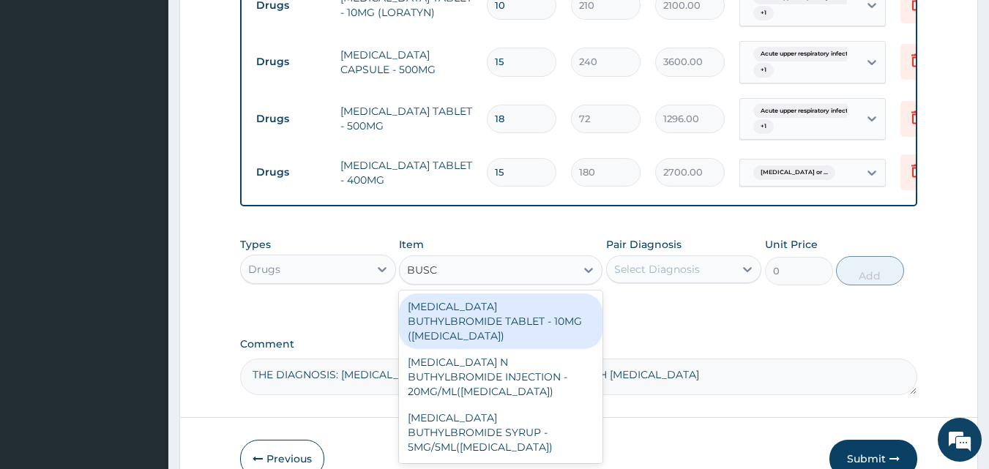
click at [520, 322] on div "HYOSCINE BUTHYLBROMIDE TABLET - 10MG (BUSCOPAN)" at bounding box center [500, 321] width 203 height 56
type input "120"
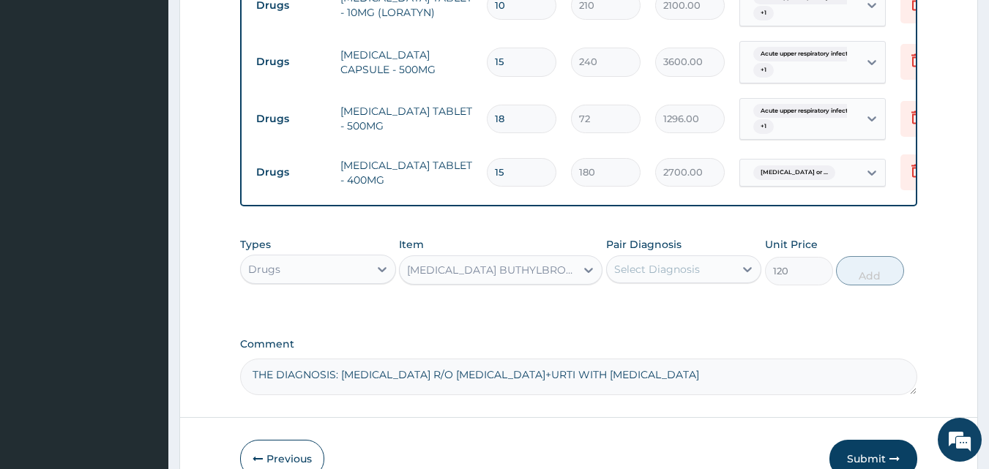
click at [653, 277] on div "Select Diagnosis" at bounding box center [657, 269] width 86 height 15
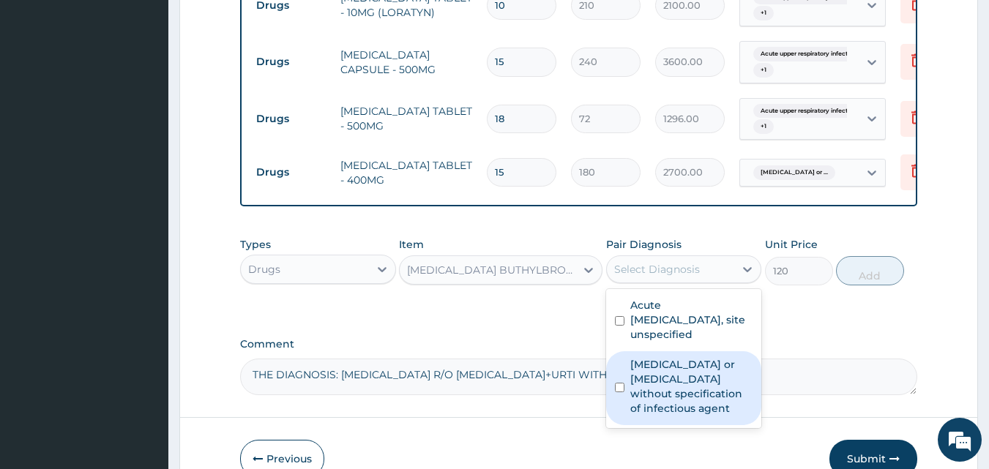
click at [654, 410] on label "Infectious gastroenteritis or colitis without specification of infectious agent" at bounding box center [691, 386] width 123 height 59
checkbox input "true"
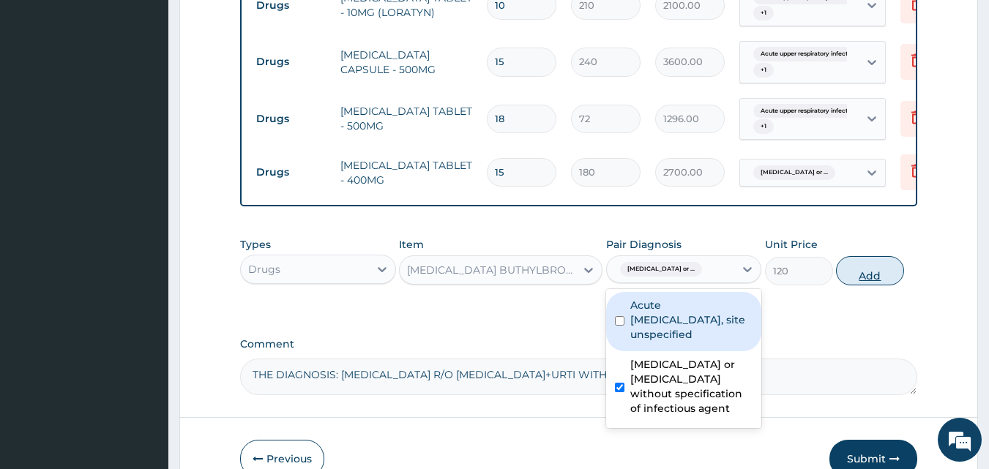
click at [869, 282] on button "Add" at bounding box center [870, 270] width 68 height 29
type input "0"
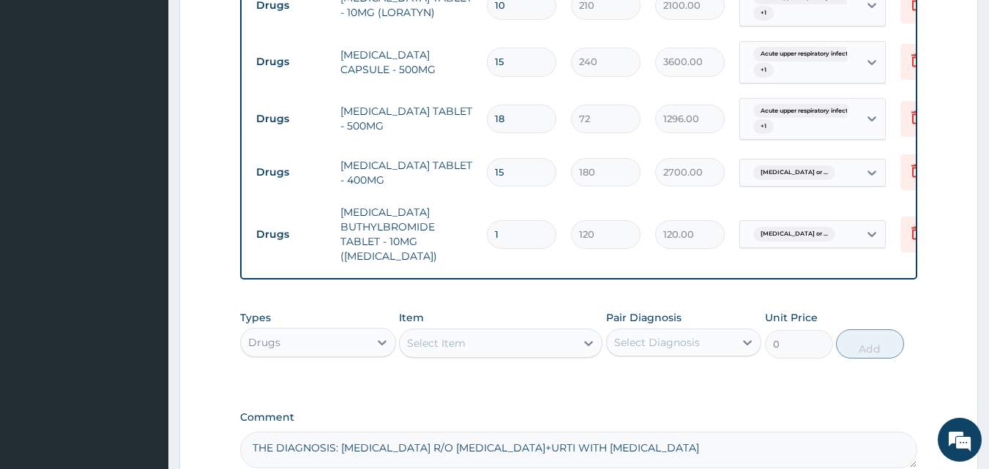
click at [498, 355] on div "Select Item" at bounding box center [488, 342] width 176 height 23
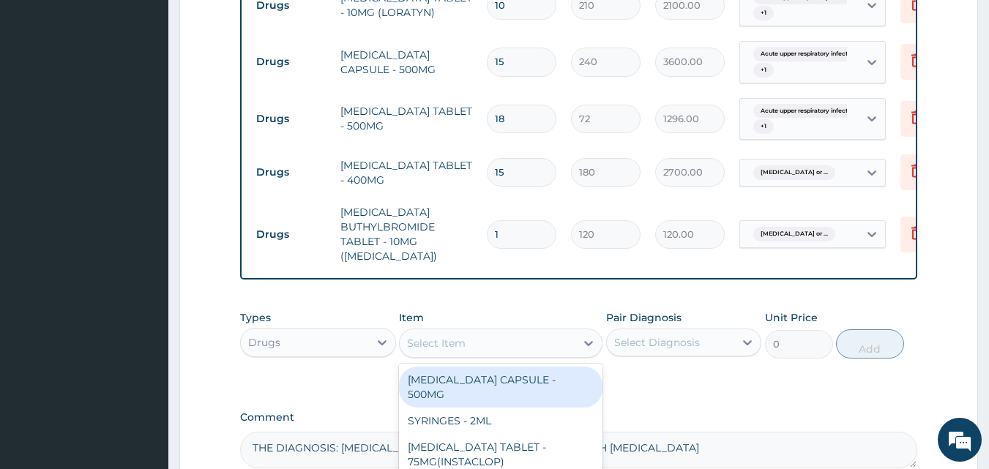
click at [513, 236] on input "1" at bounding box center [522, 234] width 70 height 29
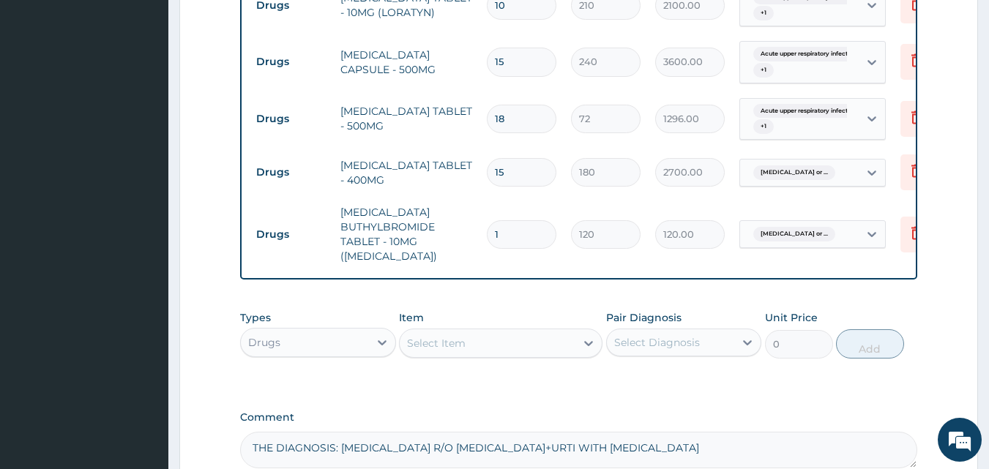
type input "10"
type input "1200.00"
type input "10"
click at [475, 355] on div "Select Item" at bounding box center [488, 342] width 176 height 23
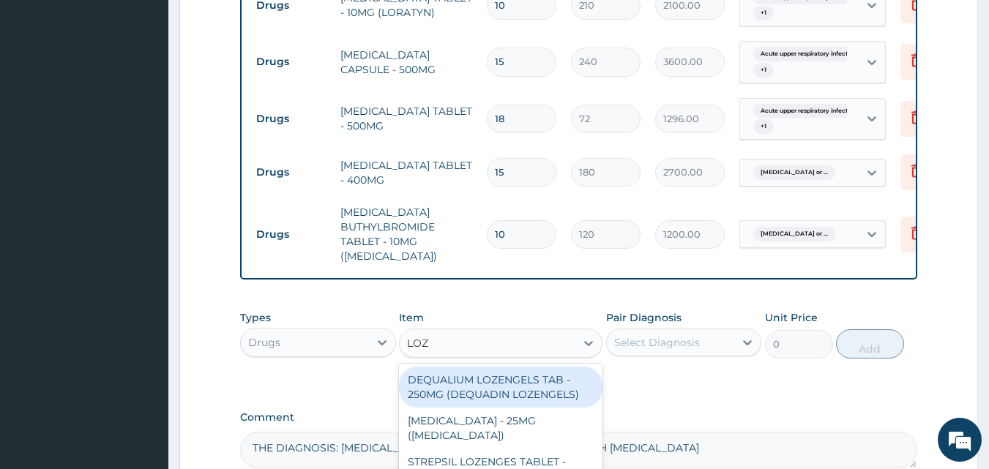
type input "LOZE"
click at [493, 408] on div "DEQUALIUM LOZENGELS TAB - 250MG (DEQUADIN LOZENGELS)" at bounding box center [500, 387] width 203 height 41
type input "240"
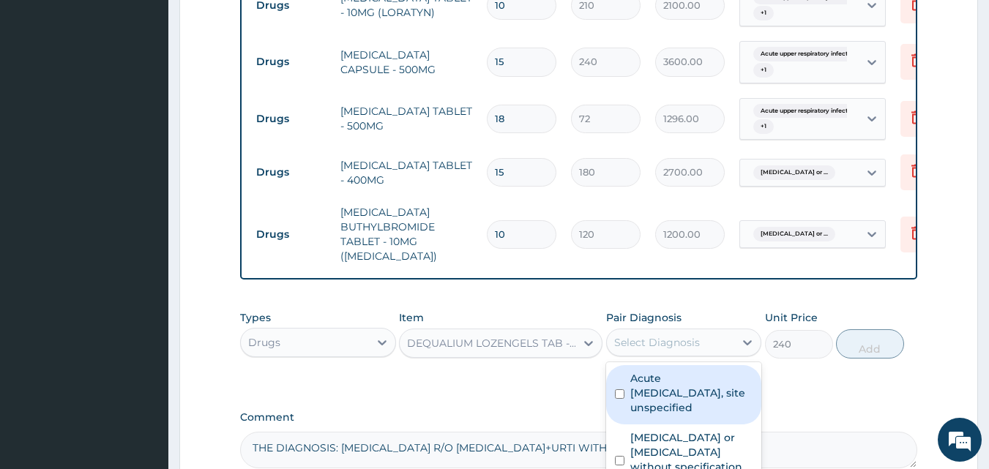
click at [648, 350] on div "Select Diagnosis" at bounding box center [657, 342] width 86 height 15
click at [642, 394] on label "Acute upper respiratory infection, site unspecified" at bounding box center [691, 393] width 123 height 44
checkbox input "true"
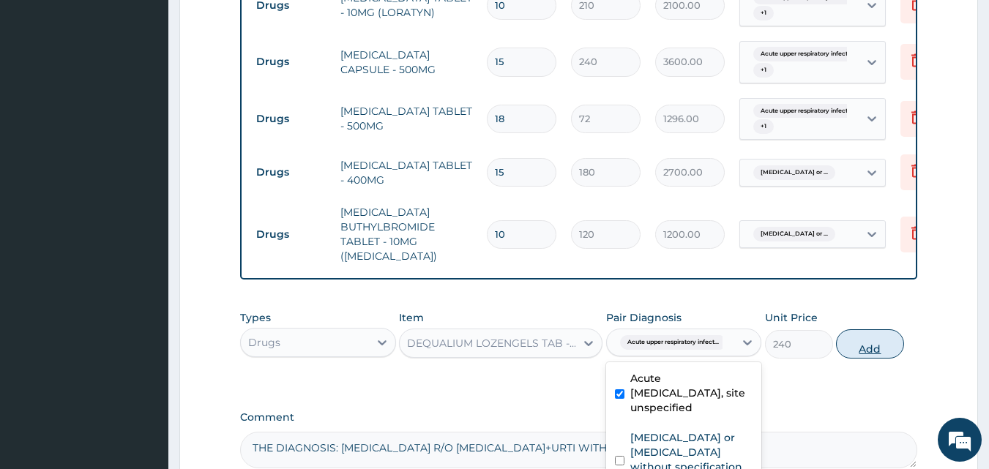
click at [873, 359] on button "Add" at bounding box center [870, 343] width 68 height 29
type input "0"
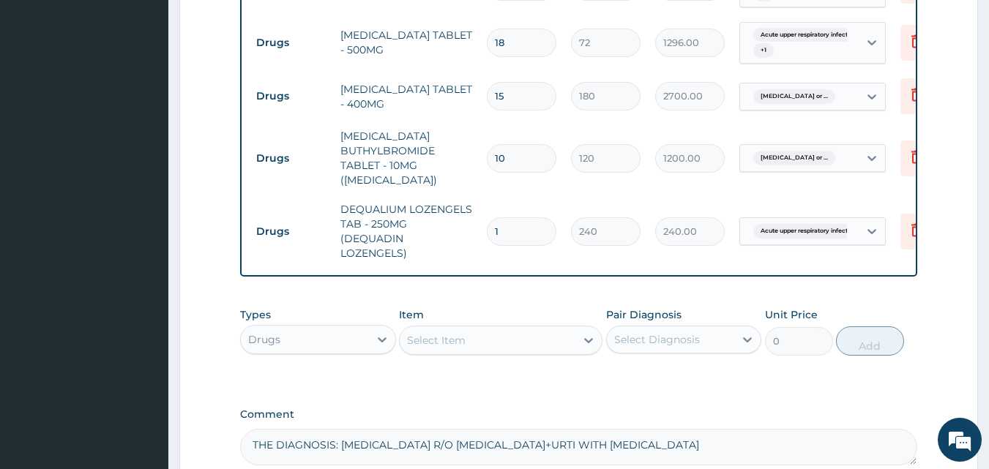
scroll to position [983, 0]
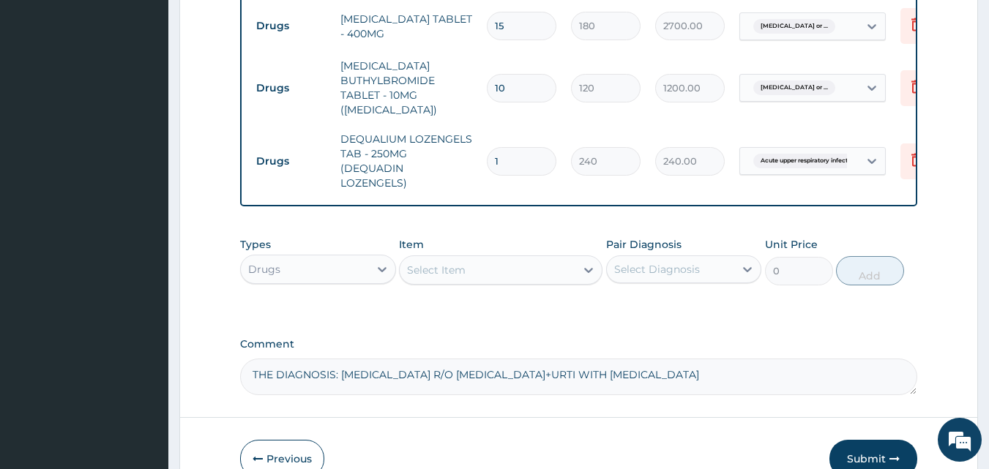
type input "10"
type input "2400.00"
type input "10"
click at [460, 277] on div "Select Item" at bounding box center [436, 270] width 59 height 15
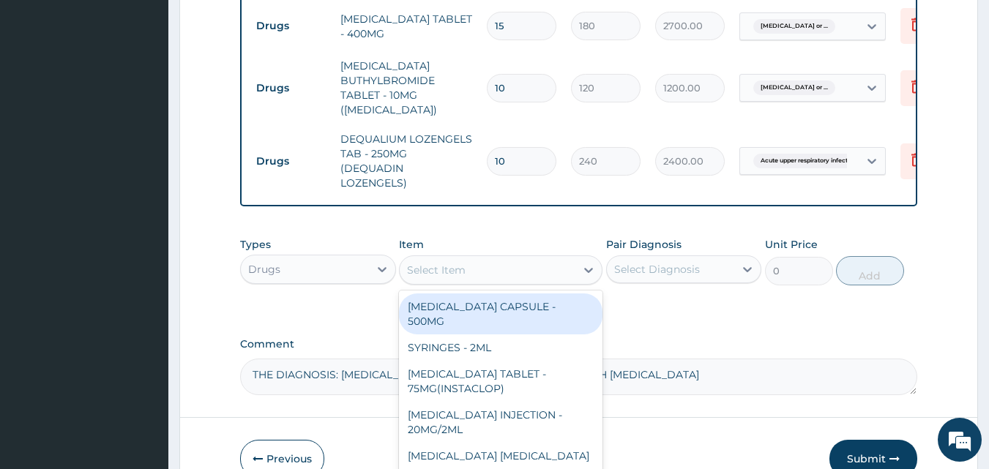
type input "S"
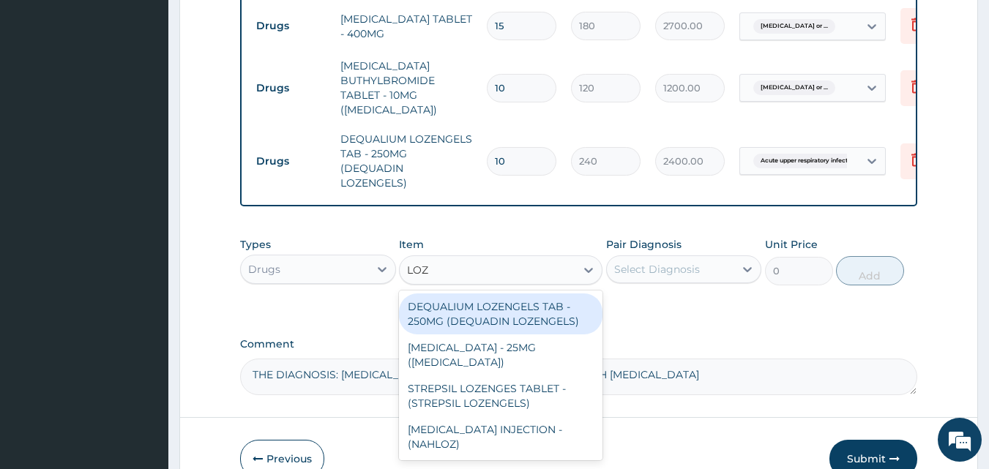
type input "LOZE"
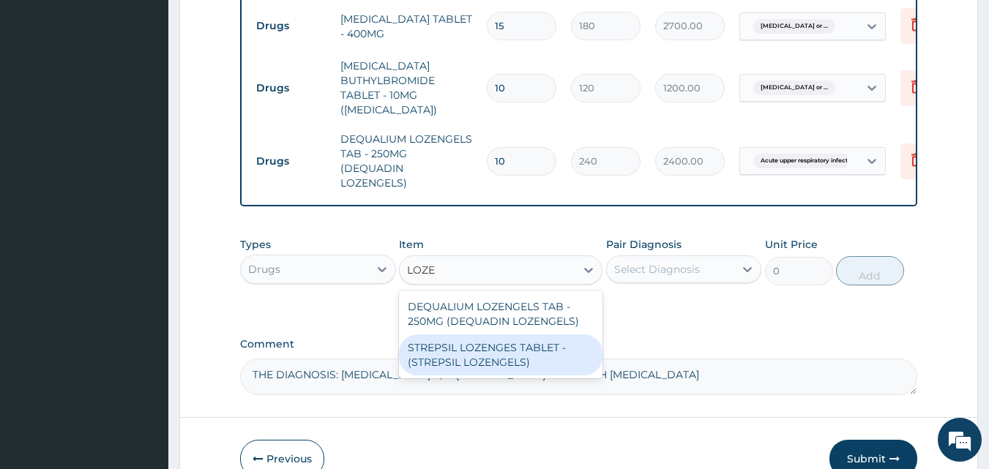
click at [470, 367] on div "STREPSIL LOZENGES TABLET - (STREPSIL LOZENGELS)" at bounding box center [500, 354] width 203 height 41
type input "360"
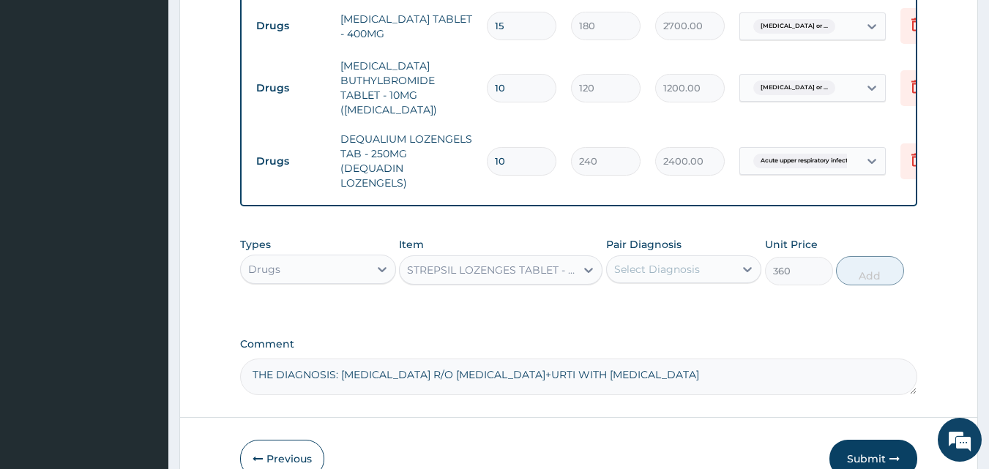
click at [514, 315] on div "Types Drugs Item STREPSIL LOZENGES TABLET - (STREPSIL LOZENGELS) Pair Diagnosis…" at bounding box center [579, 272] width 678 height 85
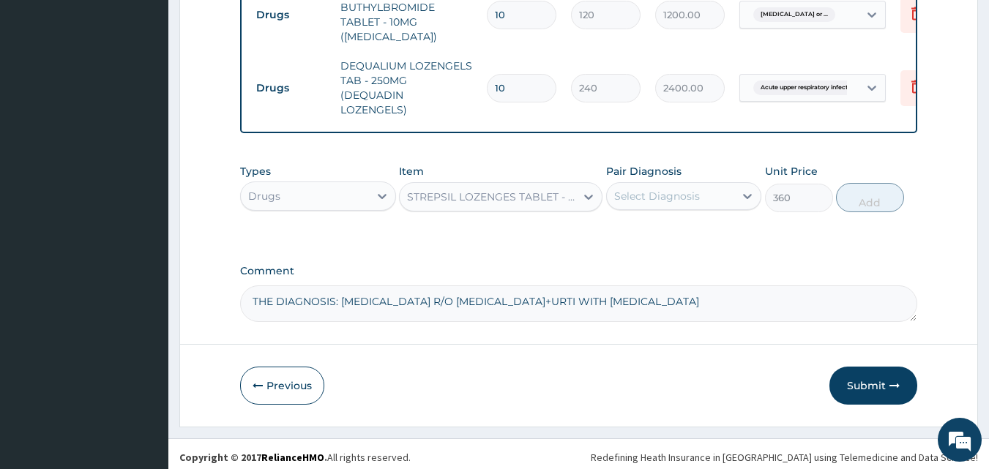
scroll to position [1074, 0]
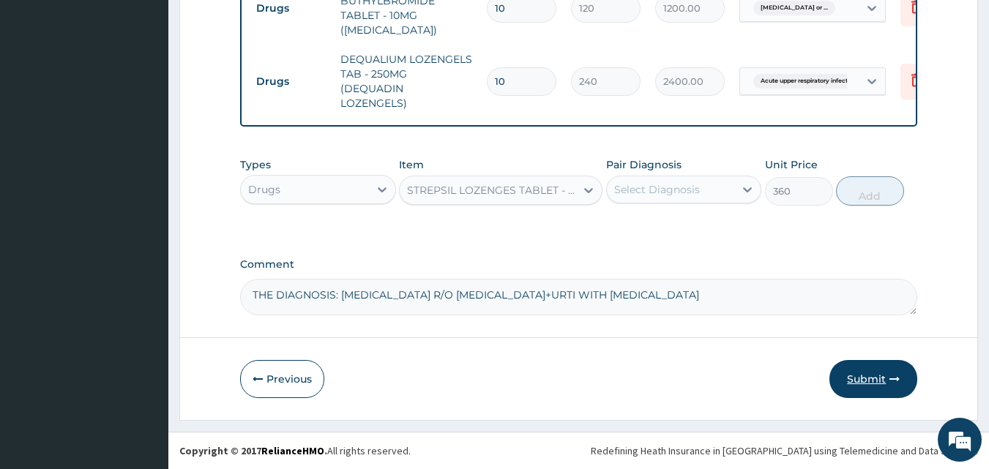
click at [871, 377] on button "Submit" at bounding box center [873, 379] width 88 height 38
